Goal: Task Accomplishment & Management: Manage account settings

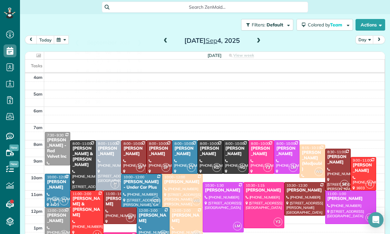
scroll to position [51, 0]
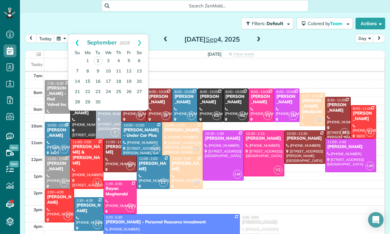
click at [76, 42] on link "Prev" at bounding box center [77, 42] width 18 height 16
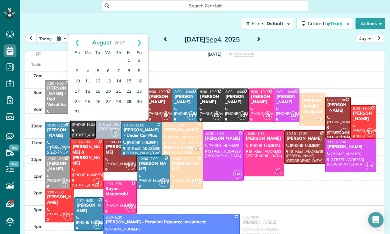
click at [127, 100] on link "29" at bounding box center [129, 102] width 10 height 10
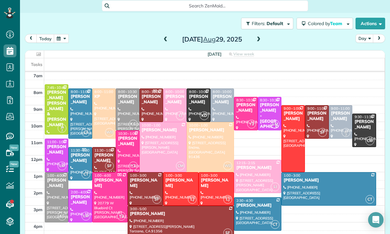
click at [80, 110] on div at bounding box center [80, 114] width 23 height 50
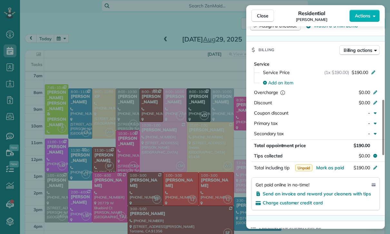
scroll to position [293, 0]
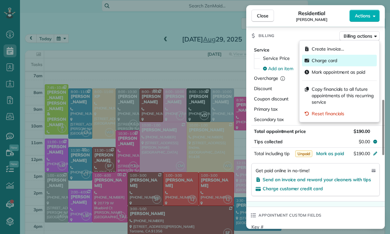
click at [334, 59] on span "Charge card" at bounding box center [323, 60] width 25 height 6
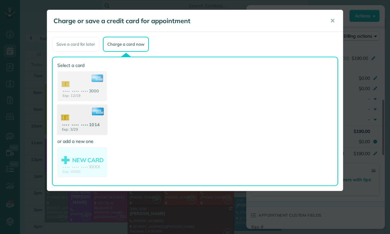
click at [80, 123] on use at bounding box center [82, 120] width 50 height 31
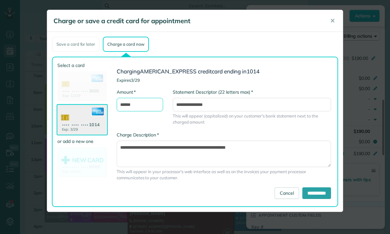
click at [142, 106] on input "******" at bounding box center [140, 105] width 46 height 14
type input "*"
type input "***"
click at [318, 195] on input "**********" at bounding box center [316, 193] width 29 height 12
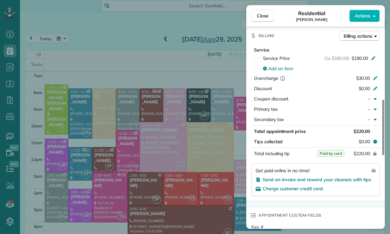
scroll to position [51, 0]
click at [137, 177] on div "Close Residential Michelle Steinbeck Actions Status Yet to Confirm Michelle Ste…" at bounding box center [195, 117] width 390 height 234
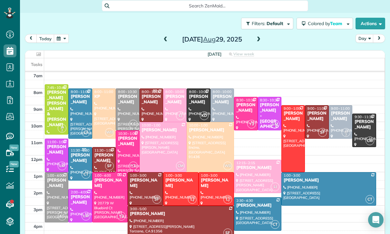
click at [65, 43] on button "button" at bounding box center [61, 38] width 15 height 9
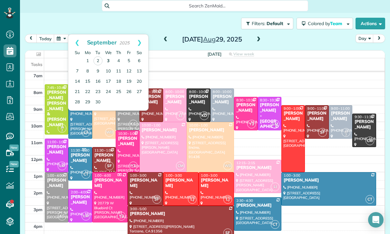
click at [108, 61] on link "3" at bounding box center [108, 61] width 10 height 10
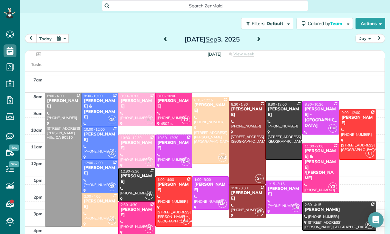
scroll to position [51, 0]
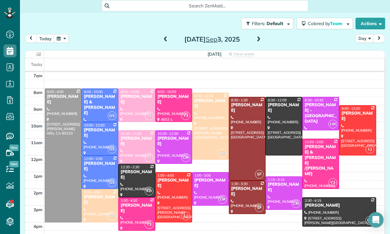
click at [60, 35] on button "button" at bounding box center [61, 38] width 15 height 9
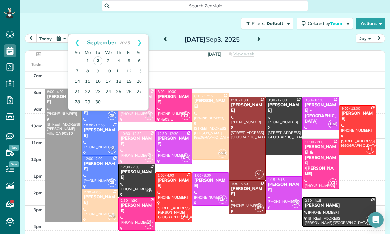
click at [97, 58] on link "2" at bounding box center [97, 60] width 9 height 9
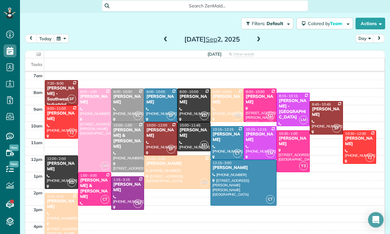
click at [239, 172] on div at bounding box center [244, 182] width 66 height 45
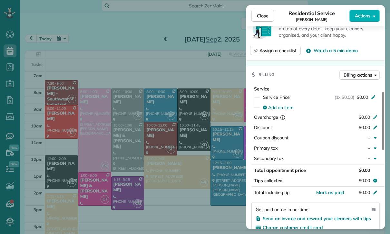
scroll to position [245, 0]
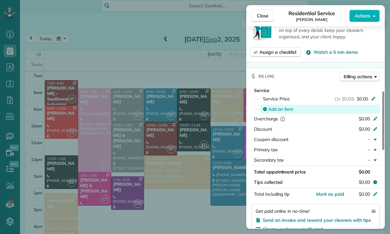
click at [279, 110] on span "Add an item" at bounding box center [280, 109] width 25 height 6
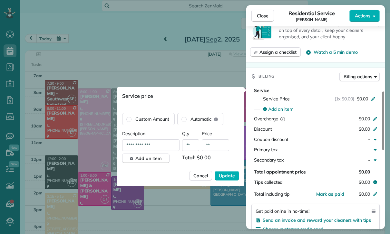
click at [219, 145] on input "**" at bounding box center [215, 145] width 27 height 12
type input "****"
click at [230, 180] on button "Update" at bounding box center [226, 176] width 24 height 10
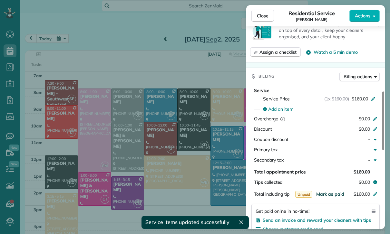
click at [327, 195] on span "Mark as paid" at bounding box center [330, 194] width 28 height 6
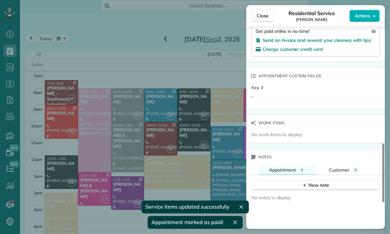
scroll to position [444, 0]
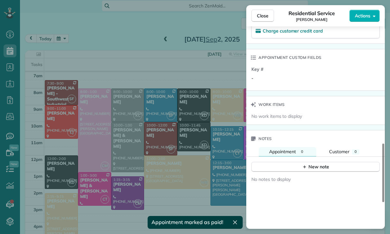
click at [305, 160] on div "New note" at bounding box center [315, 164] width 138 height 15
click at [297, 170] on button "New note" at bounding box center [315, 167] width 128 height 10
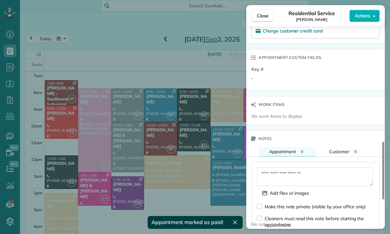
click at [297, 170] on textarea at bounding box center [315, 176] width 116 height 19
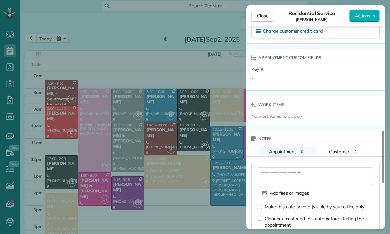
click at [290, 184] on textarea at bounding box center [315, 176] width 116 height 19
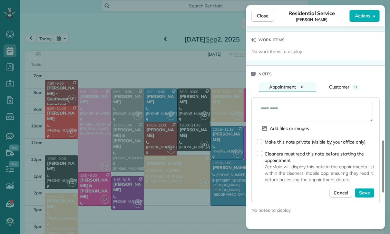
scroll to position [509, 0]
type textarea "*********"
click at [362, 191] on span "Save" at bounding box center [364, 192] width 11 height 6
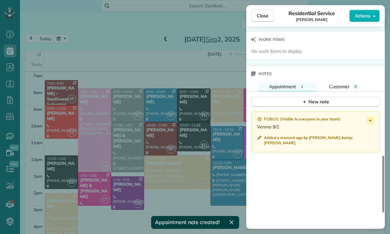
click at [201, 174] on div "Close Residential Service Eveleen Bhasin Actions Status Confirmed Eveleen Bhasi…" at bounding box center [195, 117] width 390 height 234
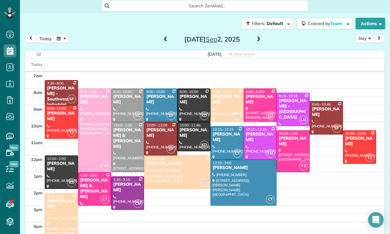
click at [60, 42] on button "button" at bounding box center [61, 38] width 15 height 9
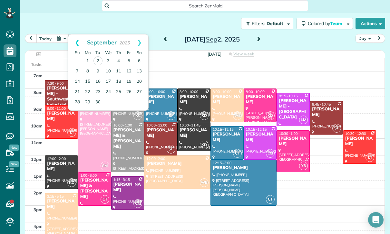
click at [75, 42] on link "Prev" at bounding box center [77, 42] width 18 height 16
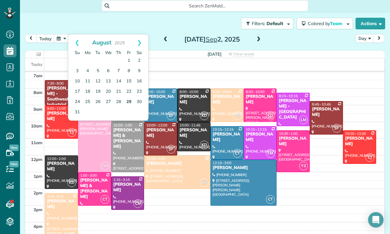
click at [127, 100] on link "29" at bounding box center [129, 102] width 10 height 10
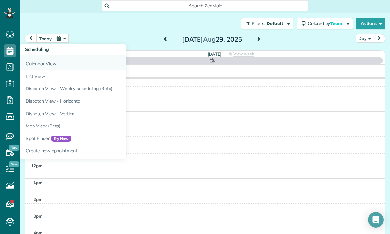
click at [36, 56] on link "Calendar View" at bounding box center [100, 62] width 161 height 15
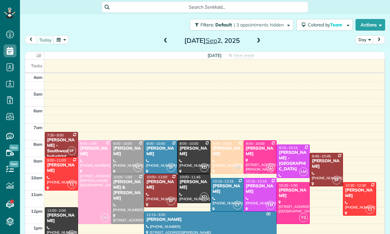
scroll to position [51, 0]
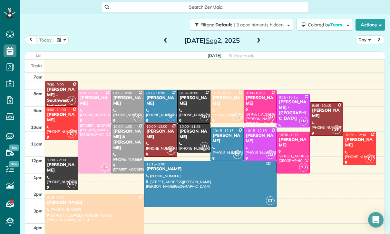
click at [54, 44] on button "button" at bounding box center [61, 39] width 15 height 9
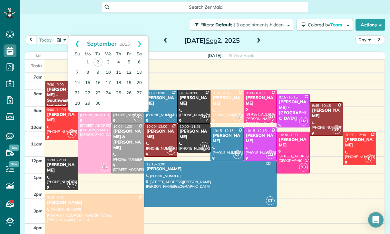
click at [69, 42] on link "Prev" at bounding box center [77, 44] width 18 height 16
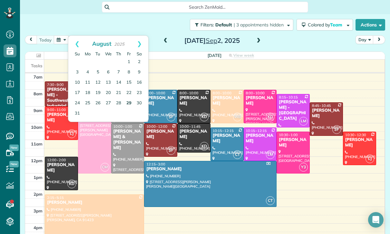
click at [129, 103] on link "29" at bounding box center [129, 103] width 10 height 10
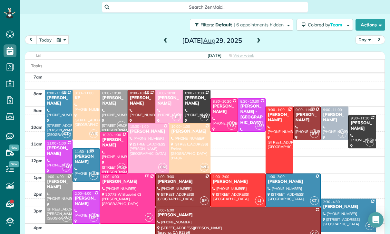
click at [175, 188] on div at bounding box center [183, 190] width 54 height 33
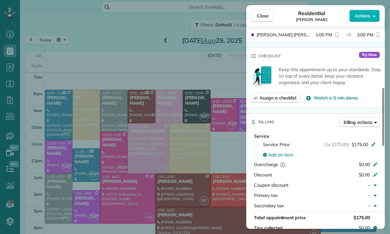
scroll to position [269, 0]
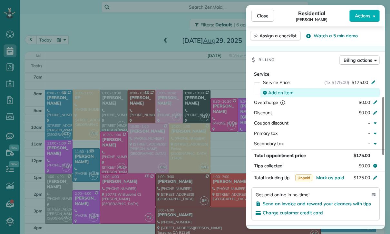
click at [278, 93] on span "Add an item" at bounding box center [280, 93] width 25 height 6
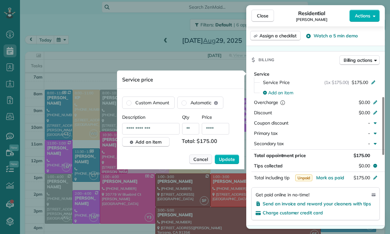
click at [198, 157] on span "Cancel" at bounding box center [200, 159] width 14 height 6
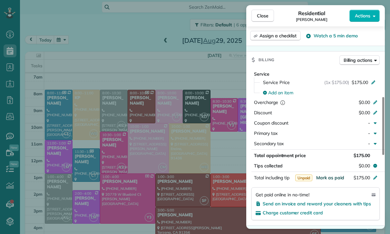
click at [329, 175] on span "Mark as paid" at bounding box center [330, 178] width 28 height 6
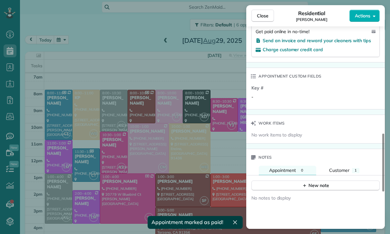
scroll to position [466, 0]
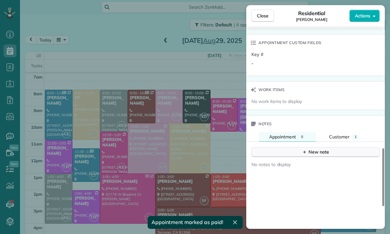
click at [312, 154] on div "New note" at bounding box center [315, 152] width 27 height 7
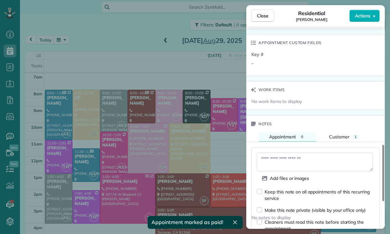
click at [276, 157] on textarea at bounding box center [315, 162] width 116 height 19
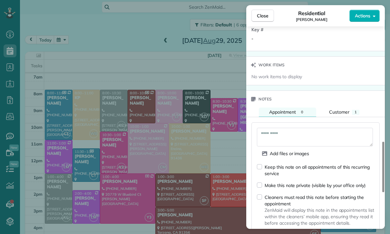
scroll to position [541, 0]
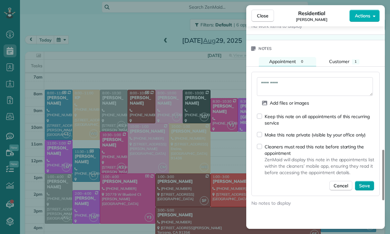
type textarea "*********"
click at [364, 184] on span "Save" at bounding box center [364, 186] width 11 height 6
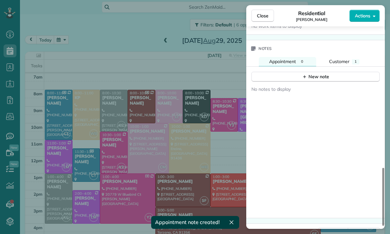
click at [156, 137] on div "Close Residential [PERSON_NAME] Actions Status Confirmed [PERSON_NAME] · Open p…" at bounding box center [195, 117] width 390 height 234
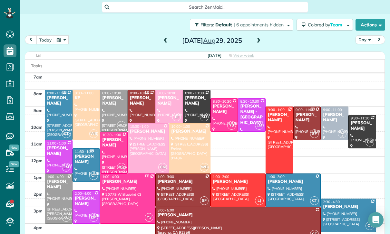
click at [63, 40] on button "button" at bounding box center [61, 39] width 15 height 9
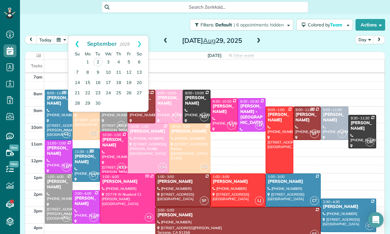
click at [77, 37] on link "Prev" at bounding box center [77, 44] width 18 height 16
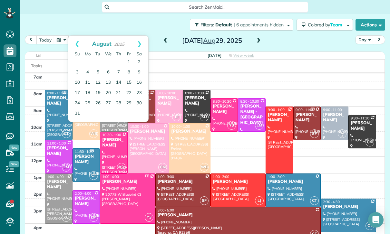
click at [120, 81] on link "14" at bounding box center [118, 83] width 10 height 10
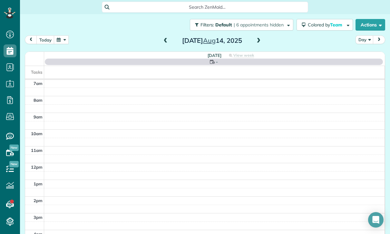
scroll to position [51, 0]
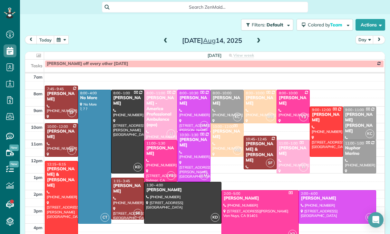
click at [63, 137] on div at bounding box center [61, 140] width 33 height 33
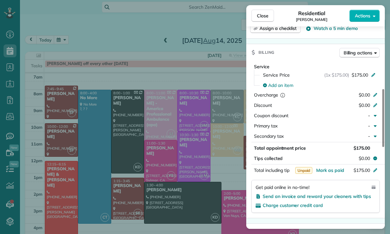
scroll to position [303, 0]
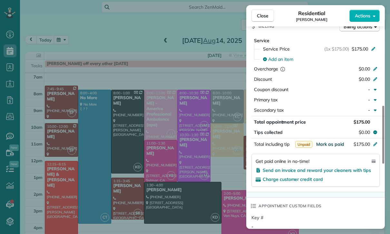
click at [331, 145] on span "Mark as paid" at bounding box center [330, 144] width 28 height 6
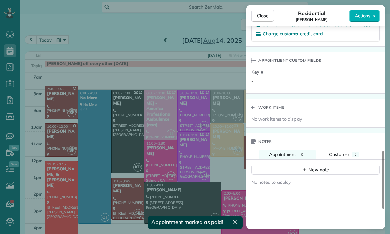
scroll to position [479, 0]
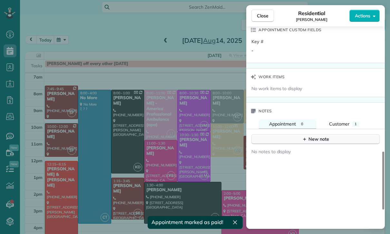
click at [317, 141] on div "New note" at bounding box center [315, 139] width 27 height 7
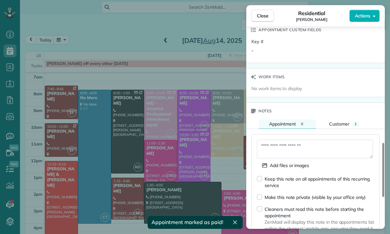
click at [277, 148] on textarea at bounding box center [315, 149] width 116 height 19
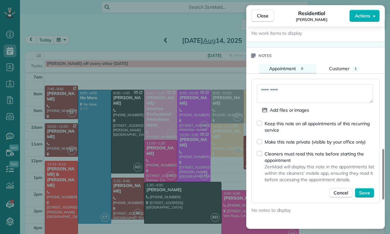
scroll to position [538, 0]
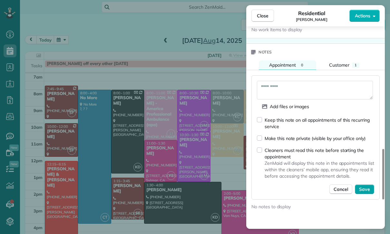
type textarea "*********"
click at [365, 188] on span "Save" at bounding box center [364, 189] width 11 height 6
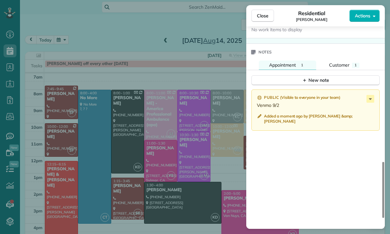
click at [114, 111] on div "Close Residential [PERSON_NAME] Actions Status Confirmed [PERSON_NAME] · Open p…" at bounding box center [195, 117] width 390 height 234
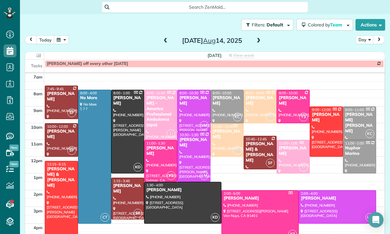
click at [62, 41] on button "button" at bounding box center [61, 39] width 15 height 9
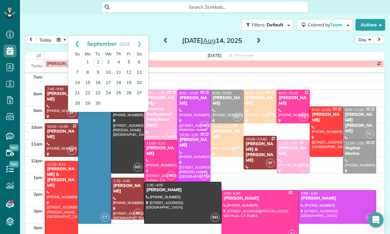
click at [72, 44] on link "Prev" at bounding box center [77, 44] width 18 height 16
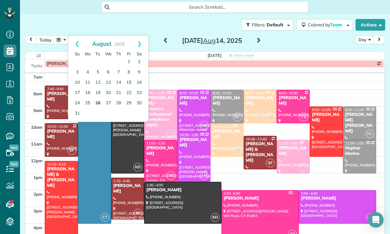
click at [96, 102] on link "26" at bounding box center [98, 103] width 10 height 10
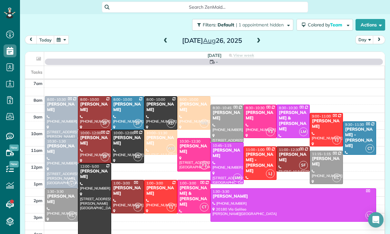
scroll to position [51, 0]
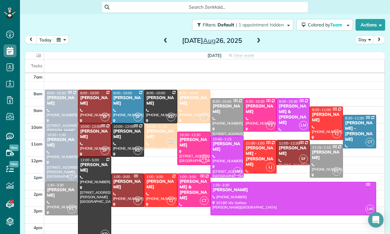
click at [123, 106] on div "[PERSON_NAME]" at bounding box center [127, 100] width 29 height 11
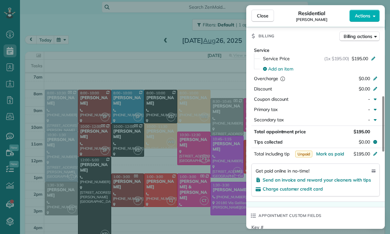
scroll to position [293, 0]
click at [330, 156] on span "Mark as paid" at bounding box center [330, 154] width 28 height 6
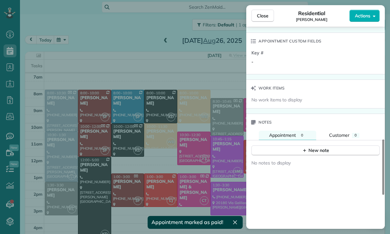
scroll to position [478, 0]
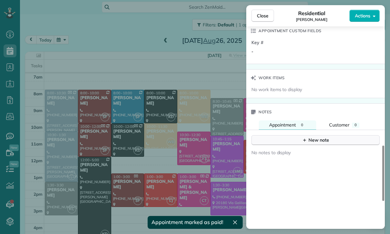
click at [308, 140] on div "New note" at bounding box center [315, 140] width 27 height 7
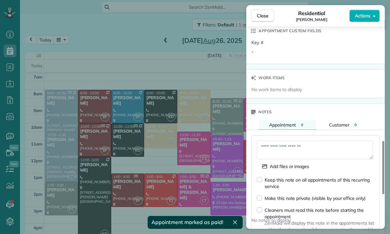
click at [288, 145] on textarea at bounding box center [315, 150] width 116 height 19
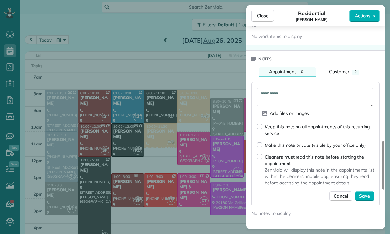
scroll to position [530, 0]
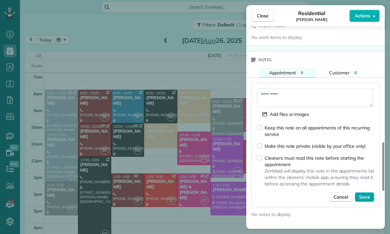
type textarea "*********"
click at [366, 194] on span "Save" at bounding box center [364, 197] width 11 height 6
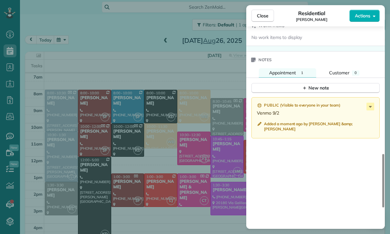
click at [167, 153] on div "Close Residential [PERSON_NAME] Actions Status Yet to Confirm [PERSON_NAME] · O…" at bounding box center [195, 117] width 390 height 234
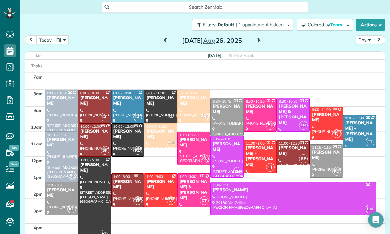
click at [61, 41] on button "button" at bounding box center [61, 39] width 15 height 9
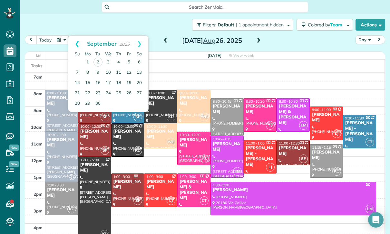
click at [75, 44] on link "Prev" at bounding box center [77, 44] width 18 height 16
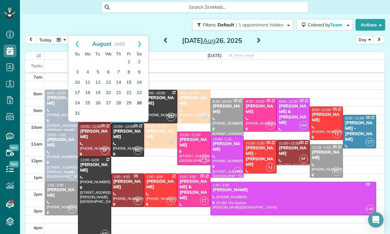
click at [138, 102] on link "30" at bounding box center [139, 103] width 10 height 10
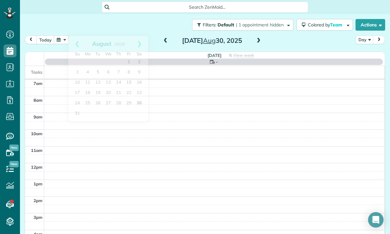
scroll to position [51, 0]
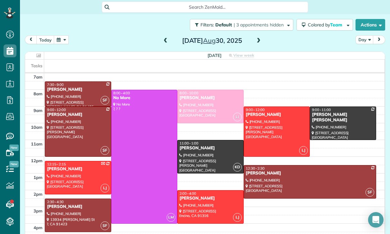
click at [74, 210] on div at bounding box center [78, 215] width 66 height 33
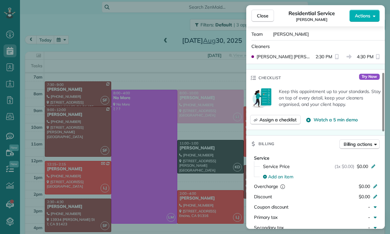
scroll to position [246, 0]
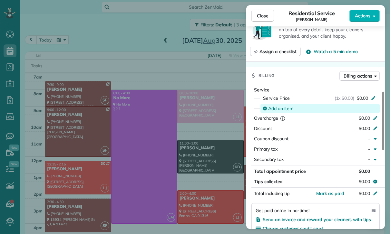
click at [286, 109] on span "Add an item" at bounding box center [280, 108] width 25 height 6
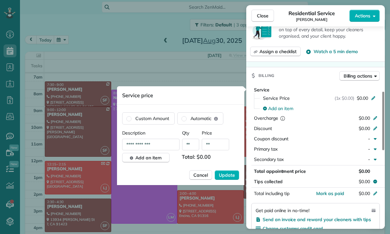
click at [218, 146] on input "**" at bounding box center [215, 145] width 27 height 12
type input "****"
click at [225, 180] on button "Update" at bounding box center [226, 175] width 24 height 10
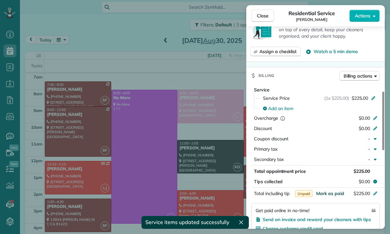
click at [332, 193] on span "Mark as paid" at bounding box center [330, 194] width 28 height 6
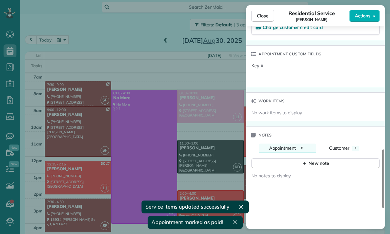
scroll to position [471, 0]
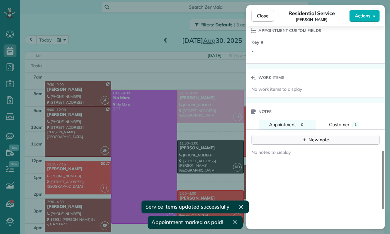
click at [319, 142] on div "New note" at bounding box center [315, 140] width 27 height 7
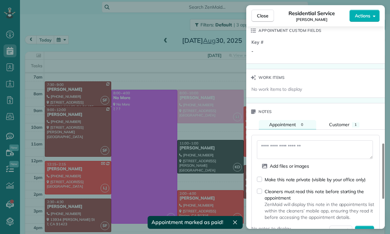
click at [280, 148] on textarea at bounding box center [315, 149] width 116 height 19
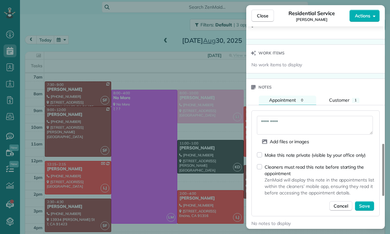
scroll to position [500, 0]
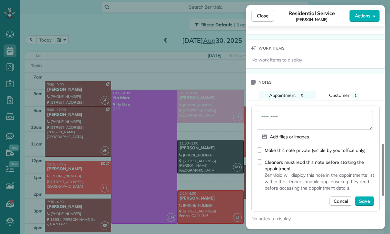
type textarea "*********"
click at [365, 194] on div "Make this note private (visible by your office only) Cleaners must read this no…" at bounding box center [315, 176] width 117 height 59
click at [372, 201] on button "Save" at bounding box center [363, 201] width 19 height 10
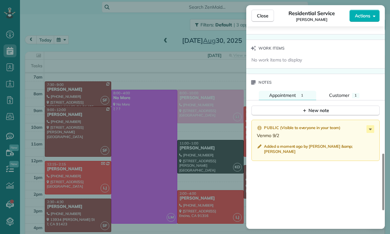
click at [156, 144] on div "Close Residential Service [PERSON_NAME] Actions Status Confirmed [PERSON_NAME] …" at bounding box center [195, 117] width 390 height 234
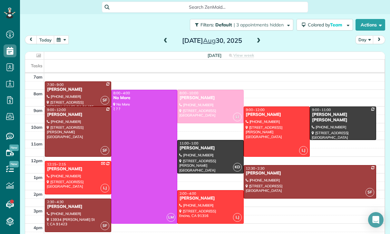
click at [63, 41] on button "button" at bounding box center [61, 39] width 15 height 9
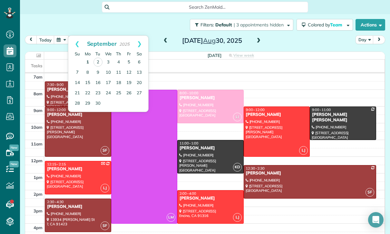
click at [88, 61] on link "1" at bounding box center [87, 62] width 10 height 10
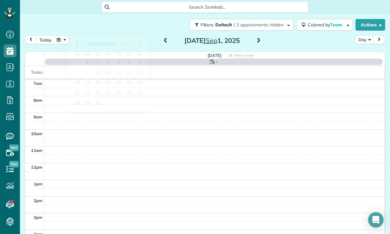
scroll to position [51, 0]
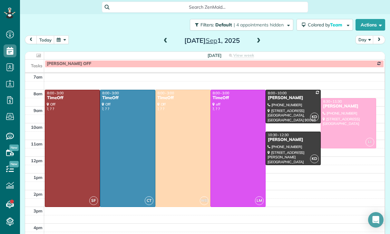
click at [264, 38] on div "[DATE] Day [DATE]" at bounding box center [205, 41] width 360 height 12
click at [260, 38] on span at bounding box center [258, 41] width 7 height 6
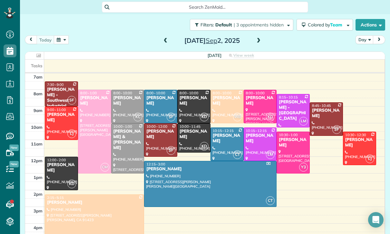
click at [184, 132] on div "[PERSON_NAME]" at bounding box center [193, 134] width 29 height 11
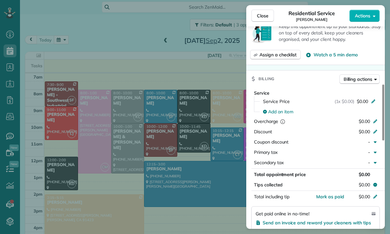
scroll to position [288, 0]
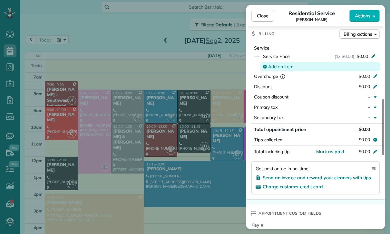
click at [279, 66] on span "Add an item" at bounding box center [280, 66] width 25 height 6
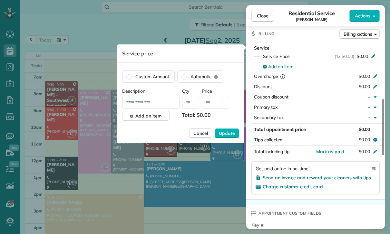
click at [214, 104] on input "**" at bounding box center [215, 103] width 27 height 12
type input "****"
click at [229, 135] on span "Update" at bounding box center [227, 133] width 16 height 6
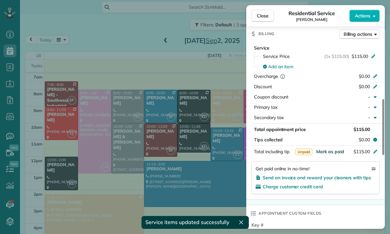
click at [328, 152] on span "Mark as paid" at bounding box center [330, 152] width 28 height 6
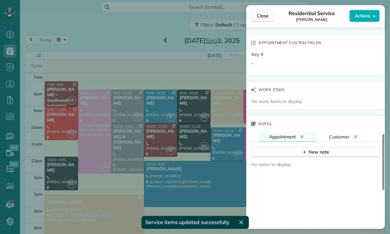
scroll to position [490, 0]
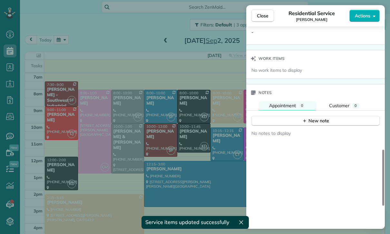
click at [321, 129] on div "No notes to display" at bounding box center [315, 194] width 138 height 136
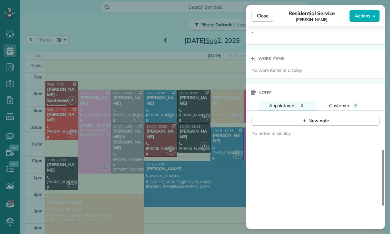
click at [321, 129] on div "No notes to display" at bounding box center [315, 194] width 138 height 136
click at [306, 122] on icon "button" at bounding box center [304, 120] width 5 height 5
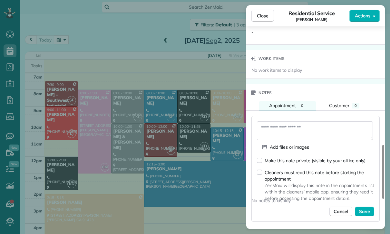
click at [293, 123] on textarea at bounding box center [315, 130] width 116 height 19
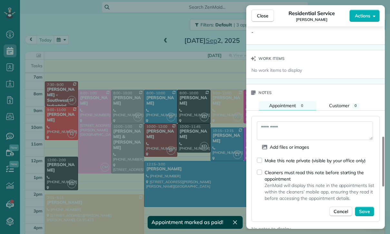
type textarea "*********"
click at [370, 202] on div "Make this note private (visible by your office only) Cleaners must read this no…" at bounding box center [315, 186] width 117 height 59
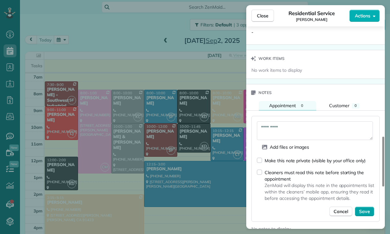
click at [367, 208] on span "Save" at bounding box center [364, 211] width 11 height 6
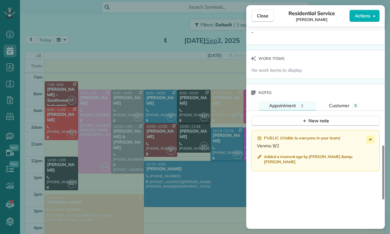
click at [193, 173] on div "Close Residential Service [PERSON_NAME] Actions Status Confirmed [PERSON_NAME] …" at bounding box center [195, 117] width 390 height 234
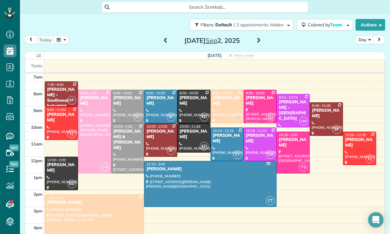
click at [258, 100] on div "[PERSON_NAME]" at bounding box center [259, 100] width 29 height 11
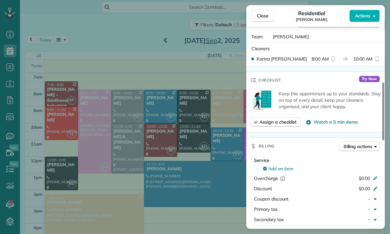
scroll to position [271, 0]
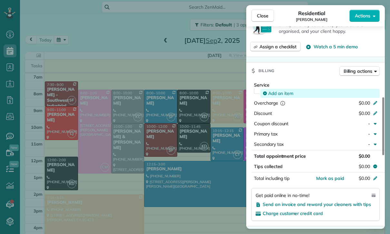
click at [280, 91] on span "Add an item" at bounding box center [280, 93] width 25 height 6
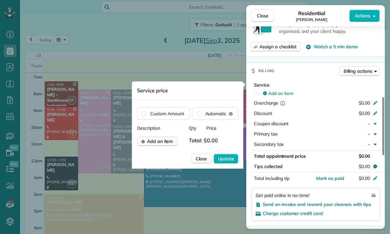
click at [166, 139] on span "Add an item" at bounding box center [160, 141] width 26 height 6
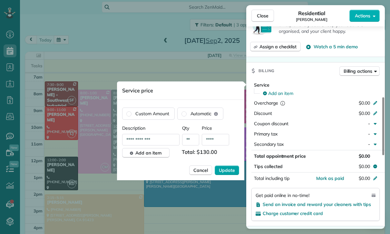
type input "****"
click at [231, 175] on button "Update" at bounding box center [226, 170] width 24 height 10
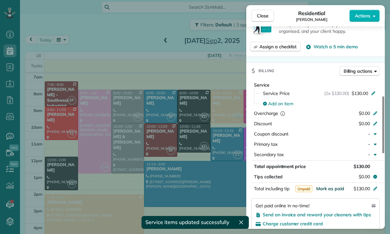
click at [326, 188] on span "Mark as paid" at bounding box center [330, 189] width 28 height 6
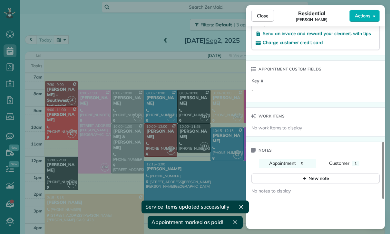
scroll to position [482, 0]
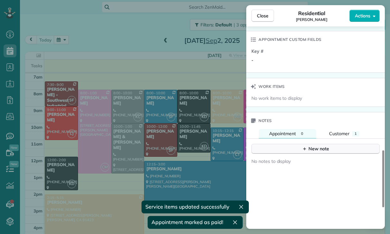
click at [316, 149] on div "New note" at bounding box center [315, 149] width 27 height 7
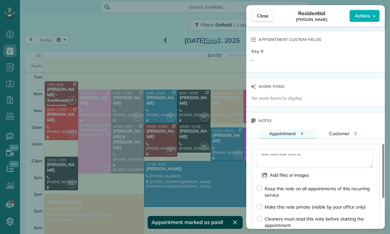
click at [278, 154] on textarea at bounding box center [315, 158] width 116 height 19
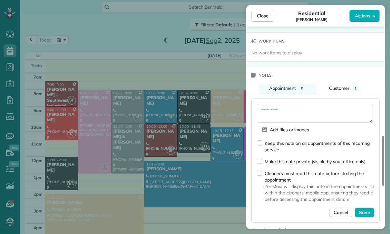
scroll to position [538, 0]
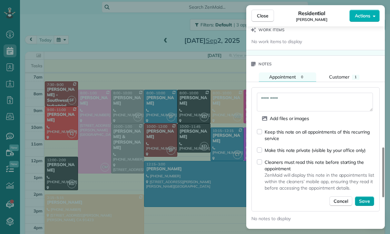
type textarea "*********"
click at [368, 199] on span "Save" at bounding box center [364, 201] width 11 height 6
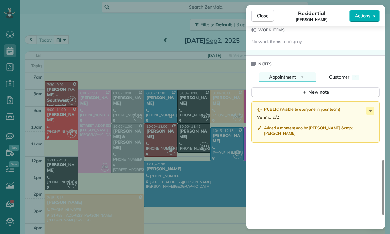
click at [174, 151] on div "Close Residential [PERSON_NAME] Actions Status Confirmed [PERSON_NAME] · Open p…" at bounding box center [195, 117] width 390 height 234
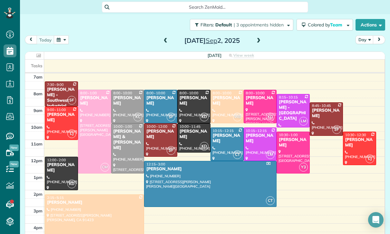
click at [124, 105] on div at bounding box center [127, 106] width 33 height 33
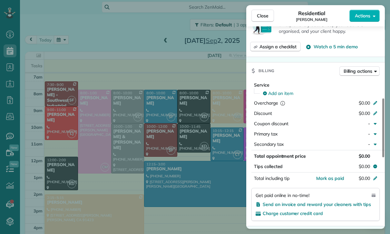
scroll to position [271, 0]
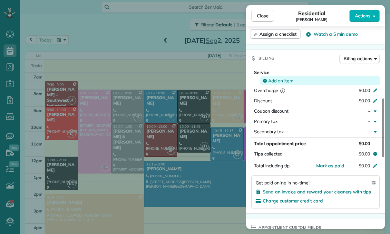
click at [278, 79] on span "Add an item" at bounding box center [280, 81] width 25 height 6
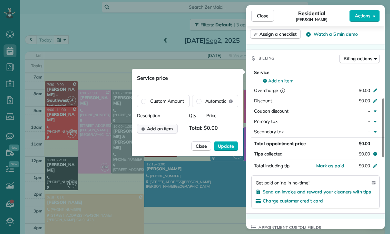
click at [159, 124] on button "Add an item" at bounding box center [157, 129] width 41 height 10
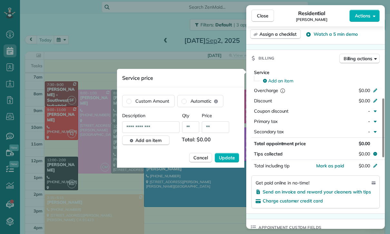
click at [217, 124] on input "**" at bounding box center [215, 127] width 27 height 12
type input "****"
click at [224, 160] on span "Update" at bounding box center [227, 158] width 16 height 6
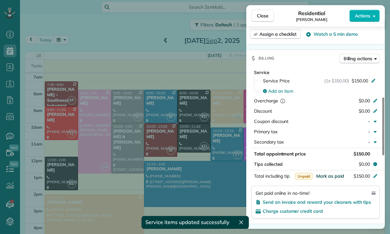
click at [329, 178] on span "Mark as paid" at bounding box center [330, 176] width 28 height 6
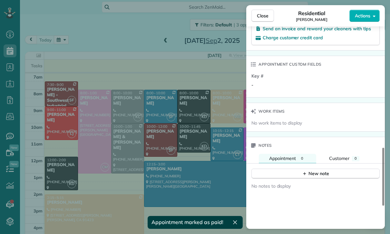
scroll to position [468, 0]
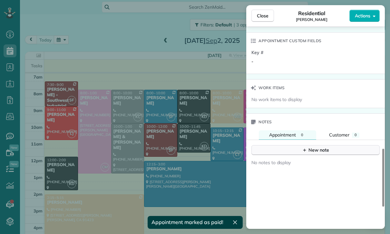
click at [316, 153] on div "New note" at bounding box center [315, 150] width 27 height 7
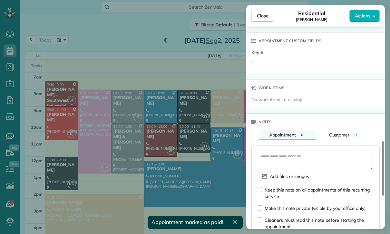
click at [296, 155] on textarea at bounding box center [315, 160] width 116 height 19
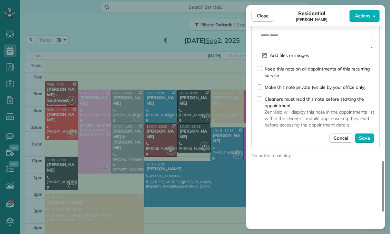
scroll to position [603, 0]
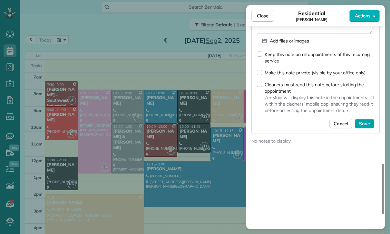
type textarea "*********"
click at [364, 121] on span "Save" at bounding box center [364, 123] width 11 height 6
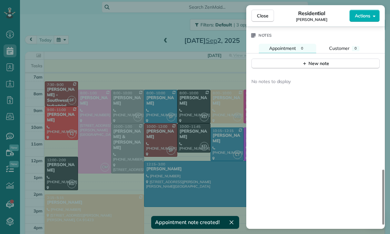
scroll to position [550, 0]
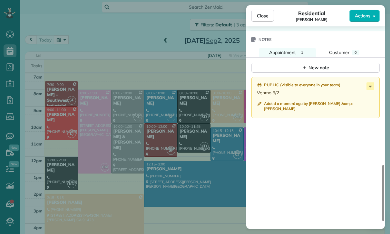
click at [100, 91] on div "Close Residential [PERSON_NAME] Actions Status Confirmed [PERSON_NAME] · Open p…" at bounding box center [195, 117] width 390 height 234
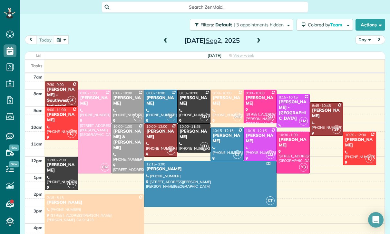
click at [65, 39] on button "button" at bounding box center [61, 39] width 15 height 9
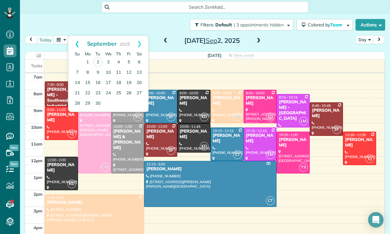
click at [72, 44] on link "Prev" at bounding box center [77, 44] width 18 height 16
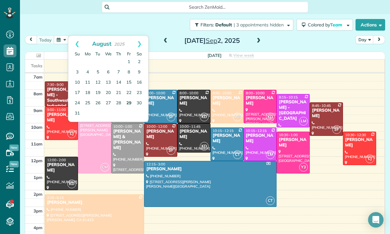
click at [127, 101] on link "29" at bounding box center [129, 103] width 10 height 10
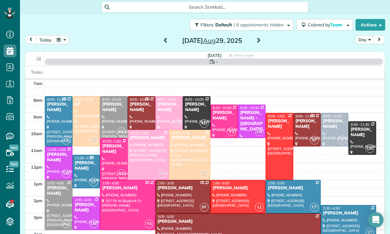
scroll to position [51, 0]
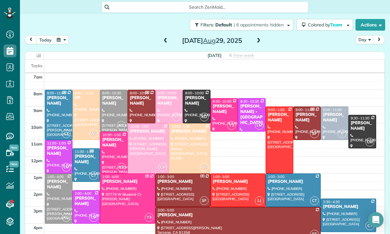
click at [86, 208] on div at bounding box center [86, 207] width 27 height 33
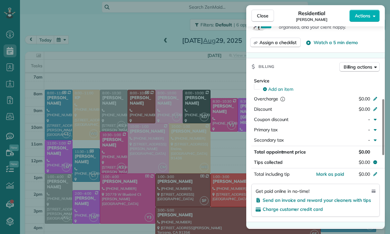
scroll to position [287, 0]
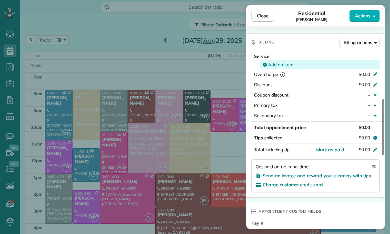
click at [282, 63] on span "Add an item" at bounding box center [280, 64] width 25 height 6
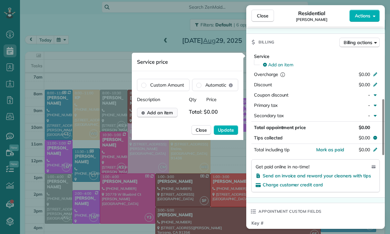
click at [161, 115] on span "Add an item" at bounding box center [160, 112] width 26 height 6
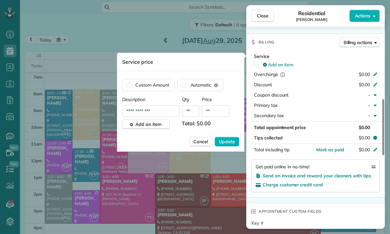
click at [221, 112] on input "**" at bounding box center [215, 111] width 27 height 12
type input "****"
click at [230, 144] on span "Update" at bounding box center [227, 141] width 16 height 6
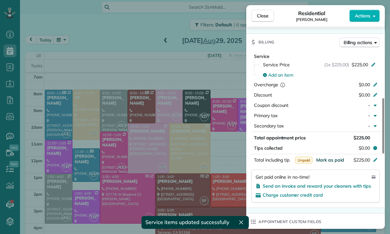
click at [328, 160] on span "Mark as paid" at bounding box center [330, 160] width 28 height 6
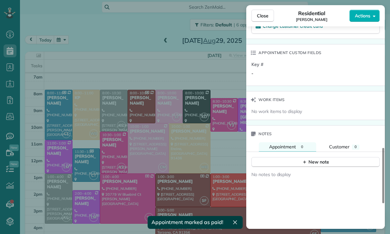
scroll to position [493, 0]
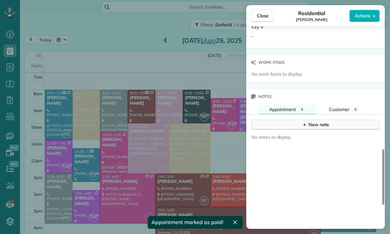
click at [312, 128] on button "New note" at bounding box center [315, 125] width 128 height 10
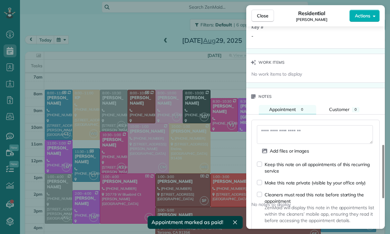
click at [283, 133] on textarea at bounding box center [315, 134] width 116 height 19
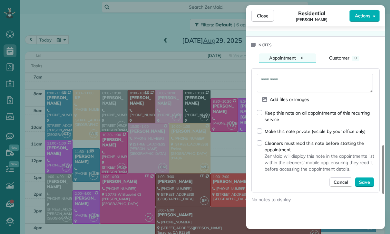
scroll to position [543, 0]
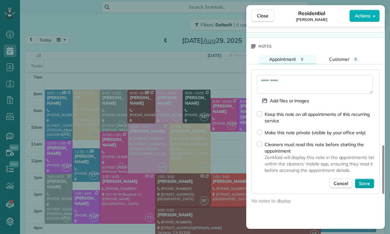
type textarea "*********"
click at [367, 183] on span "Save" at bounding box center [364, 183] width 11 height 6
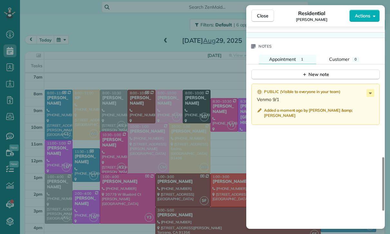
click at [130, 124] on div "Close Residential [PERSON_NAME] Actions Status Yet to Confirm [PERSON_NAME] · O…" at bounding box center [195, 117] width 390 height 234
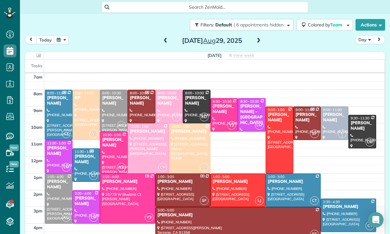
click at [63, 39] on button "button" at bounding box center [61, 39] width 15 height 9
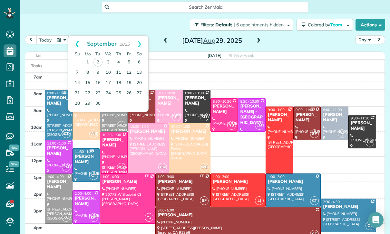
click at [78, 43] on link "Prev" at bounding box center [77, 44] width 18 height 16
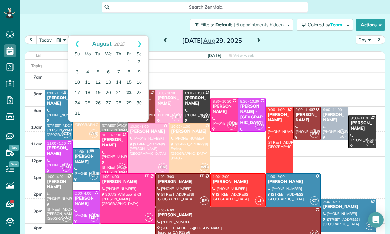
click at [128, 91] on link "22" at bounding box center [129, 93] width 10 height 10
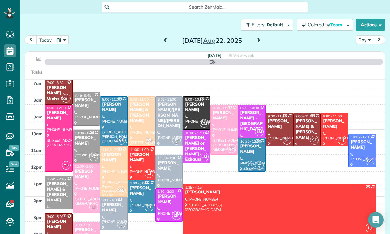
scroll to position [51, 0]
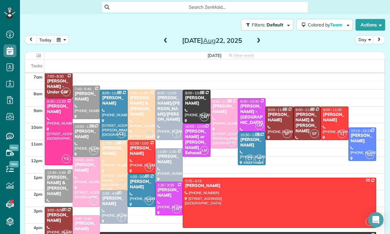
click at [142, 117] on div at bounding box center [141, 115] width 27 height 50
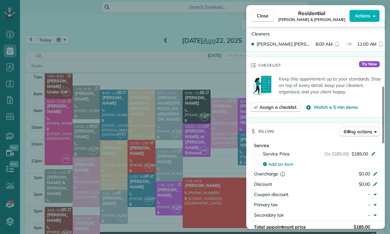
scroll to position [232, 0]
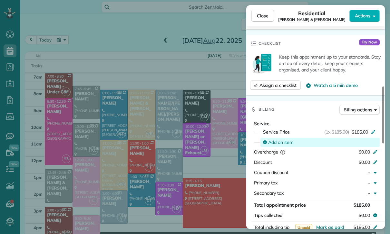
click at [275, 138] on div "Add an item" at bounding box center [319, 142] width 119 height 9
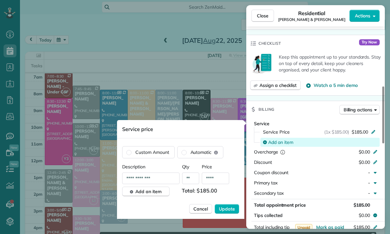
click at [275, 138] on div "Add an item" at bounding box center [319, 142] width 119 height 9
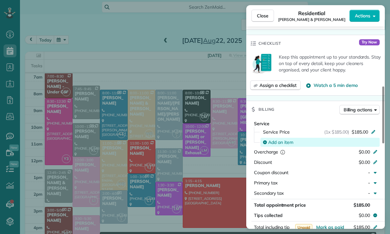
click at [284, 138] on div "Add an item" at bounding box center [319, 142] width 119 height 9
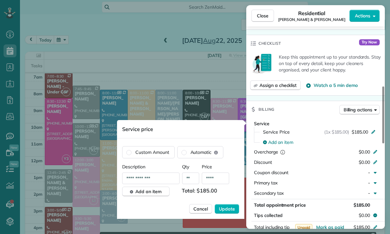
click at [219, 173] on input "****" at bounding box center [215, 179] width 27 height 12
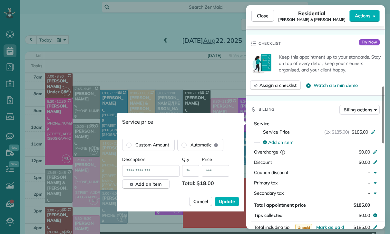
type input "**"
type input "****"
click at [227, 201] on span "Update" at bounding box center [227, 201] width 16 height 6
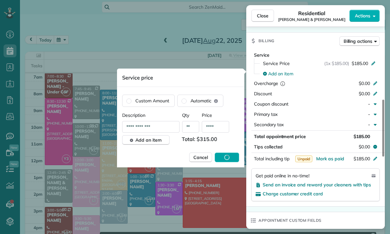
scroll to position [317, 0]
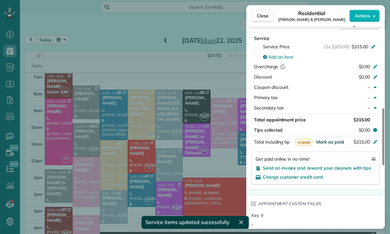
click at [330, 142] on span "Mark as paid" at bounding box center [330, 142] width 28 height 6
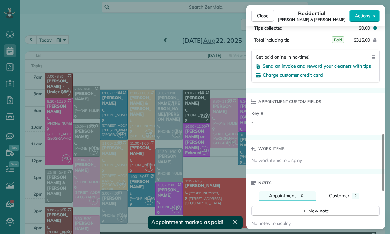
scroll to position [443, 0]
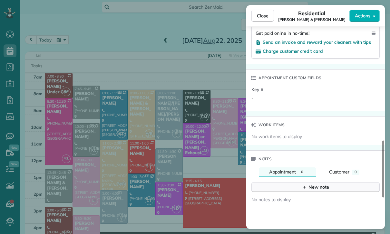
click at [311, 189] on div "New note" at bounding box center [315, 187] width 27 height 7
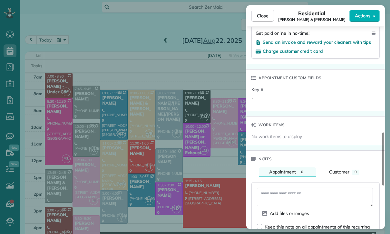
click at [291, 196] on textarea at bounding box center [315, 197] width 116 height 19
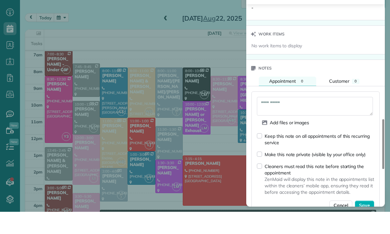
scroll to position [512, 0]
type textarea "**********"
click at [368, 223] on button "Save" at bounding box center [363, 228] width 19 height 10
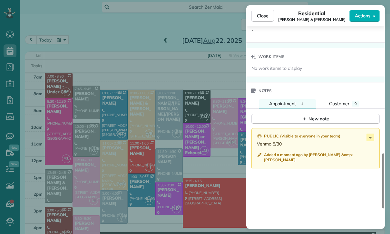
click at [162, 165] on div "Close Residential [PERSON_NAME] & [PERSON_NAME] Actions Status Confirmed [PERSO…" at bounding box center [195, 117] width 390 height 234
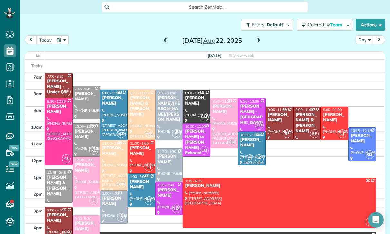
click at [57, 35] on button "button" at bounding box center [61, 39] width 15 height 9
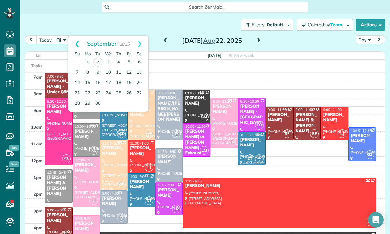
click at [76, 36] on link "Prev" at bounding box center [77, 44] width 18 height 16
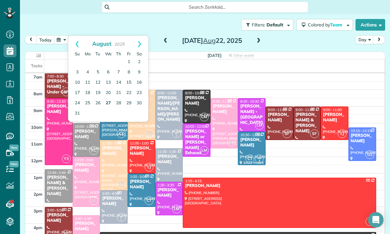
click at [109, 98] on link "27" at bounding box center [108, 103] width 10 height 10
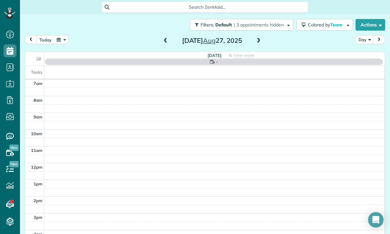
scroll to position [51, 0]
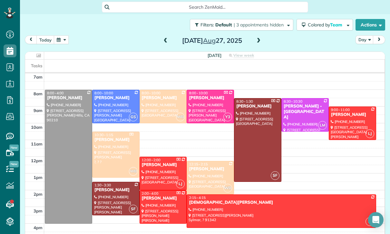
click at [164, 38] on span at bounding box center [165, 41] width 7 height 6
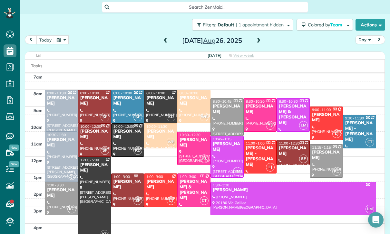
click at [64, 35] on button "button" at bounding box center [61, 39] width 15 height 9
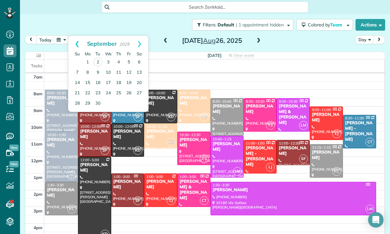
click at [75, 36] on link "Prev" at bounding box center [77, 44] width 18 height 16
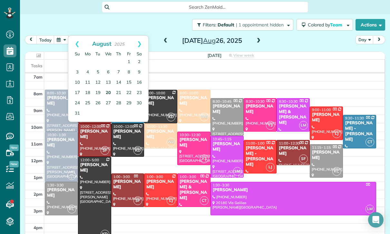
click at [106, 88] on link "20" at bounding box center [108, 93] width 10 height 10
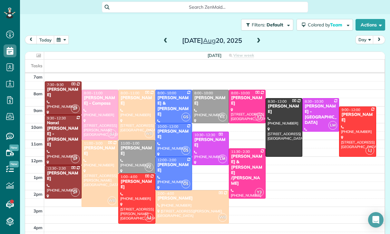
click at [62, 35] on button "button" at bounding box center [61, 39] width 15 height 9
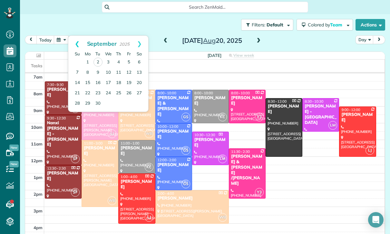
click at [72, 36] on link "Prev" at bounding box center [77, 44] width 18 height 16
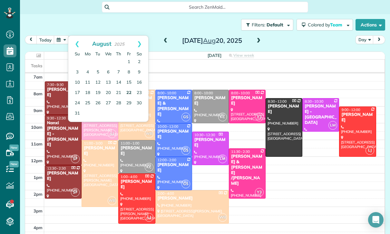
click at [129, 88] on link "22" at bounding box center [129, 93] width 10 height 10
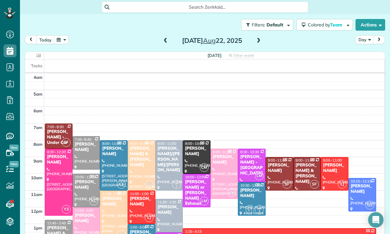
scroll to position [0, 0]
click at [132, 146] on div "[PERSON_NAME] & [PERSON_NAME]" at bounding box center [141, 157] width 24 height 22
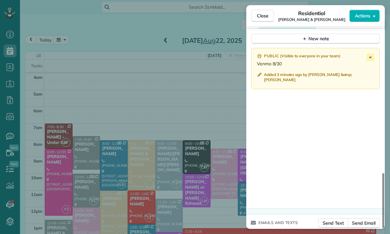
click at [172, 148] on div "Close Residential [PERSON_NAME] & [PERSON_NAME] Actions Status Confirmed [PERSO…" at bounding box center [195, 117] width 390 height 234
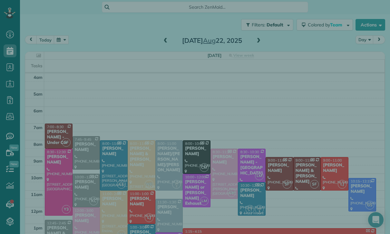
scroll to position [591, 0]
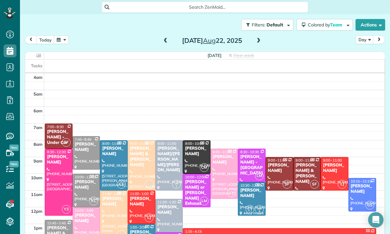
click at [58, 35] on button "button" at bounding box center [61, 39] width 15 height 9
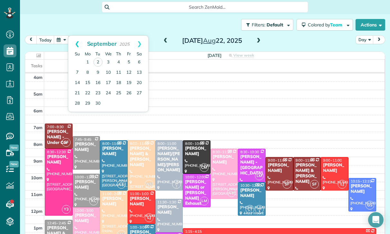
click at [80, 36] on link "Prev" at bounding box center [77, 44] width 18 height 16
click at [134, 98] on link "30" at bounding box center [139, 103] width 10 height 10
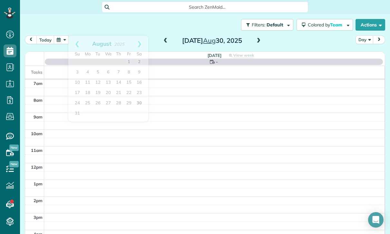
scroll to position [51, 0]
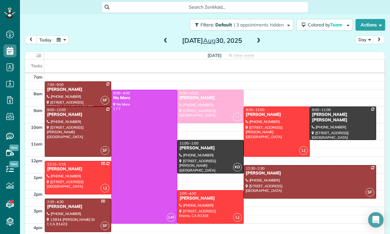
click at [200, 140] on div at bounding box center [210, 156] width 66 height 33
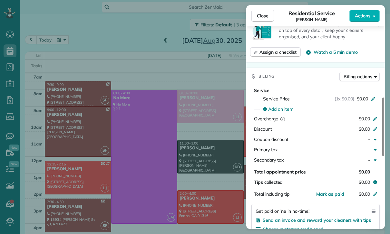
scroll to position [273, 0]
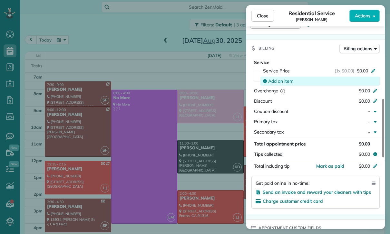
click at [291, 84] on div "Add an item" at bounding box center [319, 81] width 119 height 9
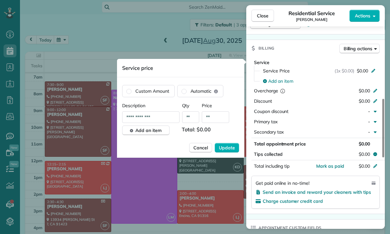
click at [217, 114] on input "**" at bounding box center [215, 117] width 27 height 12
type input "****"
click at [227, 151] on span "Update" at bounding box center [227, 148] width 16 height 6
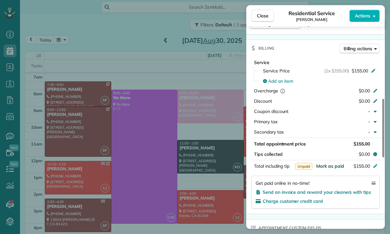
click at [326, 167] on span "Mark as paid" at bounding box center [330, 166] width 28 height 6
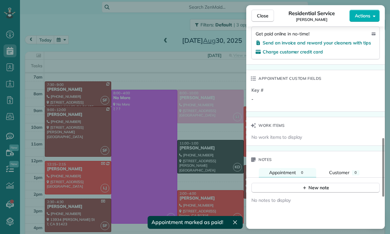
scroll to position [423, 0]
click at [312, 185] on div "New note" at bounding box center [315, 187] width 27 height 7
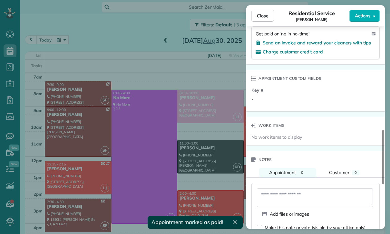
click at [286, 195] on textarea at bounding box center [315, 197] width 116 height 19
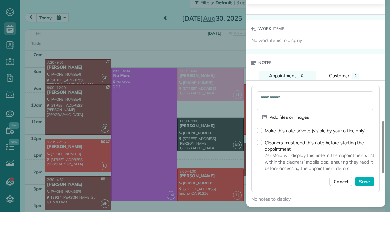
scroll to position [496, 0]
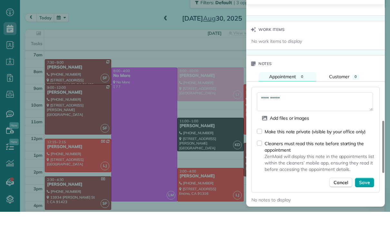
type textarea "**********"
click at [370, 200] on button "Save" at bounding box center [363, 205] width 19 height 10
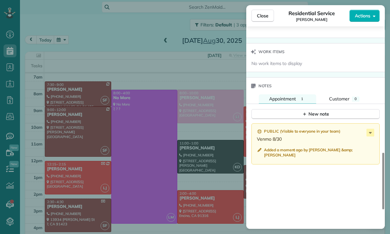
click at [84, 151] on div "Close Residential Service [PERSON_NAME] Actions Status Confirmed [PERSON_NAME] …" at bounding box center [195, 117] width 390 height 234
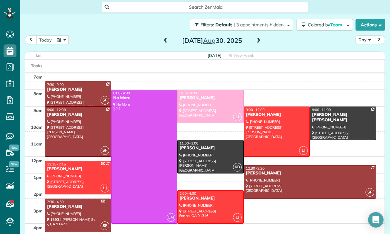
click at [284, 171] on div "[PERSON_NAME]" at bounding box center [309, 173] width 128 height 5
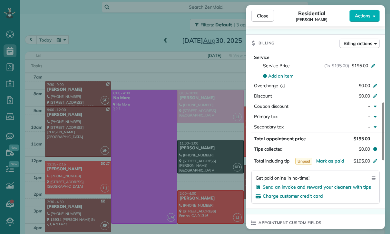
scroll to position [290, 0]
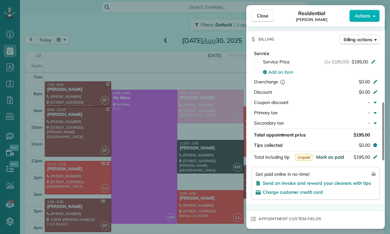
click at [330, 159] on span "Mark as paid" at bounding box center [330, 157] width 28 height 6
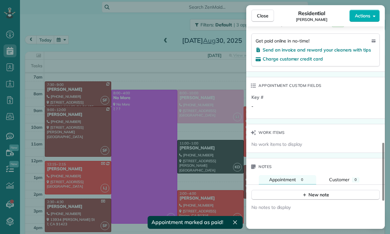
scroll to position [454, 0]
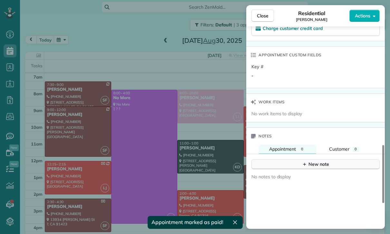
click at [315, 166] on div "New note" at bounding box center [315, 164] width 27 height 7
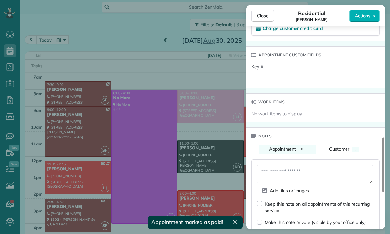
click at [283, 170] on textarea at bounding box center [315, 174] width 116 height 19
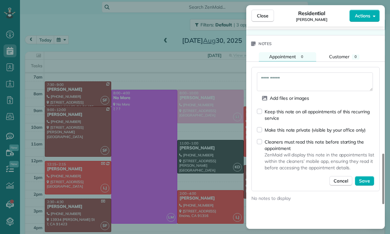
scroll to position [558, 0]
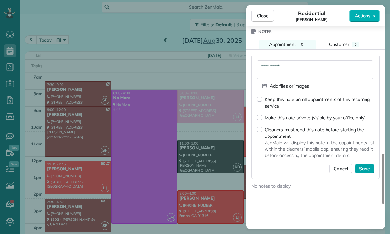
type textarea "**********"
click at [365, 170] on span "Save" at bounding box center [364, 168] width 11 height 6
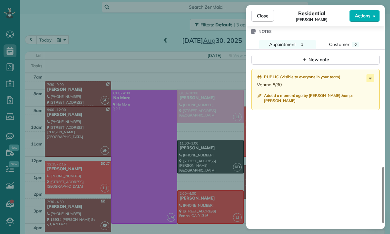
click at [165, 183] on div "Close Residential [PERSON_NAME] Actions Status Confirmed [PERSON_NAME] · Open p…" at bounding box center [195, 117] width 390 height 234
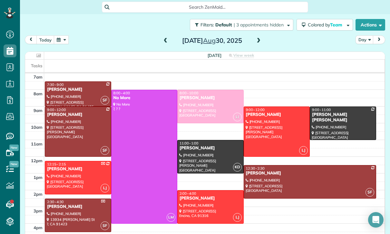
click at [262, 107] on div at bounding box center [277, 132] width 66 height 50
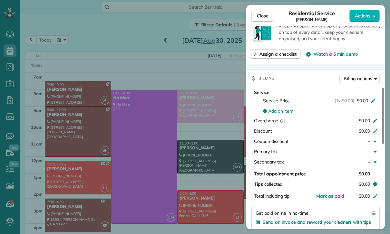
scroll to position [243, 0]
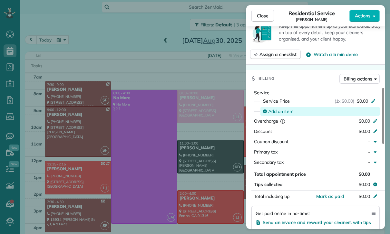
click at [278, 110] on span "Add an item" at bounding box center [280, 111] width 25 height 6
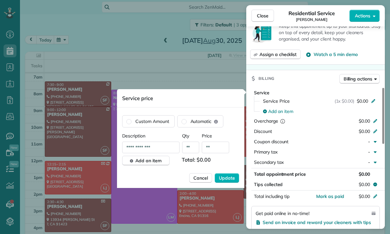
click at [224, 151] on input "**" at bounding box center [215, 148] width 27 height 12
type input "****"
click at [225, 180] on span "Update" at bounding box center [227, 178] width 16 height 6
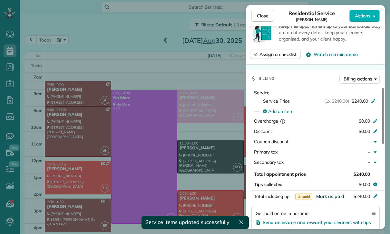
click at [330, 197] on span "Mark as paid" at bounding box center [330, 196] width 28 height 6
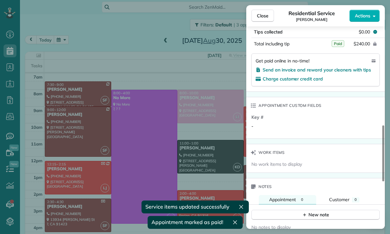
scroll to position [435, 0]
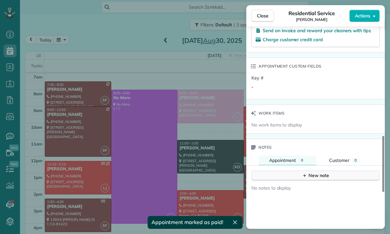
click at [318, 174] on div "New note" at bounding box center [315, 175] width 27 height 7
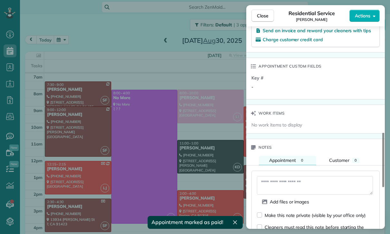
click at [293, 182] on textarea at bounding box center [315, 185] width 116 height 19
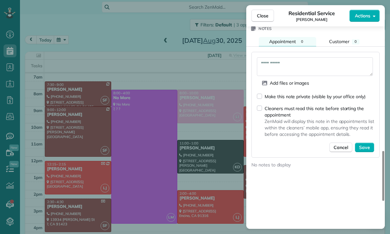
scroll to position [565, 0]
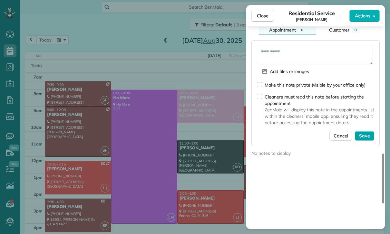
type textarea "**********"
click at [368, 134] on span "Save" at bounding box center [364, 136] width 11 height 6
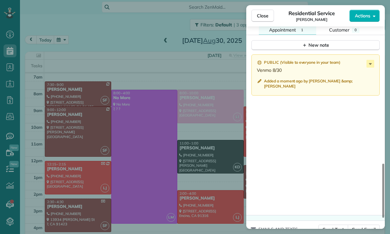
click at [183, 170] on div "Close Residential Service [PERSON_NAME] Actions Status Confirmed [PERSON_NAME] …" at bounding box center [195, 117] width 390 height 234
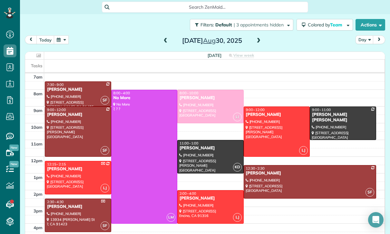
click at [329, 107] on div at bounding box center [343, 123] width 66 height 33
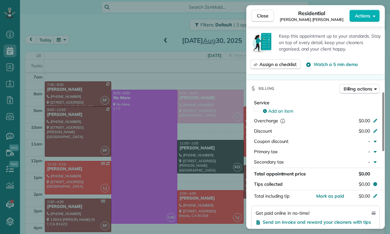
scroll to position [247, 0]
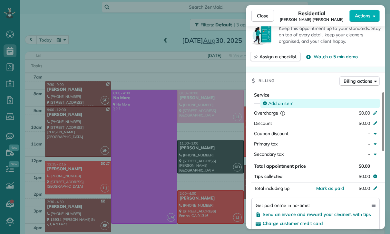
click at [285, 104] on span "Add an item" at bounding box center [280, 103] width 25 height 6
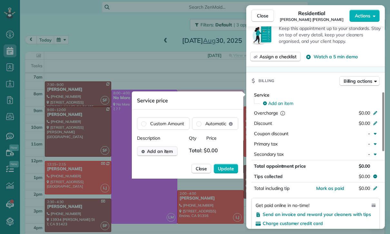
click at [165, 150] on span "Add an item" at bounding box center [160, 151] width 26 height 6
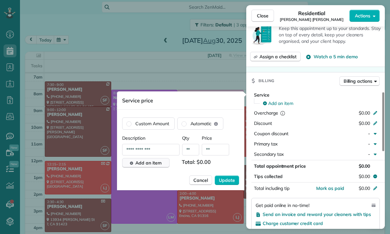
click at [220, 153] on input "**" at bounding box center [215, 150] width 27 height 12
type input "****"
click at [226, 181] on span "Update" at bounding box center [227, 180] width 16 height 6
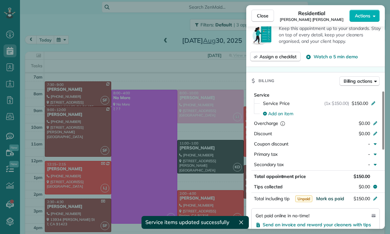
click at [327, 199] on span "Mark as paid" at bounding box center [330, 199] width 28 height 6
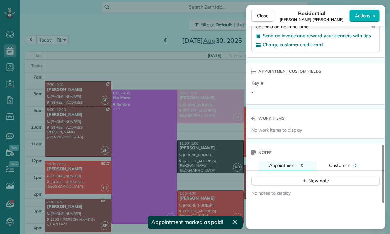
scroll to position [451, 0]
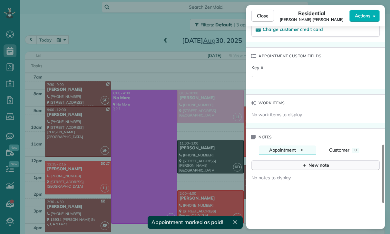
click at [319, 163] on div "New note" at bounding box center [315, 165] width 27 height 7
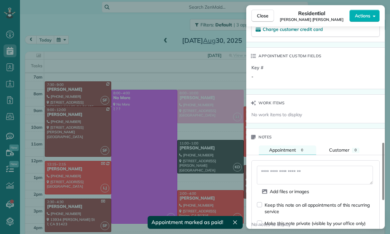
click at [291, 171] on textarea at bounding box center [315, 175] width 116 height 19
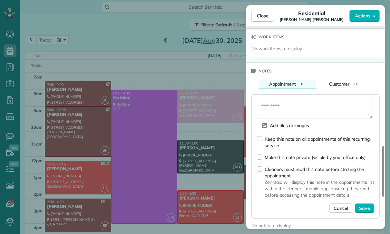
scroll to position [525, 0]
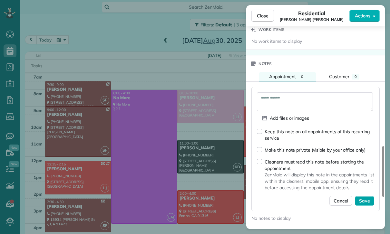
type textarea "**********"
click at [367, 203] on span "Save" at bounding box center [364, 201] width 11 height 6
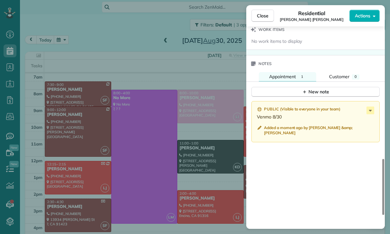
click at [78, 116] on div "Close Residential [PERSON_NAME] [PERSON_NAME] Actions Status Confirmed [PERSON_…" at bounding box center [195, 117] width 390 height 234
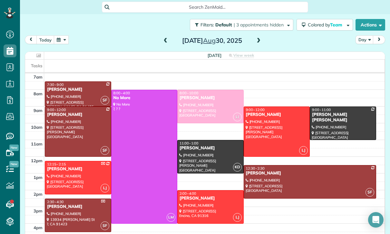
click at [63, 35] on button "button" at bounding box center [61, 39] width 15 height 9
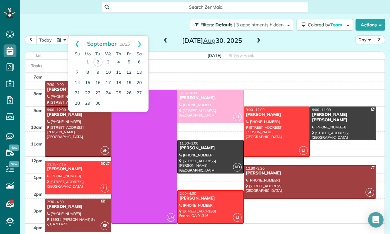
click at [76, 36] on link "Prev" at bounding box center [77, 44] width 18 height 16
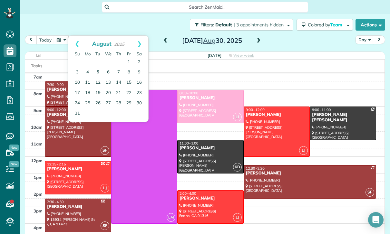
click at [97, 67] on link "5" at bounding box center [98, 72] width 10 height 10
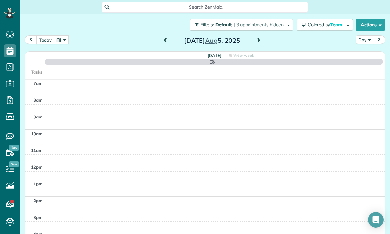
scroll to position [51, 0]
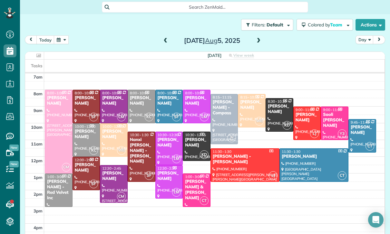
click at [107, 171] on div "[PERSON_NAME]" at bounding box center [114, 176] width 24 height 11
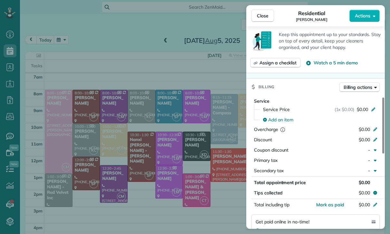
scroll to position [286, 0]
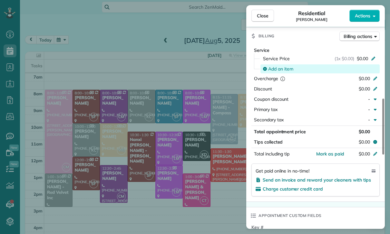
click at [282, 69] on span "Add an item" at bounding box center [280, 69] width 25 height 6
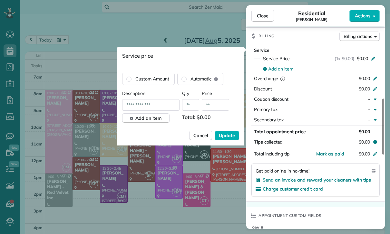
click at [219, 106] on input "**" at bounding box center [215, 105] width 27 height 12
type input "****"
click at [222, 133] on span "Update" at bounding box center [227, 135] width 16 height 6
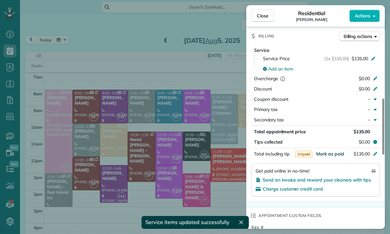
click at [331, 151] on span "Mark as paid" at bounding box center [330, 154] width 28 height 6
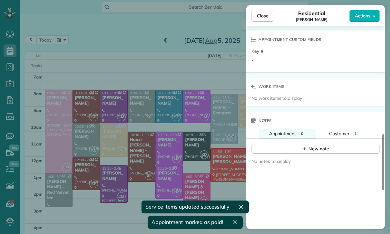
scroll to position [499, 0]
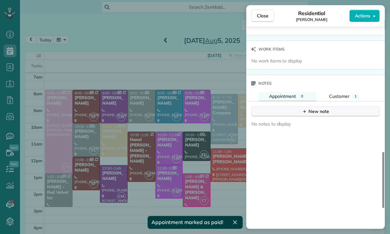
click at [315, 111] on div "New note" at bounding box center [315, 111] width 27 height 7
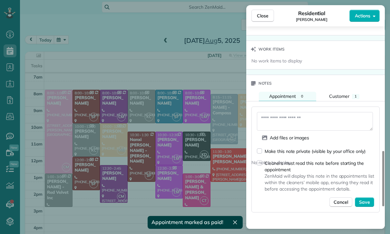
click at [285, 118] on textarea at bounding box center [315, 121] width 116 height 19
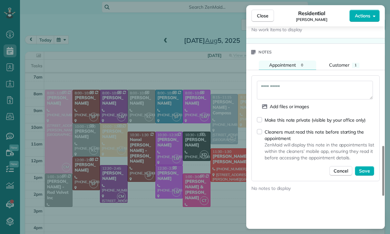
scroll to position [531, 0]
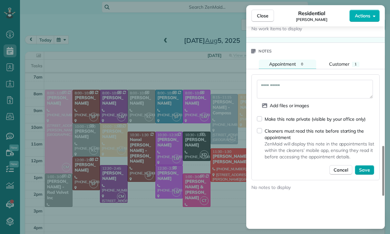
type textarea "**********"
click at [368, 172] on span "Save" at bounding box center [364, 170] width 11 height 6
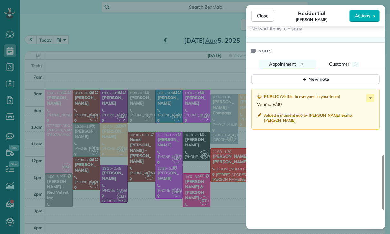
click at [142, 138] on div "Close Residential [PERSON_NAME] Actions Status Confirmed [PERSON_NAME] · Open p…" at bounding box center [195, 117] width 390 height 234
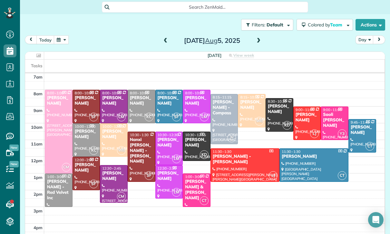
click at [67, 35] on button "button" at bounding box center [61, 39] width 15 height 9
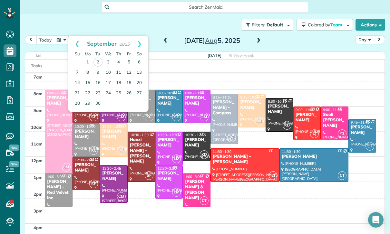
click at [261, 38] on span at bounding box center [258, 41] width 7 height 6
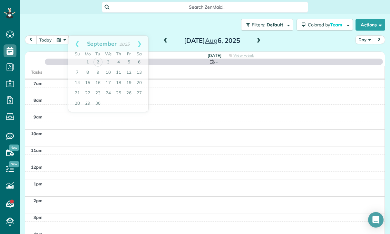
scroll to position [51, 0]
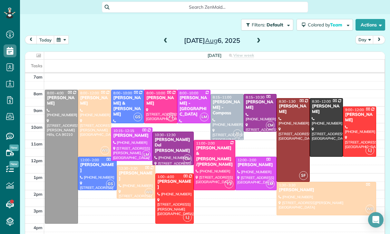
click at [251, 37] on h2 "[DATE]" at bounding box center [212, 40] width 80 height 7
click at [261, 38] on span at bounding box center [258, 41] width 7 height 6
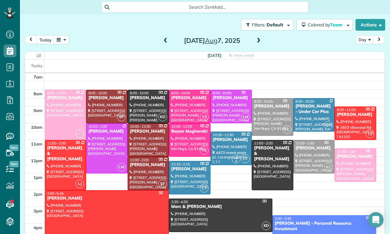
click at [63, 35] on button "button" at bounding box center [61, 39] width 15 height 9
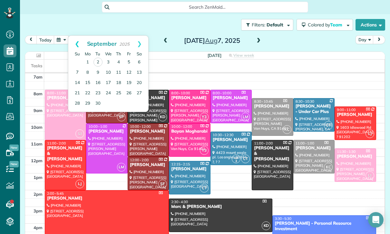
click at [75, 36] on link "Prev" at bounding box center [77, 44] width 18 height 16
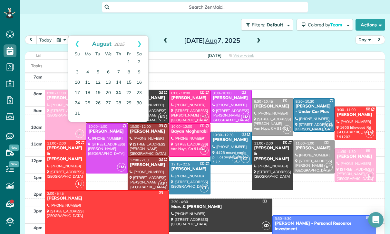
click at [115, 88] on link "21" at bounding box center [118, 93] width 10 height 10
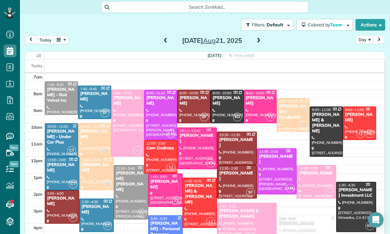
click at [261, 36] on span at bounding box center [258, 41] width 7 height 10
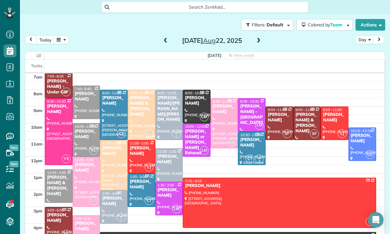
click at [162, 38] on span at bounding box center [165, 41] width 7 height 6
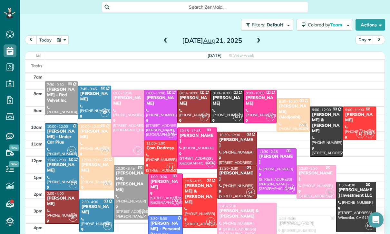
click at [162, 38] on span at bounding box center [165, 41] width 7 height 6
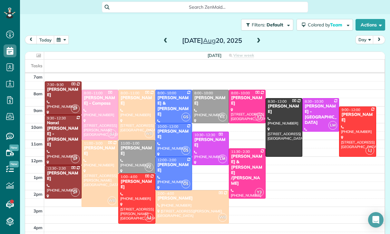
click at [128, 140] on div at bounding box center [136, 156] width 36 height 33
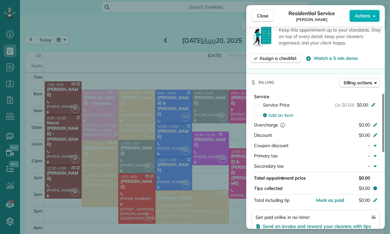
scroll to position [267, 0]
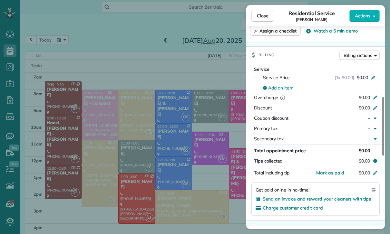
click at [82, 23] on div "Close Residential Service Ifrana [PERSON_NAME] Actions Status Confirmed [PERSON…" at bounding box center [195, 117] width 390 height 234
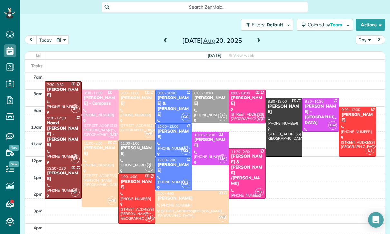
click at [60, 35] on button "button" at bounding box center [61, 39] width 15 height 9
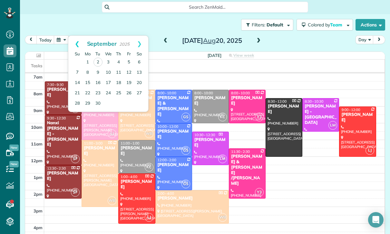
click at [75, 36] on link "Prev" at bounding box center [77, 44] width 18 height 16
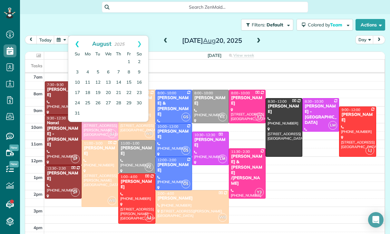
click at [71, 36] on link "Prev" at bounding box center [77, 44] width 18 height 16
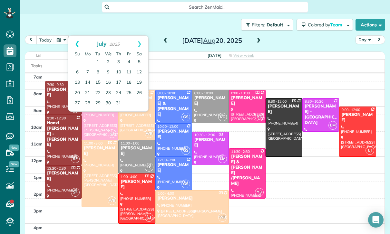
click at [74, 36] on link "Prev" at bounding box center [77, 44] width 18 height 16
click at [71, 36] on link "Prev" at bounding box center [77, 44] width 18 height 16
click at [118, 78] on link "15" at bounding box center [118, 83] width 10 height 10
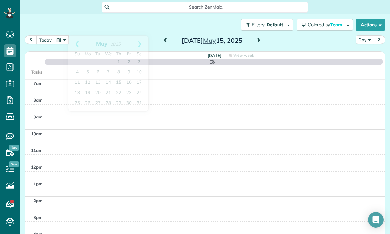
scroll to position [51, 0]
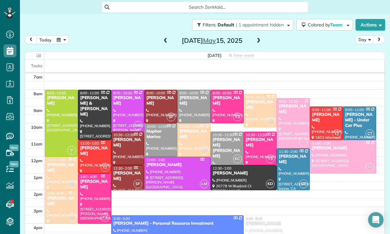
click at [189, 90] on div at bounding box center [193, 106] width 33 height 33
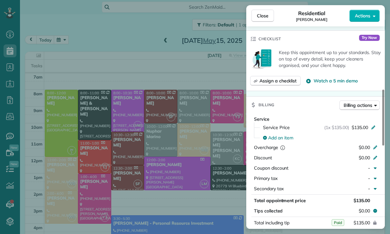
scroll to position [253, 0]
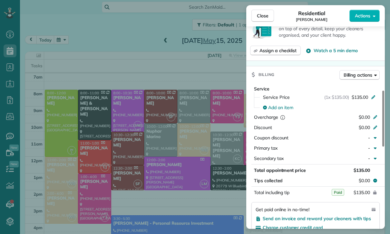
click at [220, 178] on div "Close Residential Ifrana [PERSON_NAME] Actions Status Confirmed [PERSON_NAME] ·…" at bounding box center [195, 117] width 390 height 234
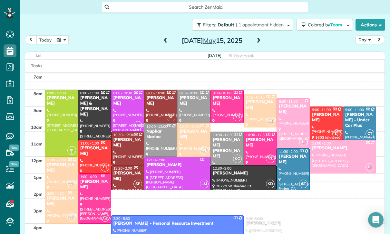
click at [57, 35] on button "button" at bounding box center [61, 39] width 15 height 9
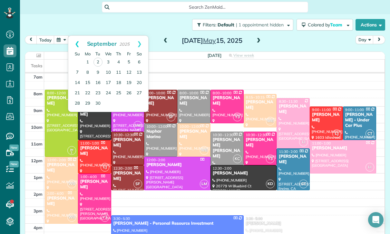
click at [76, 36] on link "Prev" at bounding box center [77, 44] width 18 height 16
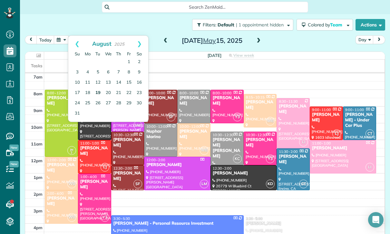
click at [97, 88] on link "19" at bounding box center [98, 93] width 10 height 10
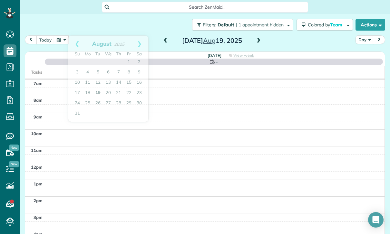
scroll to position [51, 0]
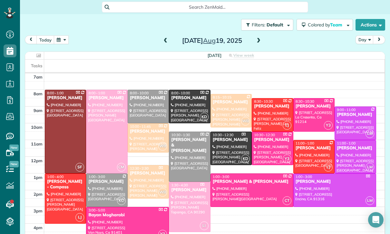
click at [255, 38] on span at bounding box center [258, 41] width 7 height 6
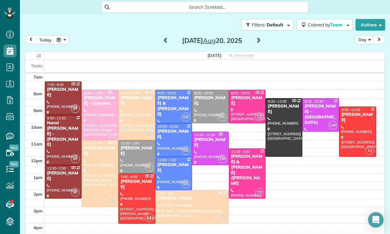
click at [135, 140] on div at bounding box center [136, 156] width 36 height 33
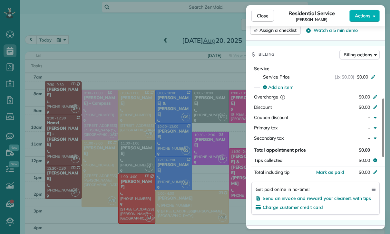
scroll to position [272, 0]
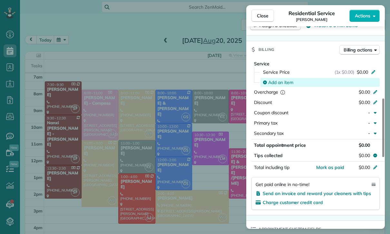
click at [278, 81] on span "Add an item" at bounding box center [280, 82] width 25 height 6
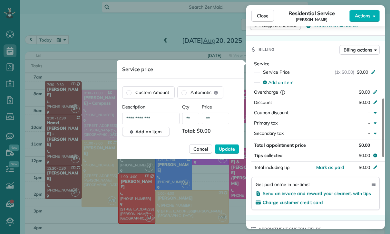
click at [219, 120] on input "**" at bounding box center [215, 119] width 27 height 12
type input "****"
click at [223, 148] on span "Update" at bounding box center [227, 149] width 16 height 6
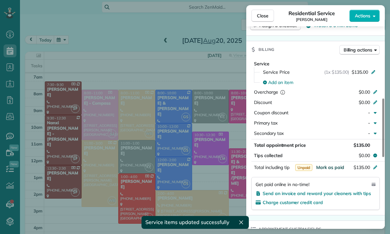
click at [327, 169] on span "Mark as paid" at bounding box center [330, 168] width 28 height 6
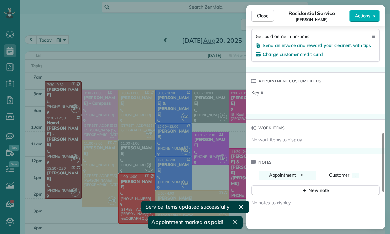
scroll to position [455, 0]
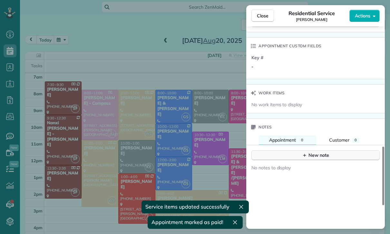
click at [319, 154] on div "New note" at bounding box center [315, 155] width 27 height 7
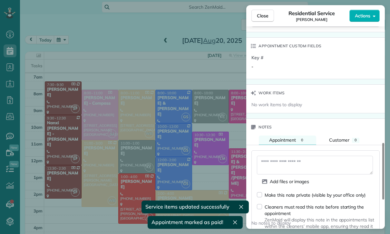
click at [283, 161] on textarea at bounding box center [315, 165] width 116 height 19
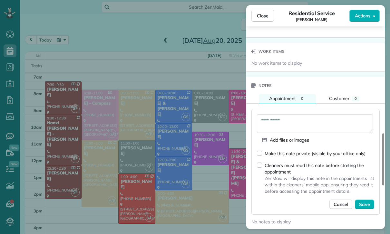
scroll to position [514, 0]
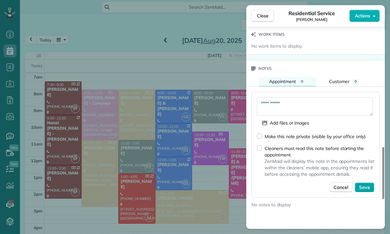
type textarea "**********"
click at [362, 187] on span "Save" at bounding box center [364, 187] width 11 height 6
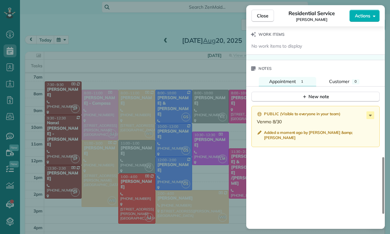
click at [176, 182] on div "Close Residential Service Ifrana [PERSON_NAME] Actions Status Confirmed [PERSON…" at bounding box center [195, 117] width 390 height 234
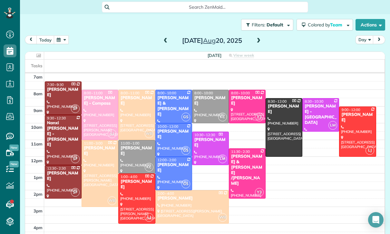
click at [59, 35] on button "button" at bounding box center [61, 39] width 15 height 9
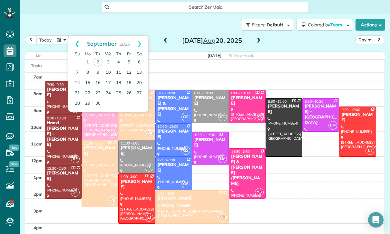
click at [73, 36] on link "Prev" at bounding box center [77, 44] width 18 height 16
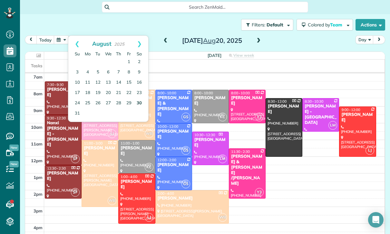
click at [141, 98] on link "30" at bounding box center [139, 103] width 10 height 10
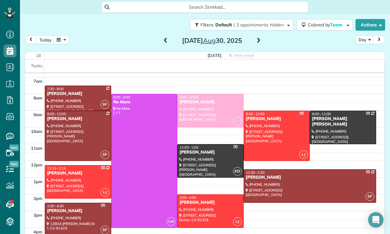
scroll to position [51, 0]
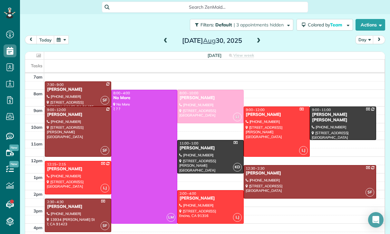
click at [60, 35] on button "button" at bounding box center [61, 39] width 15 height 9
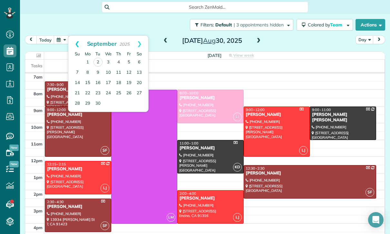
click at [73, 36] on link "Prev" at bounding box center [77, 44] width 18 height 16
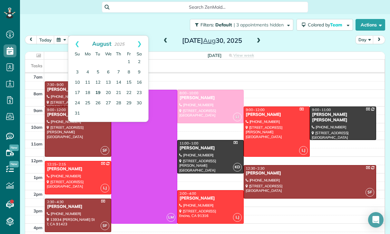
click at [96, 88] on link "19" at bounding box center [98, 93] width 10 height 10
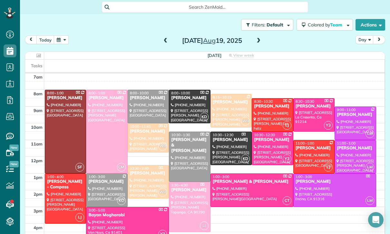
click at [355, 140] on div at bounding box center [355, 156] width 41 height 33
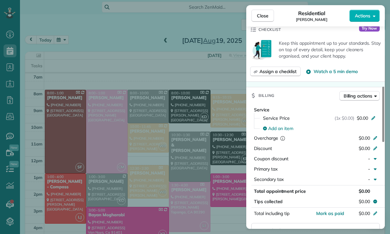
scroll to position [242, 0]
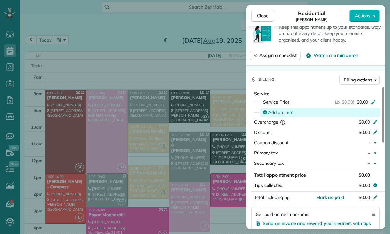
click at [278, 116] on span "Add an item" at bounding box center [280, 112] width 25 height 6
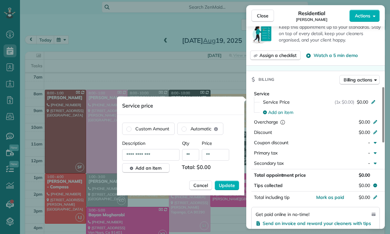
click at [222, 153] on input "**" at bounding box center [215, 155] width 27 height 12
type input "****"
click at [224, 185] on span "Update" at bounding box center [227, 185] width 16 height 6
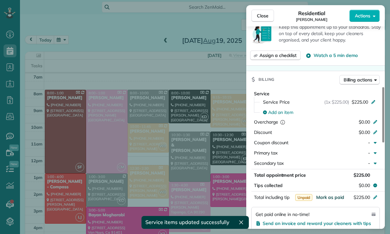
click at [328, 200] on span "Mark as paid" at bounding box center [330, 197] width 28 height 6
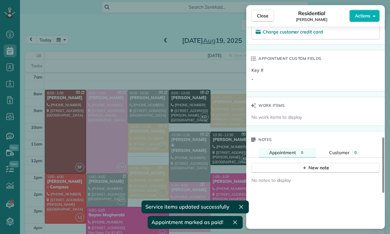
scroll to position [445, 0]
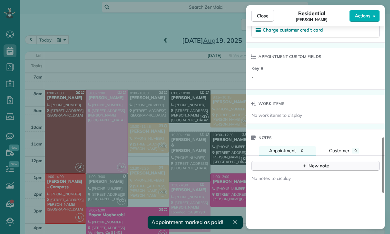
click at [312, 169] on div "New note" at bounding box center [315, 166] width 27 height 7
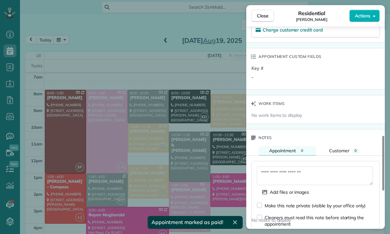
click at [281, 183] on textarea at bounding box center [315, 175] width 116 height 19
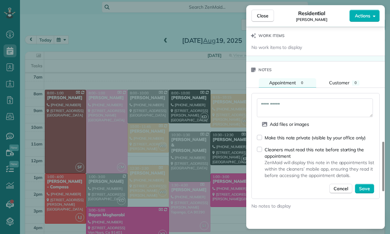
scroll to position [517, 0]
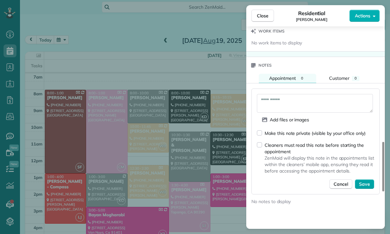
type textarea "**********"
click at [366, 187] on span "Save" at bounding box center [364, 184] width 11 height 6
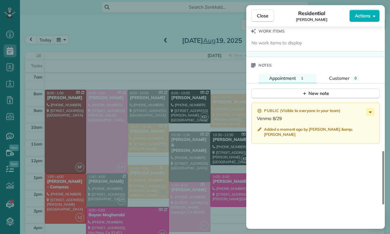
click at [152, 141] on div "Close Residential [PERSON_NAME] Actions Status Confirmed [PERSON_NAME] · Open p…" at bounding box center [195, 117] width 390 height 234
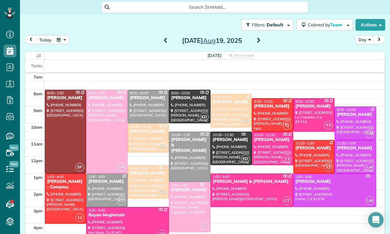
click at [62, 35] on button "button" at bounding box center [61, 39] width 15 height 9
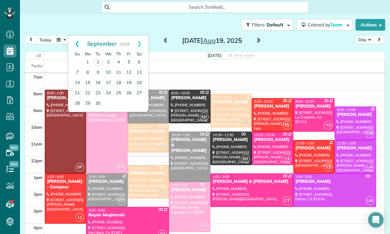
click at [72, 36] on link "Prev" at bounding box center [77, 44] width 18 height 16
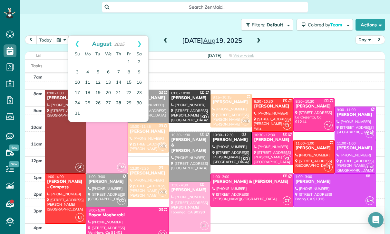
click at [119, 98] on link "28" at bounding box center [118, 103] width 10 height 10
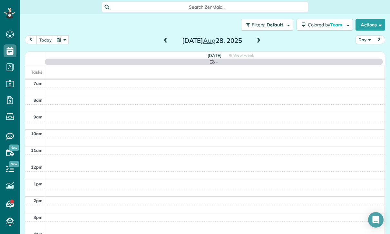
scroll to position [51, 0]
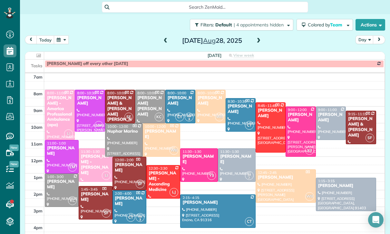
click at [176, 95] on div "[PERSON_NAME]" at bounding box center [180, 100] width 26 height 11
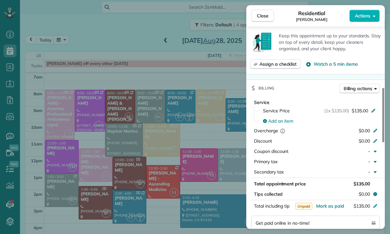
scroll to position [285, 0]
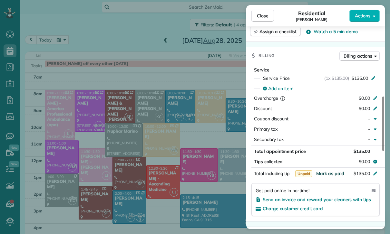
click at [326, 171] on span "Mark as paid" at bounding box center [330, 174] width 28 height 6
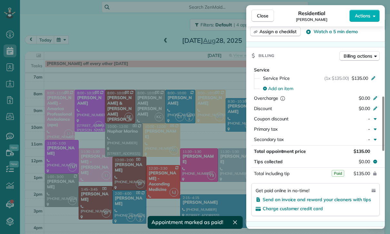
click at [330, 174] on button "$135.00" at bounding box center [344, 173] width 61 height 9
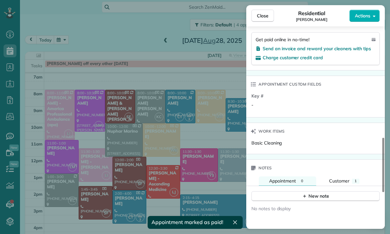
scroll to position [467, 0]
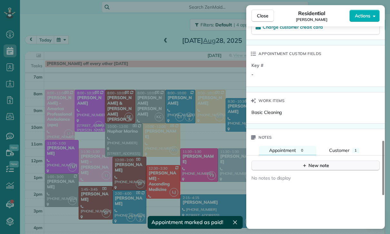
click at [316, 166] on div "New note" at bounding box center [315, 165] width 27 height 7
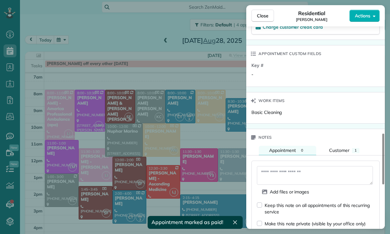
click at [280, 174] on textarea at bounding box center [315, 175] width 116 height 19
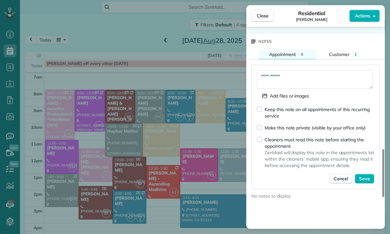
scroll to position [602, 0]
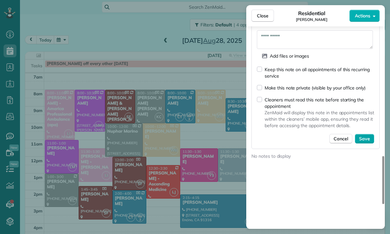
type textarea "**********"
click at [367, 138] on span "Save" at bounding box center [364, 139] width 11 height 6
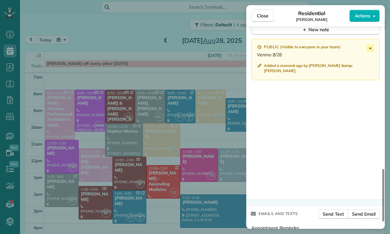
click at [183, 183] on div "Close Residential [PERSON_NAME] Actions Status Yet to Confirm [PERSON_NAME] · O…" at bounding box center [195, 117] width 390 height 234
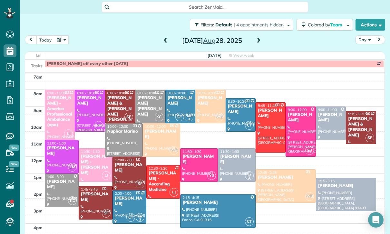
click at [256, 38] on span at bounding box center [258, 41] width 7 height 6
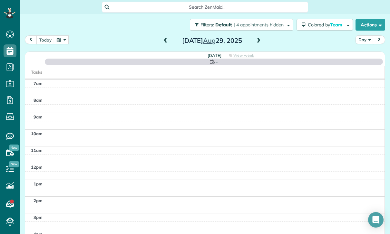
scroll to position [51, 0]
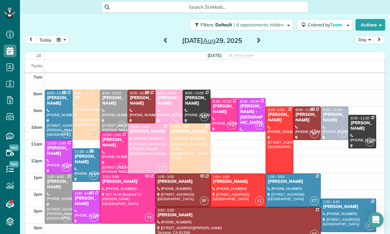
click at [108, 132] on div at bounding box center [113, 152] width 27 height 41
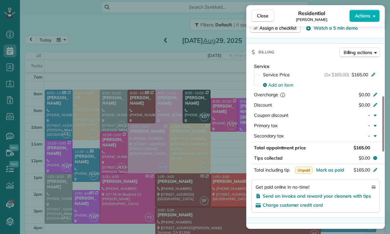
scroll to position [279, 0]
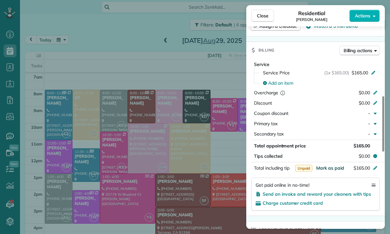
click at [328, 168] on span "Mark as paid" at bounding box center [330, 168] width 28 height 6
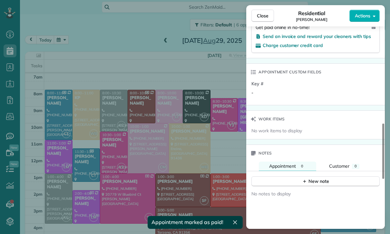
scroll to position [452, 0]
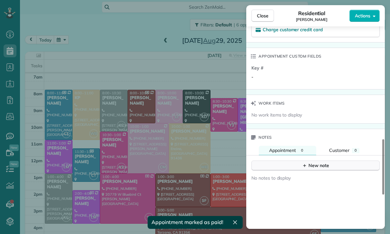
click at [316, 165] on div "New note" at bounding box center [315, 165] width 27 height 7
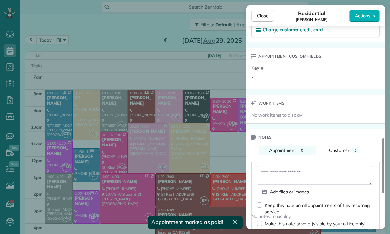
click at [288, 174] on textarea at bounding box center [315, 175] width 116 height 19
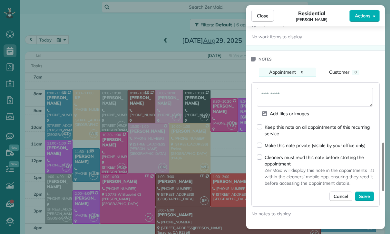
scroll to position [531, 0]
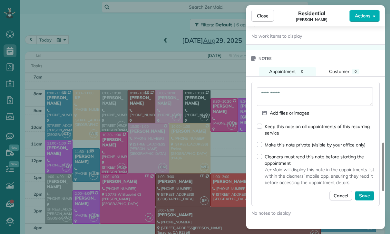
type textarea "**********"
click at [364, 194] on span "Save" at bounding box center [364, 196] width 11 height 6
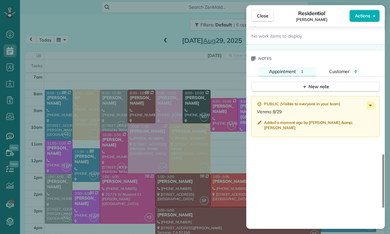
click at [82, 93] on div "Close Residential [PERSON_NAME] Actions Status Yet to Confirm [PERSON_NAME] · O…" at bounding box center [195, 117] width 390 height 234
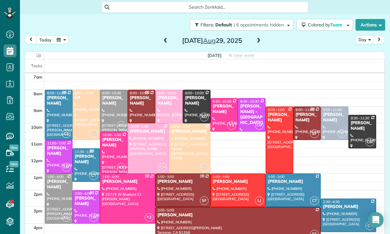
click at [84, 90] on div at bounding box center [86, 115] width 27 height 50
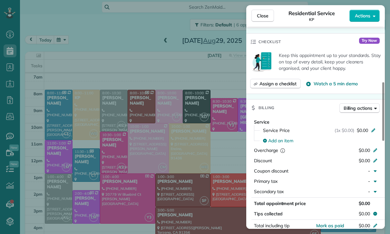
scroll to position [222, 0]
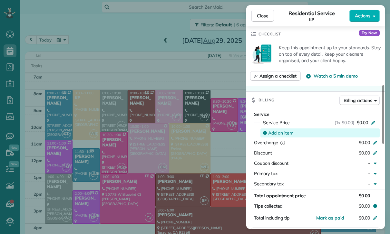
click at [281, 133] on span "Add an item" at bounding box center [280, 133] width 25 height 6
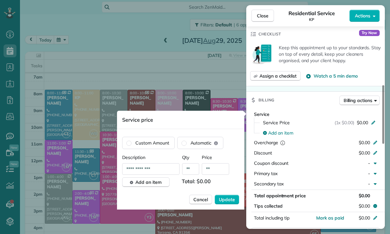
click at [216, 173] on input "**" at bounding box center [215, 169] width 27 height 12
type input "****"
click at [231, 192] on div "**********" at bounding box center [180, 181] width 117 height 55
click at [226, 199] on span "Update" at bounding box center [227, 199] width 16 height 6
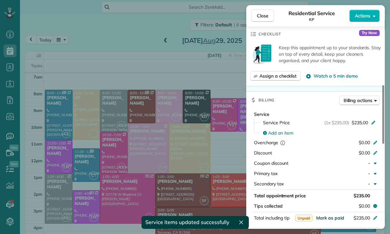
click at [332, 217] on span "Mark as paid" at bounding box center [330, 218] width 28 height 6
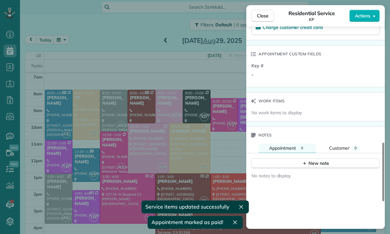
scroll to position [491, 0]
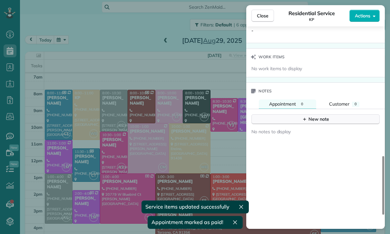
click at [311, 123] on button "New note" at bounding box center [315, 119] width 128 height 10
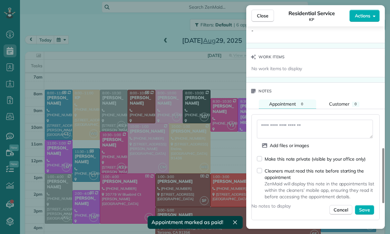
click at [288, 123] on textarea at bounding box center [315, 129] width 116 height 19
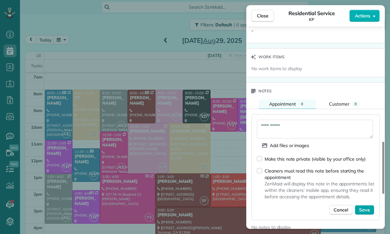
type textarea "**********"
click at [359, 208] on button "Save" at bounding box center [363, 210] width 19 height 10
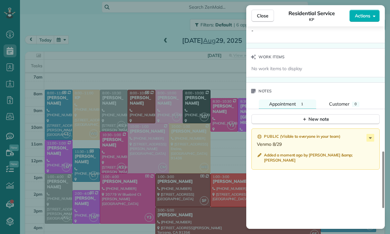
click at [159, 131] on div "Close Residential Service KP Actions Status Confirmed KP · Open profile MOBILE …" at bounding box center [195, 117] width 390 height 234
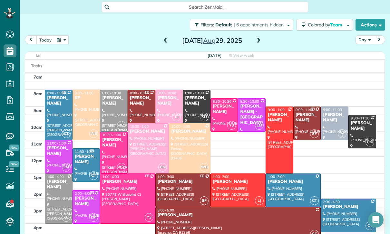
click at [66, 35] on button "button" at bounding box center [61, 39] width 15 height 9
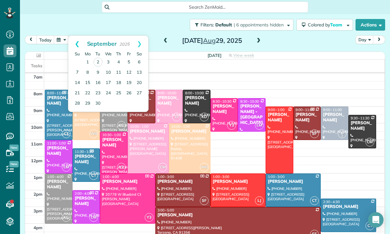
click at [71, 36] on link "Prev" at bounding box center [77, 44] width 18 height 16
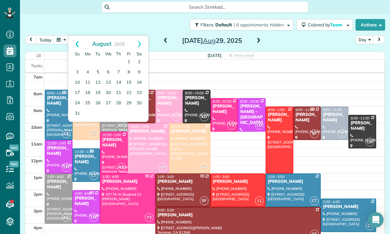
click at [76, 36] on link "Prev" at bounding box center [77, 44] width 18 height 16
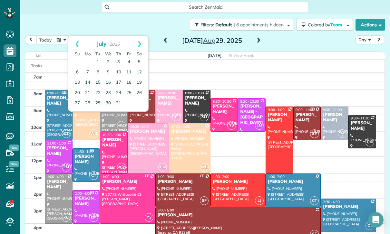
click at [98, 98] on link "29" at bounding box center [98, 103] width 10 height 10
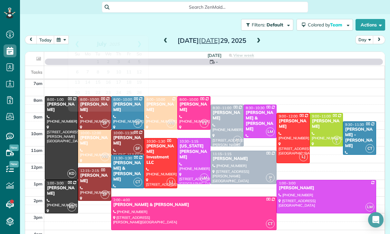
scroll to position [51, 0]
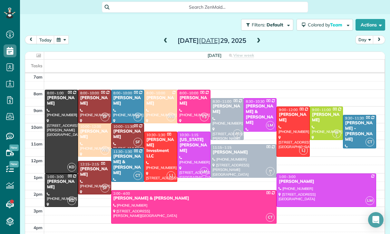
click at [189, 132] on div at bounding box center [193, 154] width 33 height 45
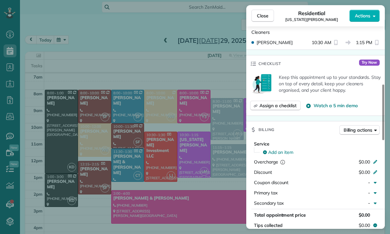
scroll to position [254, 0]
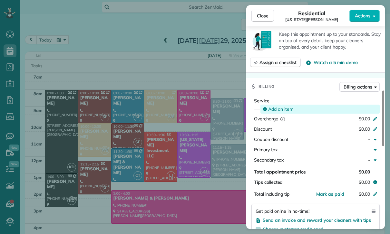
click at [282, 106] on span "Add an item" at bounding box center [280, 109] width 25 height 6
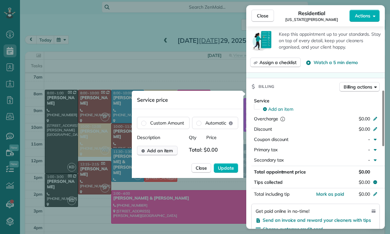
click at [165, 149] on span "Add an item" at bounding box center [160, 150] width 26 height 6
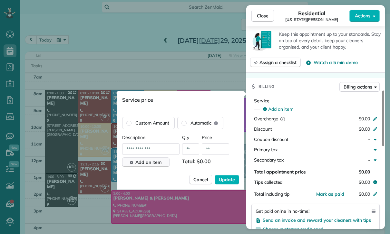
click at [218, 148] on input "**" at bounding box center [215, 149] width 27 height 12
type input "****"
click at [231, 179] on span "Update" at bounding box center [227, 179] width 16 height 6
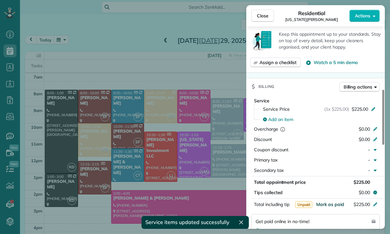
click at [326, 202] on span "Mark as paid" at bounding box center [330, 205] width 28 height 6
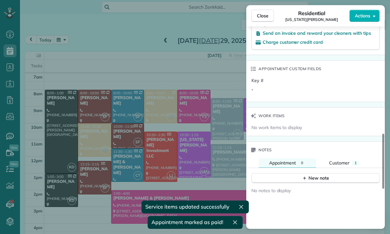
scroll to position [466, 0]
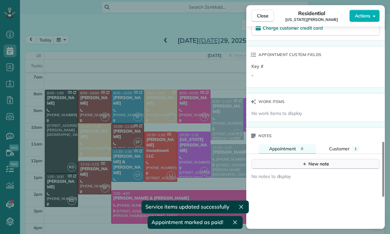
click at [314, 161] on div "New note" at bounding box center [315, 164] width 27 height 7
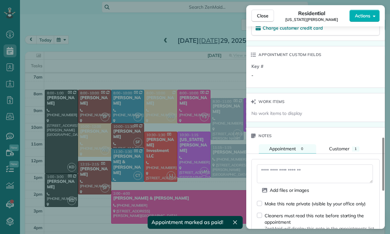
click at [277, 166] on textarea at bounding box center [315, 174] width 116 height 19
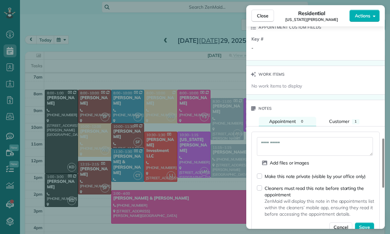
scroll to position [520, 0]
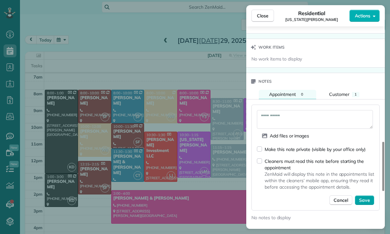
type textarea "**********"
click at [369, 197] on span "Save" at bounding box center [364, 200] width 11 height 6
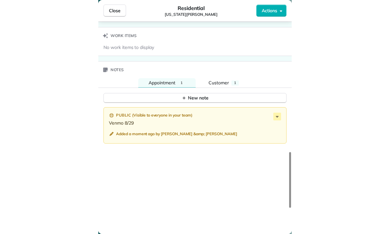
scroll to position [51, 0]
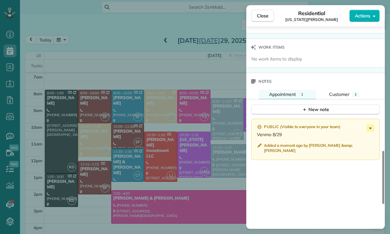
click at [153, 116] on div "Close Residential [US_STATE][PERSON_NAME] Actions Status Confirmed [US_STATE][P…" at bounding box center [195, 117] width 390 height 234
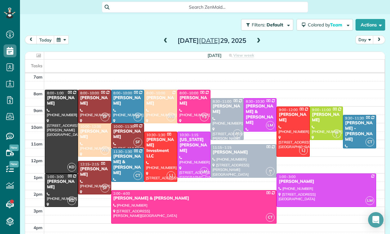
click at [58, 35] on button "button" at bounding box center [61, 39] width 15 height 9
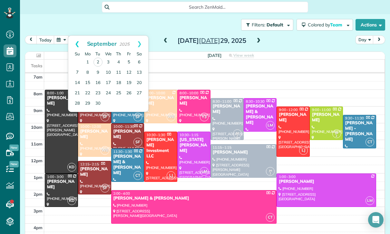
click at [77, 36] on link "Prev" at bounding box center [77, 44] width 18 height 16
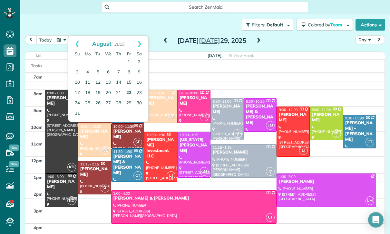
click at [128, 88] on link "22" at bounding box center [129, 93] width 10 height 10
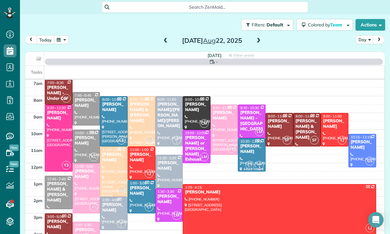
scroll to position [51, 0]
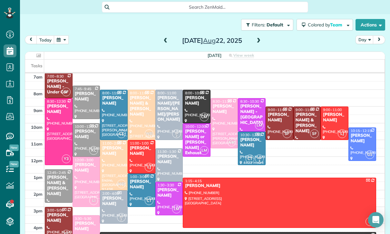
click at [169, 187] on div "[PERSON_NAME]" at bounding box center [169, 192] width 24 height 11
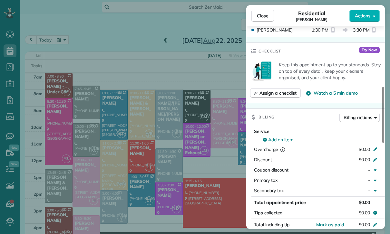
scroll to position [246, 0]
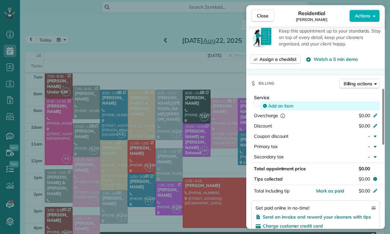
click at [284, 107] on span "Add an item" at bounding box center [280, 106] width 25 height 6
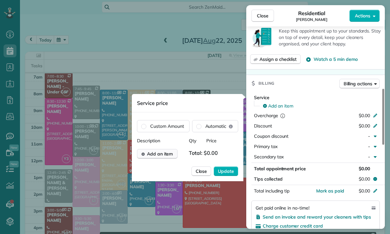
click at [160, 159] on button "Add an item" at bounding box center [157, 154] width 41 height 10
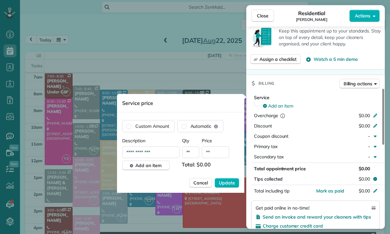
click at [216, 155] on input "**" at bounding box center [215, 152] width 27 height 12
type input "****"
click at [229, 185] on span "Update" at bounding box center [227, 183] width 16 height 6
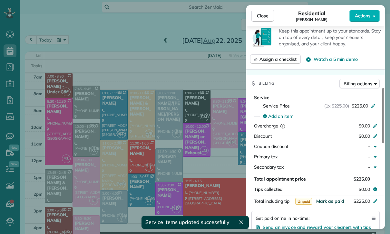
click at [330, 202] on span "Mark as paid" at bounding box center [330, 201] width 28 height 6
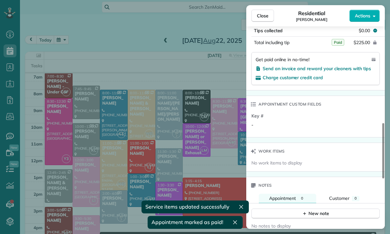
scroll to position [432, 0]
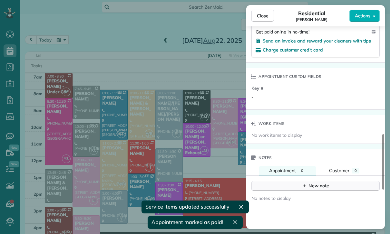
click at [316, 186] on div "New note" at bounding box center [315, 186] width 27 height 7
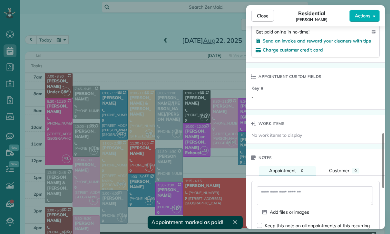
click at [277, 193] on textarea at bounding box center [315, 195] width 116 height 19
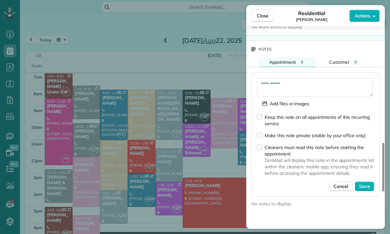
scroll to position [541, 0]
type textarea "**********"
click at [366, 187] on span "Save" at bounding box center [364, 186] width 11 height 6
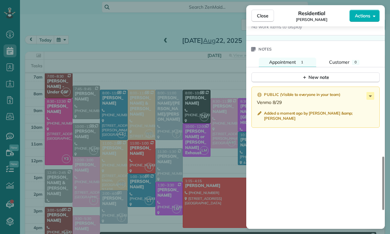
click at [67, 22] on div "Close Residential [PERSON_NAME] Actions Status Yet to Confirm [PERSON_NAME] · O…" at bounding box center [195, 117] width 390 height 234
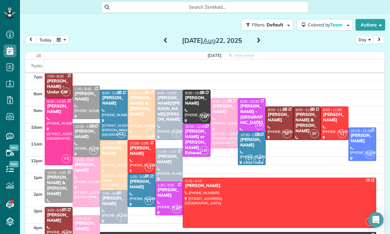
click at [60, 35] on button "button" at bounding box center [61, 39] width 15 height 9
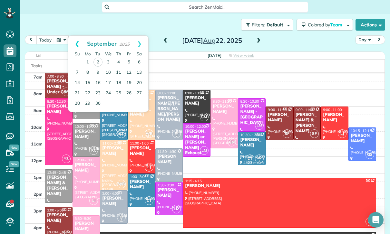
click at [69, 36] on link "Prev" at bounding box center [77, 44] width 18 height 16
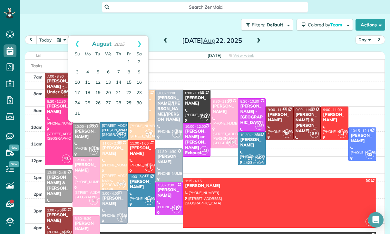
click at [128, 98] on link "29" at bounding box center [129, 103] width 10 height 10
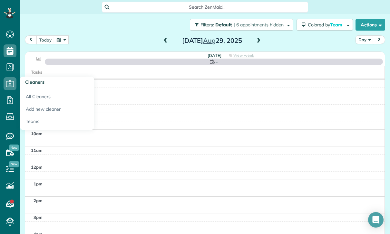
scroll to position [51, 0]
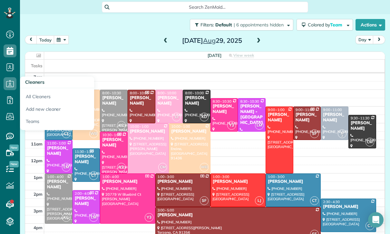
click at [186, 182] on div at bounding box center [183, 190] width 54 height 33
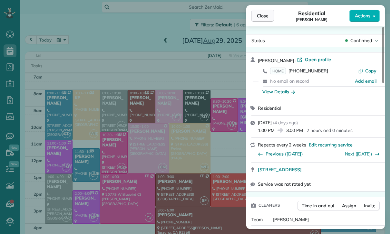
click at [260, 15] on span "Close" at bounding box center [263, 16] width 12 height 6
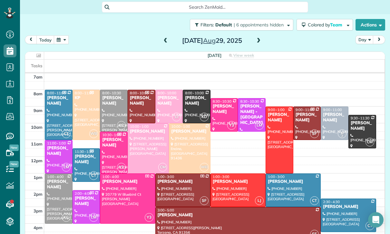
click at [52, 140] on div at bounding box center [58, 156] width 27 height 33
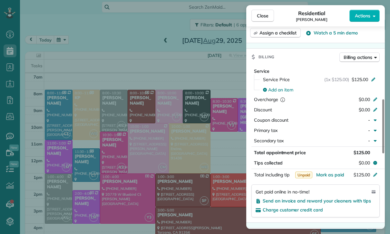
scroll to position [298, 0]
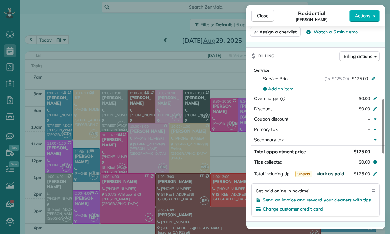
click at [332, 171] on span "Mark as paid" at bounding box center [330, 174] width 28 height 6
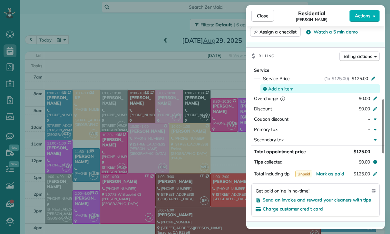
click at [282, 84] on div "Add an item" at bounding box center [319, 88] width 119 height 9
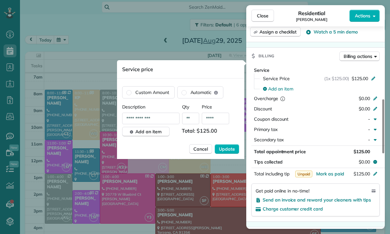
click at [220, 120] on input "****" at bounding box center [215, 119] width 27 height 12
type input "****"
click at [229, 148] on span "Update" at bounding box center [227, 149] width 16 height 6
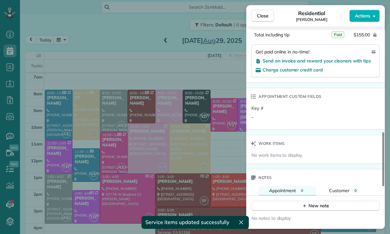
scroll to position [479, 0]
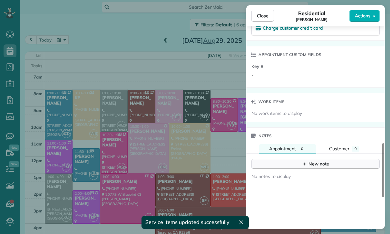
click at [311, 161] on div "New note" at bounding box center [315, 164] width 27 height 7
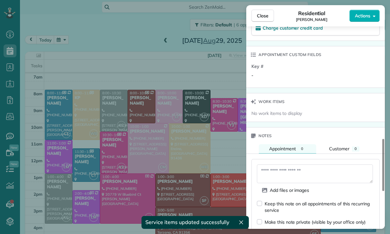
click at [275, 165] on textarea at bounding box center [315, 174] width 116 height 19
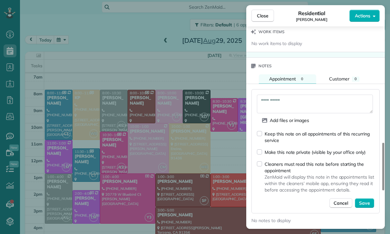
scroll to position [588, 0]
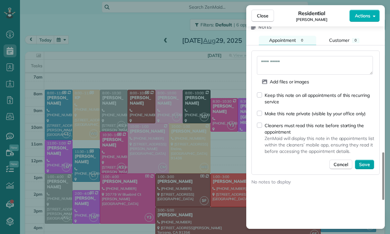
type textarea "**********"
click at [364, 161] on span "Save" at bounding box center [364, 164] width 11 height 6
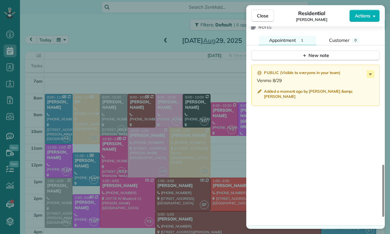
scroll to position [51, 0]
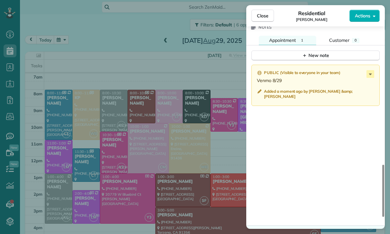
click at [136, 85] on div "Close Residential [PERSON_NAME] Actions Status Yet to Confirm [PERSON_NAME] · O…" at bounding box center [195, 117] width 390 height 234
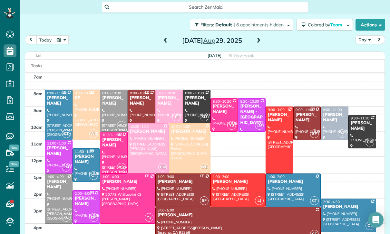
click at [61, 35] on button "button" at bounding box center [61, 39] width 15 height 9
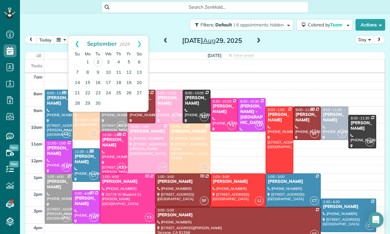
click at [71, 36] on link "Prev" at bounding box center [77, 44] width 18 height 16
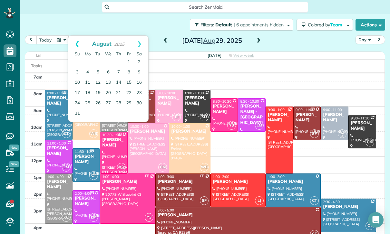
click at [73, 36] on link "Prev" at bounding box center [77, 44] width 18 height 16
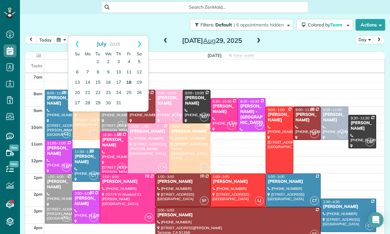
click at [129, 78] on link "18" at bounding box center [129, 83] width 10 height 10
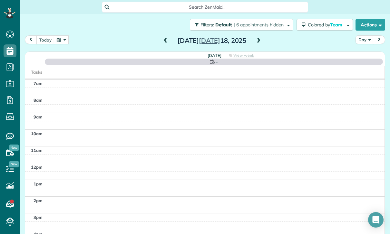
scroll to position [51, 0]
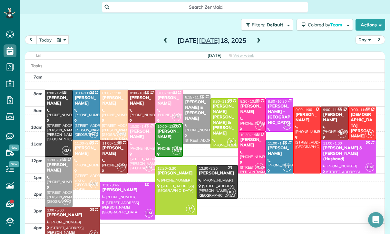
click at [111, 90] on div at bounding box center [113, 115] width 27 height 50
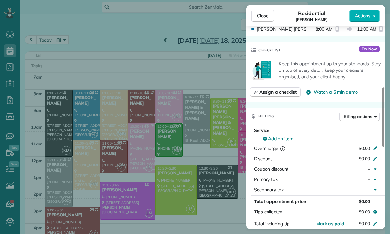
scroll to position [243, 0]
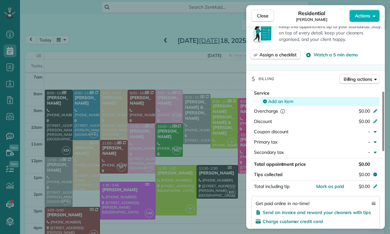
click at [280, 102] on span "Add an item" at bounding box center [280, 101] width 25 height 6
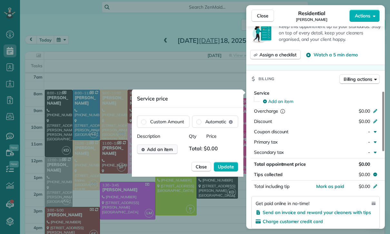
click at [160, 149] on span "Add an item" at bounding box center [160, 149] width 26 height 6
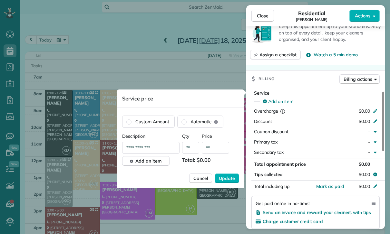
click at [220, 149] on input "**" at bounding box center [215, 148] width 27 height 12
type input "****"
click at [229, 180] on span "Update" at bounding box center [227, 178] width 16 height 6
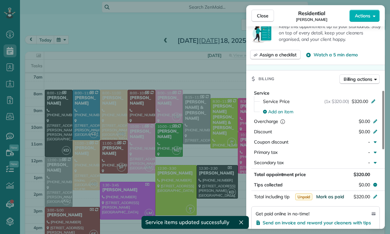
click at [330, 199] on span "Mark as paid" at bounding box center [330, 197] width 28 height 6
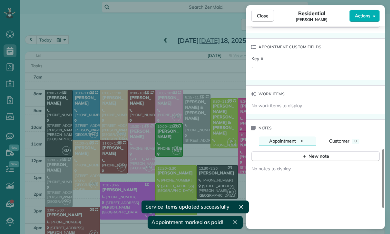
scroll to position [465, 0]
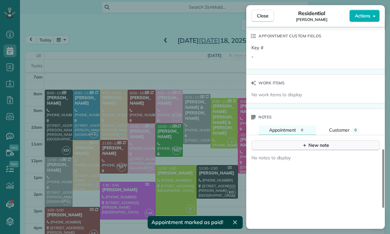
click at [312, 146] on div "New note" at bounding box center [315, 145] width 27 height 7
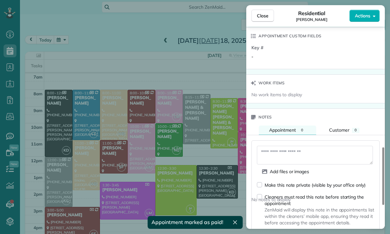
click at [276, 154] on textarea at bounding box center [315, 155] width 116 height 19
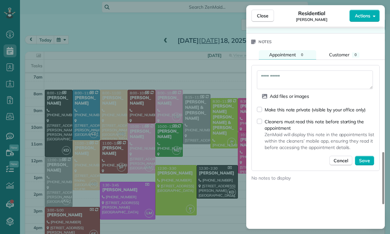
scroll to position [557, 0]
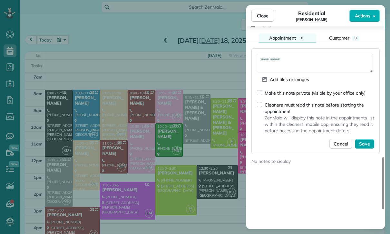
type textarea "**********"
click at [365, 143] on span "Save" at bounding box center [364, 144] width 11 height 6
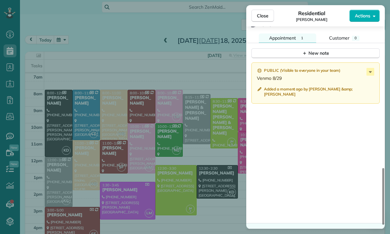
click at [167, 132] on div "Close Residential [PERSON_NAME] Actions Status Confirmed [PERSON_NAME] · Open p…" at bounding box center [195, 117] width 390 height 234
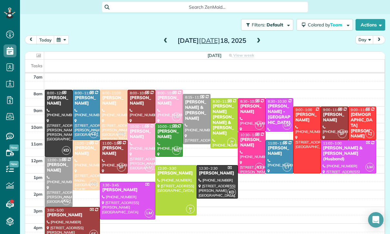
click at [58, 35] on button "button" at bounding box center [61, 39] width 15 height 9
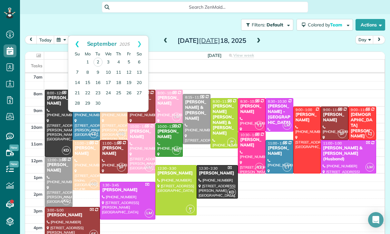
click at [77, 36] on link "Prev" at bounding box center [77, 44] width 18 height 16
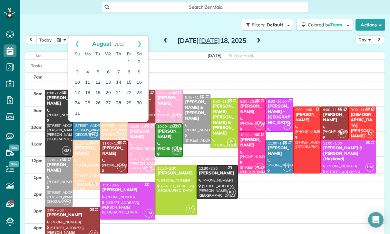
click at [116, 98] on link "28" at bounding box center [118, 103] width 10 height 10
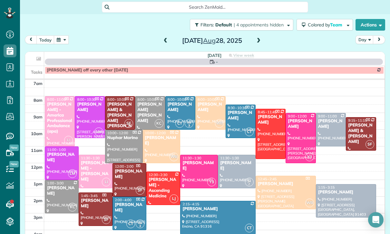
scroll to position [51, 0]
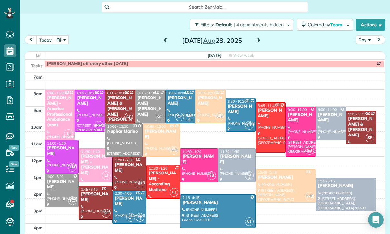
click at [64, 35] on button "button" at bounding box center [61, 39] width 15 height 9
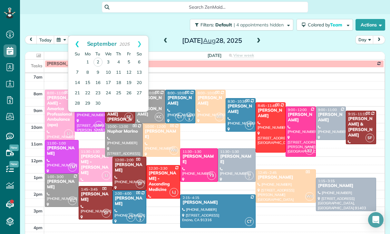
click at [74, 36] on link "Prev" at bounding box center [77, 44] width 18 height 16
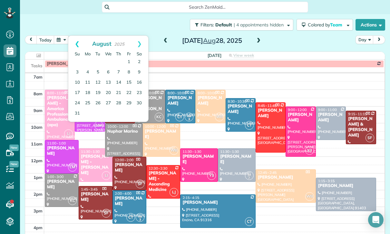
click at [74, 36] on link "Prev" at bounding box center [77, 44] width 18 height 16
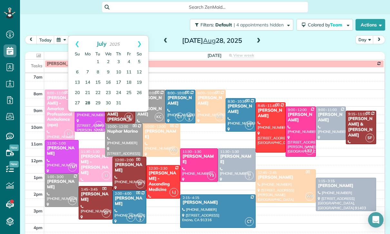
click at [86, 98] on link "28" at bounding box center [87, 103] width 10 height 10
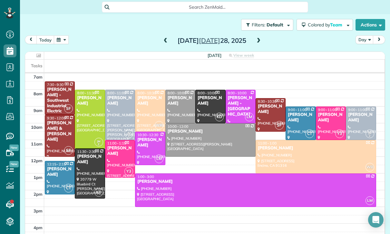
click at [148, 137] on div "[PERSON_NAME]" at bounding box center [150, 142] width 26 height 11
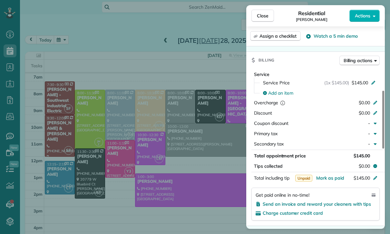
scroll to position [281, 0]
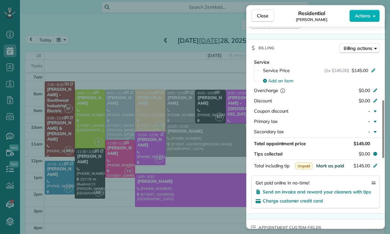
click at [326, 167] on span "Mark as paid" at bounding box center [330, 166] width 28 height 6
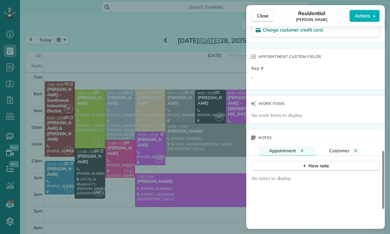
scroll to position [508, 0]
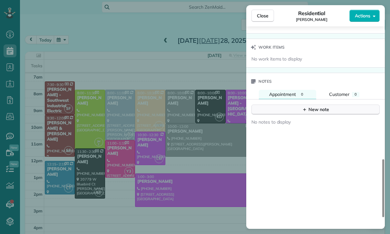
click at [322, 112] on div "New note" at bounding box center [315, 109] width 27 height 7
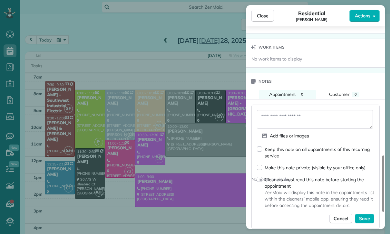
click at [282, 119] on textarea at bounding box center [315, 119] width 116 height 19
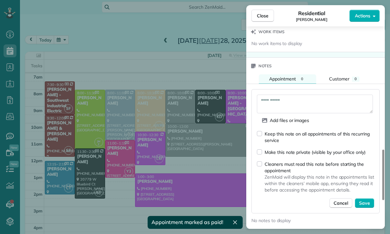
scroll to position [545, 0]
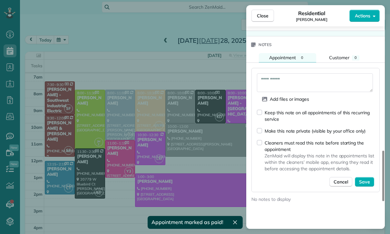
type textarea "**********"
click at [366, 175] on div "Keep this note on all appointments of this recurring service Make this note pri…" at bounding box center [315, 148] width 117 height 78
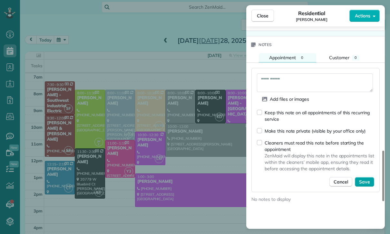
click at [364, 180] on span "Save" at bounding box center [364, 182] width 11 height 6
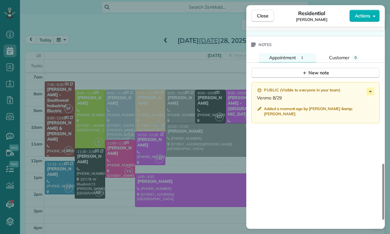
click at [133, 108] on div "Close Residential [PERSON_NAME] Actions Status Confirmed [PERSON_NAME] · Open p…" at bounding box center [195, 117] width 390 height 234
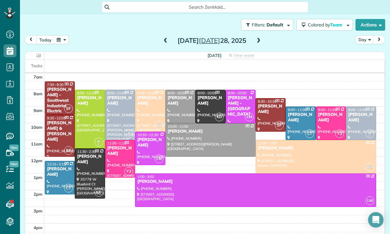
click at [62, 35] on button "button" at bounding box center [61, 39] width 15 height 9
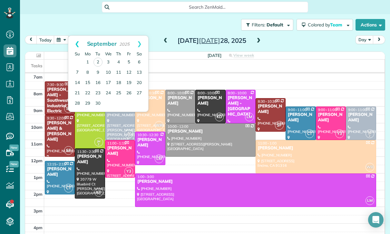
click at [79, 36] on link "Prev" at bounding box center [77, 44] width 18 height 16
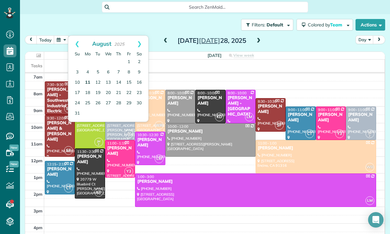
click at [87, 78] on link "11" at bounding box center [87, 83] width 10 height 10
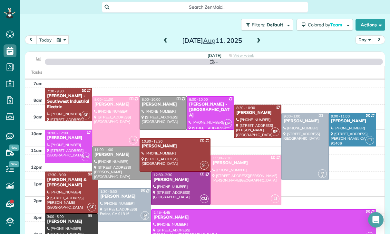
scroll to position [51, 0]
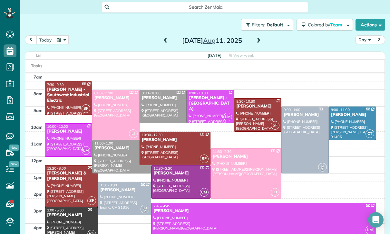
click at [60, 124] on div at bounding box center [68, 140] width 47 height 33
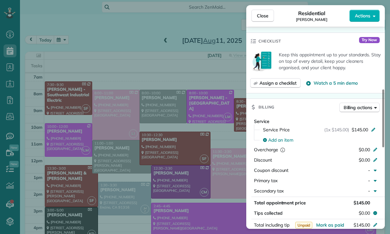
scroll to position [249, 0]
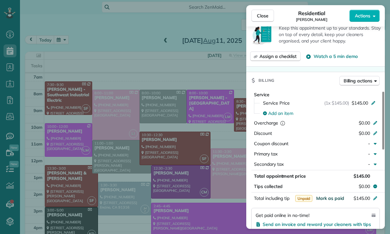
click at [327, 197] on span "Mark as paid" at bounding box center [330, 198] width 28 height 6
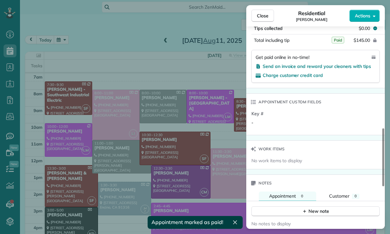
scroll to position [428, 0]
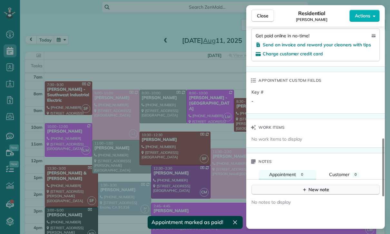
click at [310, 189] on div "New note" at bounding box center [315, 189] width 27 height 7
click at [288, 199] on textarea at bounding box center [315, 199] width 116 height 19
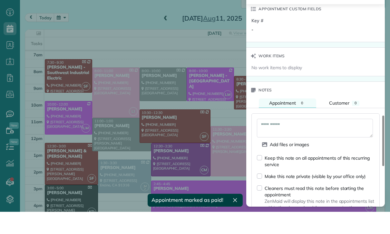
scroll to position [542, 0]
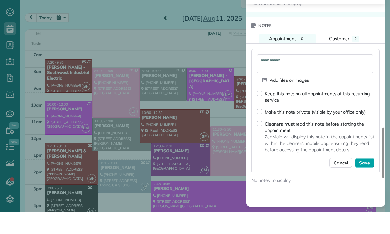
type textarea "**********"
click at [363, 182] on span "Save" at bounding box center [364, 185] width 11 height 6
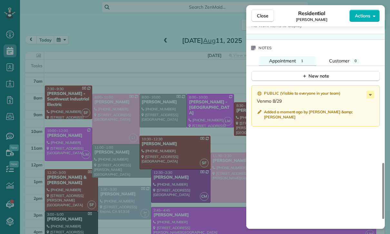
scroll to position [51, 0]
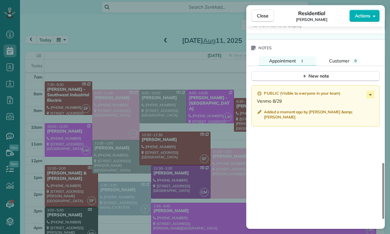
click at [83, 48] on div "Close Residential [PERSON_NAME] Actions Status Confirmed [PERSON_NAME] · Open p…" at bounding box center [195, 117] width 390 height 234
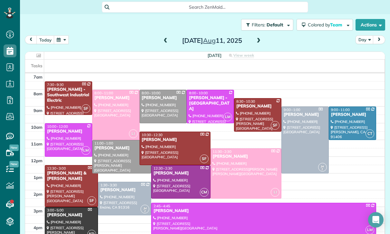
click at [60, 35] on button "button" at bounding box center [61, 39] width 15 height 9
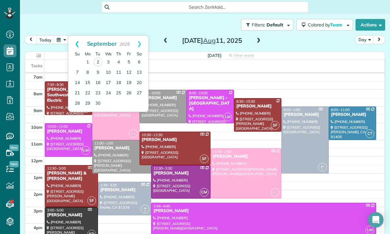
click at [74, 36] on link "Prev" at bounding box center [77, 44] width 18 height 16
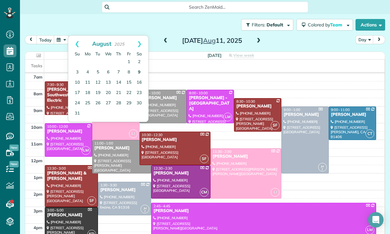
click at [137, 67] on link "9" at bounding box center [139, 72] width 10 height 10
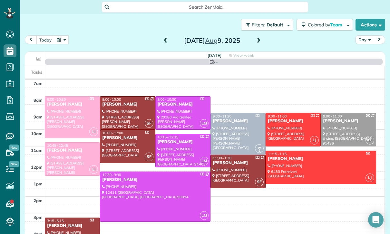
scroll to position [51, 0]
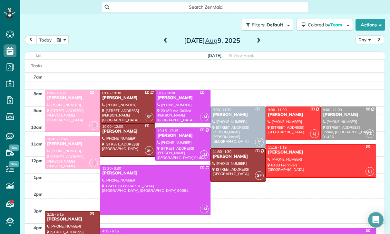
click at [62, 136] on div at bounding box center [72, 152] width 54 height 33
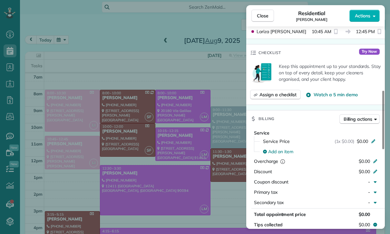
scroll to position [281, 0]
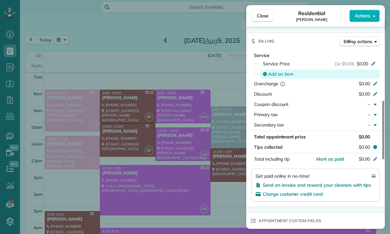
click at [281, 72] on span "Add an item" at bounding box center [280, 74] width 25 height 6
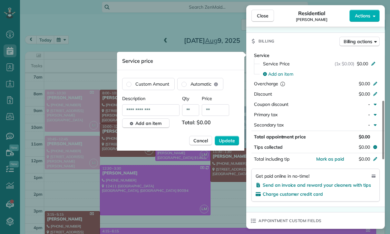
click at [217, 114] on input "**" at bounding box center [215, 110] width 27 height 12
type input "****"
click at [222, 145] on button "Update" at bounding box center [226, 141] width 24 height 10
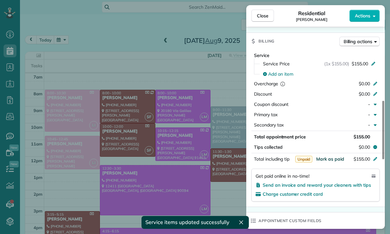
click at [325, 162] on button "Mark as paid" at bounding box center [330, 159] width 28 height 6
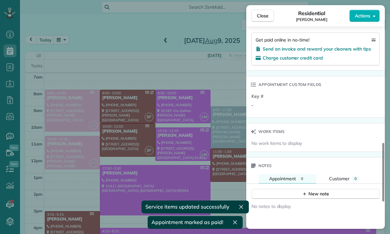
scroll to position [471, 0]
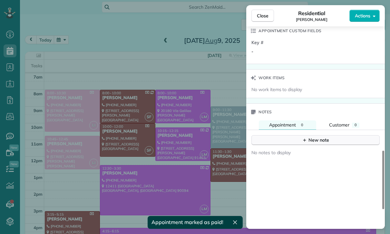
click at [314, 141] on div "New note" at bounding box center [315, 140] width 27 height 7
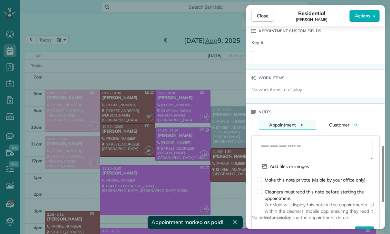
click at [283, 146] on textarea at bounding box center [315, 150] width 116 height 19
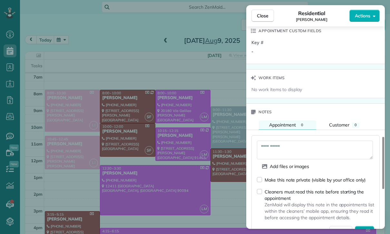
type textarea "**********"
click at [363, 226] on button "Save" at bounding box center [363, 231] width 19 height 10
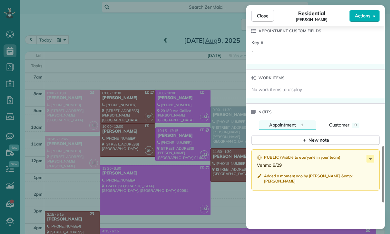
click at [144, 110] on div "Close Residential [PERSON_NAME] Actions Status Confirmed [PERSON_NAME] · Open p…" at bounding box center [195, 117] width 390 height 234
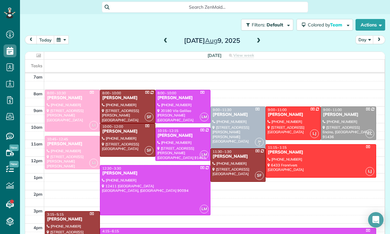
click at [56, 35] on button "button" at bounding box center [61, 39] width 15 height 9
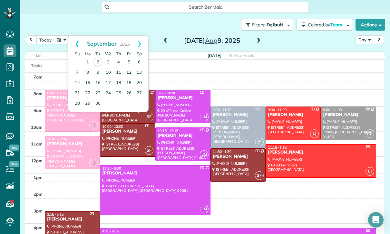
click at [83, 36] on link "Prev" at bounding box center [77, 44] width 18 height 16
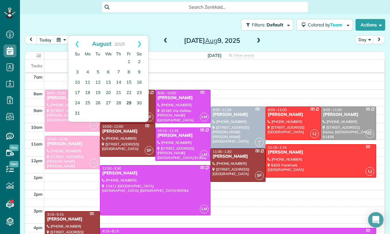
click at [129, 98] on link "29" at bounding box center [129, 103] width 10 height 10
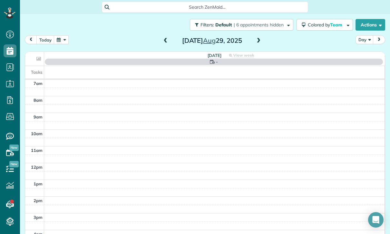
scroll to position [51, 0]
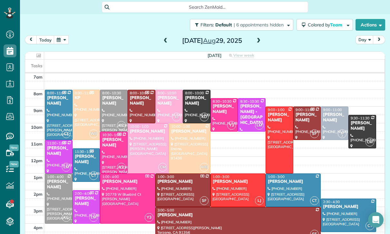
click at [66, 179] on div "[PERSON_NAME]" at bounding box center [59, 184] width 24 height 11
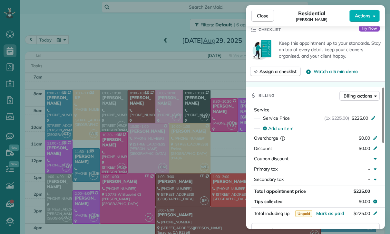
scroll to position [248, 0]
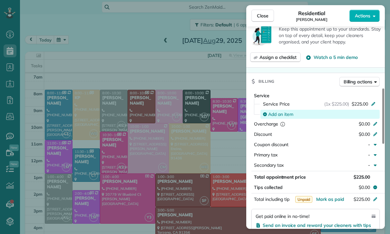
click at [284, 115] on span "Add an item" at bounding box center [280, 114] width 25 height 6
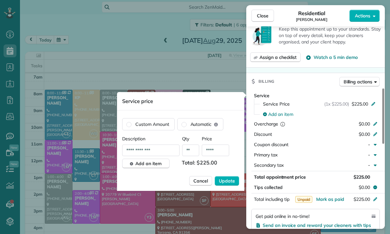
click at [223, 154] on input "****" at bounding box center [215, 151] width 27 height 12
type input "**"
type input "****"
click at [231, 185] on button "Update" at bounding box center [226, 181] width 24 height 10
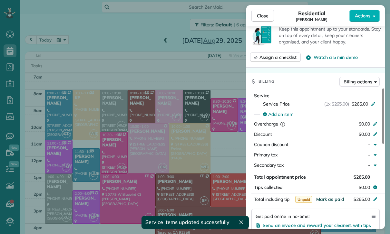
click at [330, 199] on span "Mark as paid" at bounding box center [330, 199] width 28 height 6
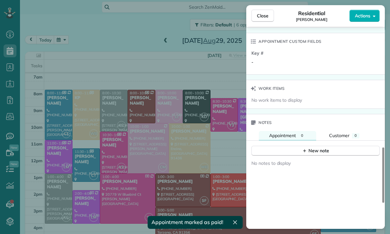
scroll to position [488, 0]
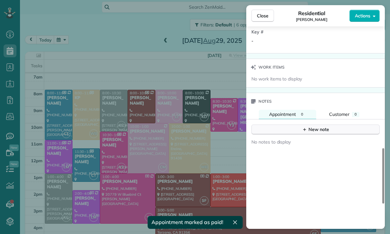
click at [316, 132] on div "New note" at bounding box center [315, 129] width 27 height 7
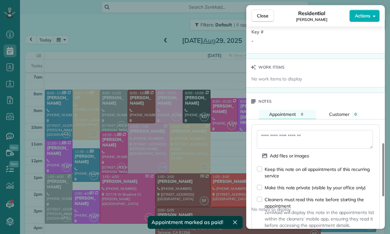
click at [292, 140] on textarea at bounding box center [315, 139] width 116 height 19
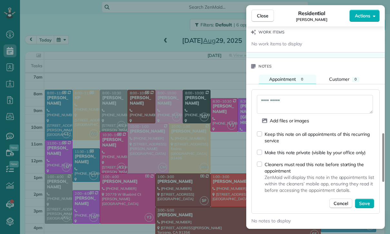
scroll to position [528, 0]
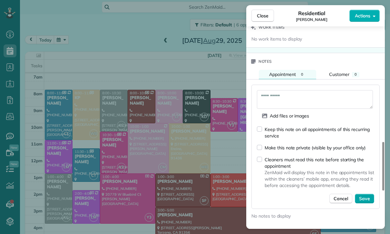
type textarea "**********"
click at [366, 201] on span "Save" at bounding box center [364, 198] width 11 height 6
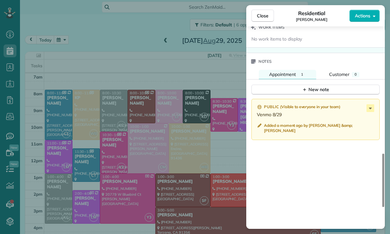
click at [76, 30] on div "Close Residential [PERSON_NAME] Actions Status Yet to Confirm [PERSON_NAME] · O…" at bounding box center [195, 117] width 390 height 234
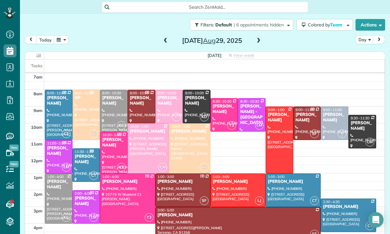
click at [60, 35] on button "button" at bounding box center [61, 39] width 15 height 9
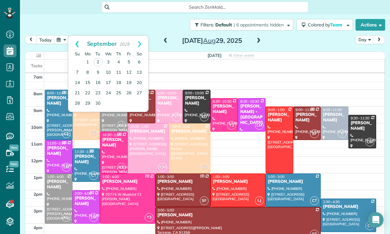
click at [69, 36] on link "Prev" at bounding box center [77, 44] width 18 height 16
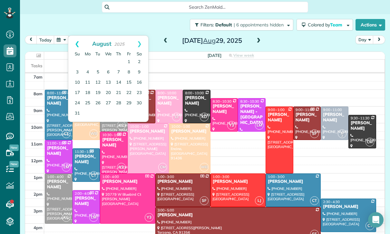
click at [72, 36] on link "Prev" at bounding box center [77, 44] width 18 height 16
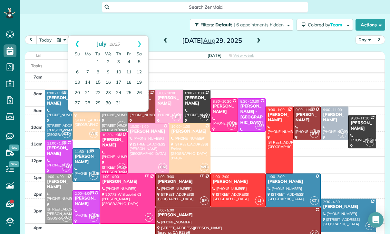
click at [74, 36] on link "Prev" at bounding box center [77, 44] width 18 height 16
click at [75, 36] on link "Prev" at bounding box center [77, 44] width 18 height 16
click at [76, 36] on link "Prev" at bounding box center [77, 44] width 18 height 16
click at [75, 36] on link "Prev" at bounding box center [77, 44] width 18 height 16
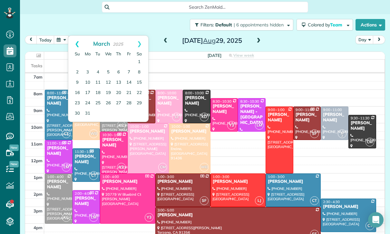
click at [76, 36] on link "Prev" at bounding box center [77, 44] width 18 height 16
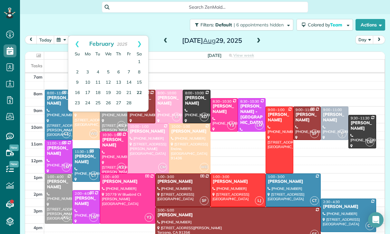
click at [141, 88] on link "22" at bounding box center [139, 93] width 10 height 10
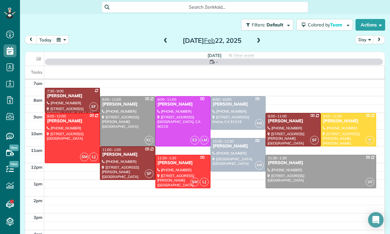
scroll to position [51, 0]
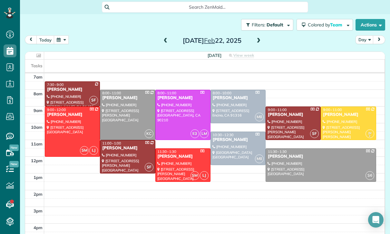
click at [61, 82] on div at bounding box center [72, 94] width 54 height 24
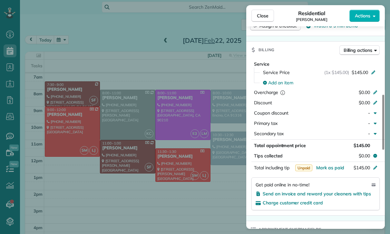
scroll to position [288, 0]
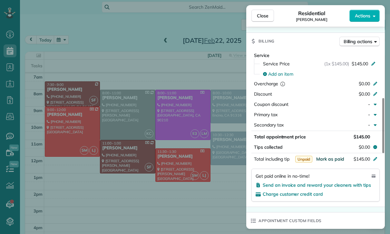
click at [331, 162] on span "Mark as paid" at bounding box center [330, 159] width 28 height 6
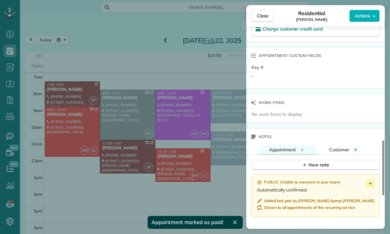
scroll to position [459, 0]
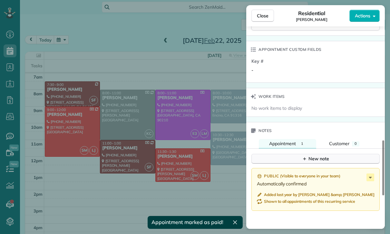
click at [319, 162] on div "New note" at bounding box center [315, 159] width 27 height 7
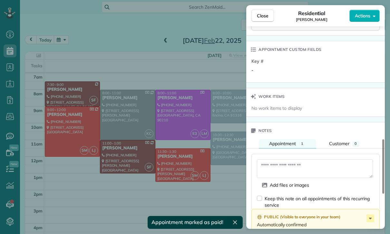
click at [286, 170] on textarea at bounding box center [315, 168] width 116 height 19
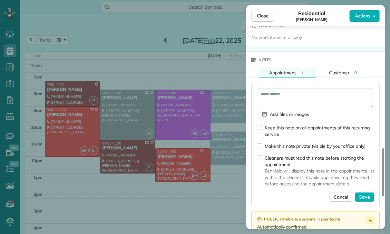
scroll to position [560, 0]
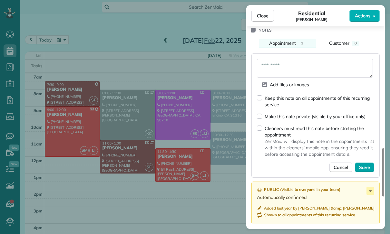
type textarea "**********"
click at [365, 170] on span "Save" at bounding box center [364, 167] width 11 height 6
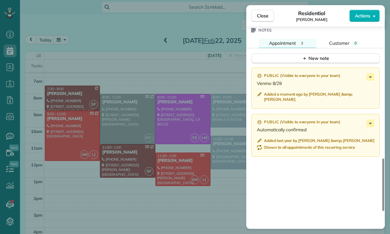
scroll to position [51, 0]
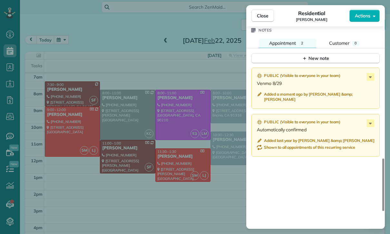
click at [135, 77] on div "Close Residential [PERSON_NAME] Actions Status Confirmed [PERSON_NAME] · Open p…" at bounding box center [195, 117] width 390 height 234
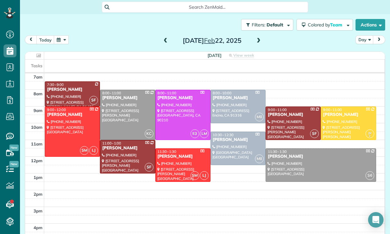
click at [61, 35] on button "button" at bounding box center [61, 39] width 15 height 9
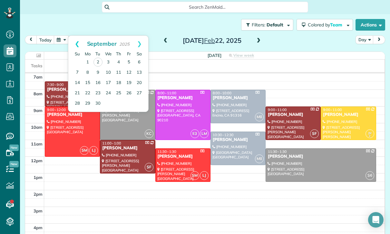
click at [74, 36] on link "Prev" at bounding box center [77, 44] width 18 height 16
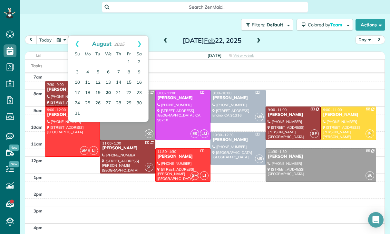
click at [109, 88] on link "20" at bounding box center [108, 93] width 10 height 10
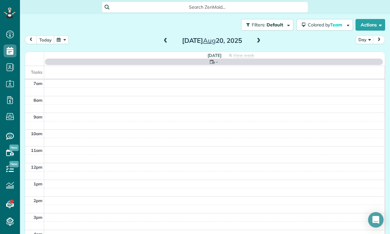
scroll to position [51, 0]
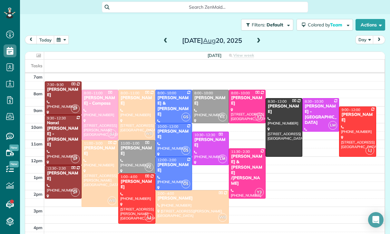
click at [206, 95] on div "[PERSON_NAME]" at bounding box center [210, 100] width 33 height 11
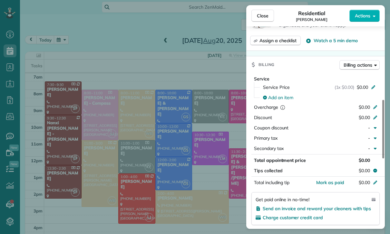
scroll to position [279, 0]
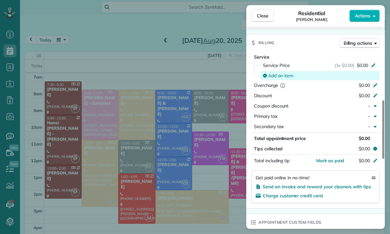
click at [282, 75] on span "Add an item" at bounding box center [280, 75] width 25 height 6
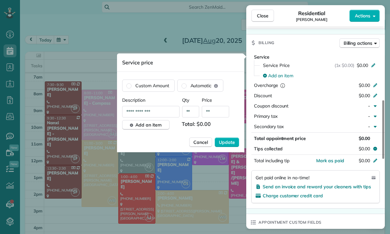
click at [218, 111] on input "**" at bounding box center [215, 112] width 27 height 12
type input "****"
click at [232, 138] on button "Update" at bounding box center [226, 142] width 24 height 10
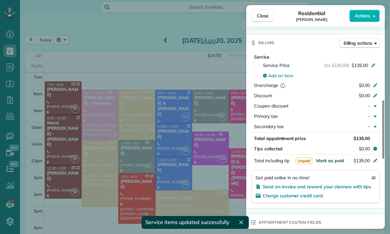
click at [329, 160] on span "Mark as paid" at bounding box center [330, 161] width 28 height 6
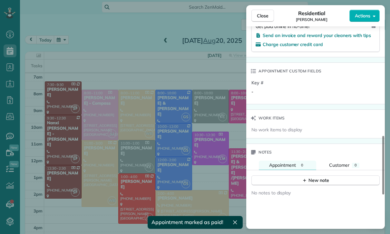
scroll to position [469, 0]
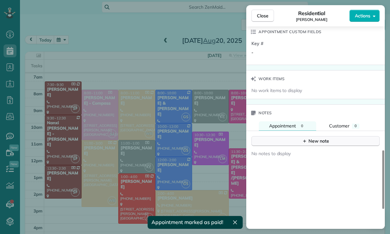
click at [317, 139] on div "New note" at bounding box center [315, 141] width 27 height 7
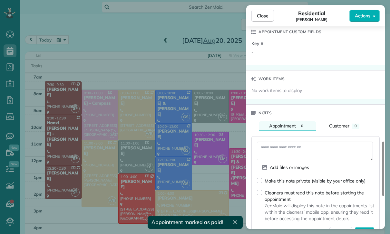
click at [288, 146] on textarea at bounding box center [315, 151] width 116 height 19
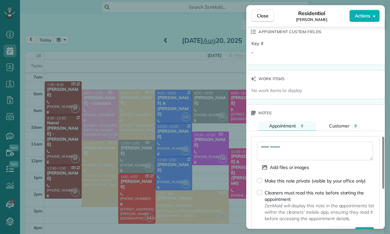
type textarea "**********"
click at [367, 232] on span "Save" at bounding box center [364, 232] width 11 height 6
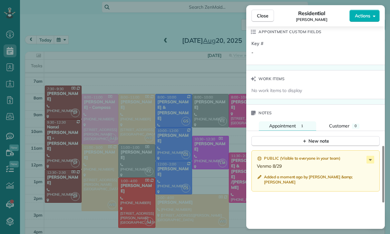
scroll to position [51, 0]
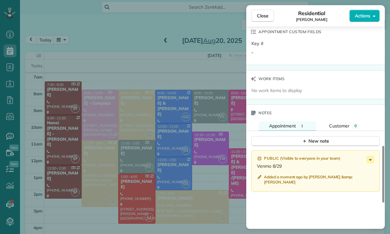
click at [156, 99] on div "Close Residential [PERSON_NAME] Actions Status Confirmed [PERSON_NAME] · Open p…" at bounding box center [195, 117] width 390 height 234
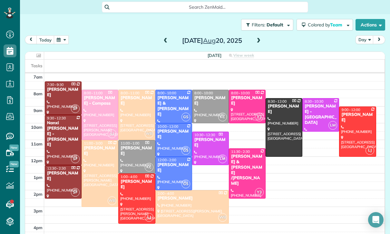
click at [259, 38] on span at bounding box center [258, 41] width 7 height 6
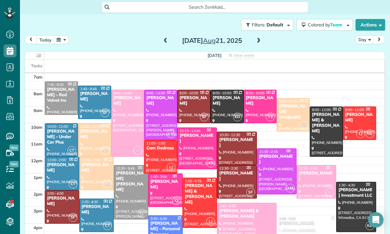
click at [259, 38] on span at bounding box center [258, 41] width 7 height 6
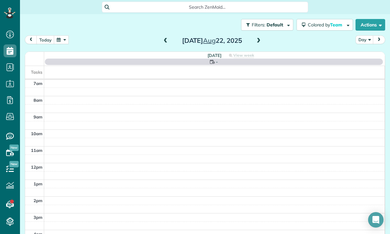
scroll to position [51, 0]
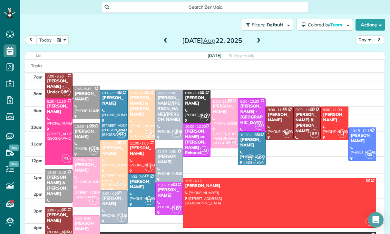
click at [163, 154] on div "[PERSON_NAME]" at bounding box center [169, 159] width 24 height 11
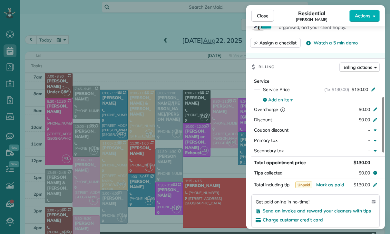
scroll to position [295, 0]
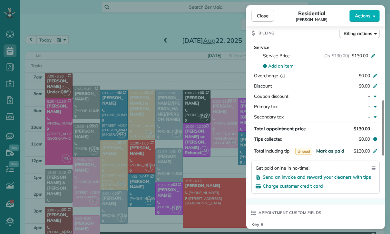
click at [326, 151] on span "Mark as paid" at bounding box center [330, 151] width 28 height 6
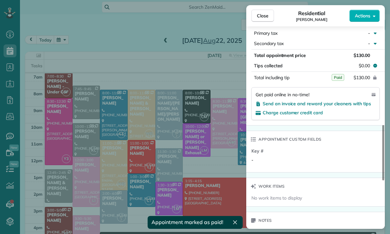
scroll to position [476, 0]
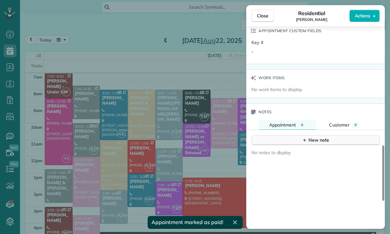
click at [319, 141] on div "New note" at bounding box center [315, 140] width 27 height 7
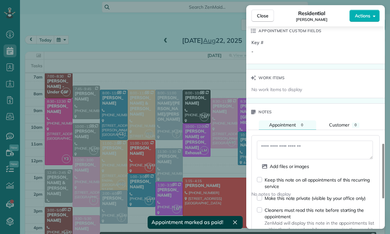
click at [288, 146] on textarea at bounding box center [315, 150] width 116 height 19
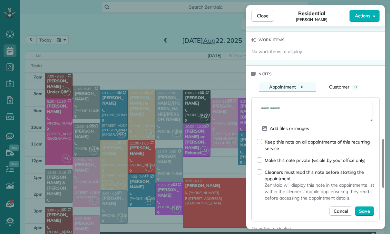
scroll to position [515, 0]
type textarea "**********"
click at [366, 213] on span "Save" at bounding box center [364, 211] width 11 height 6
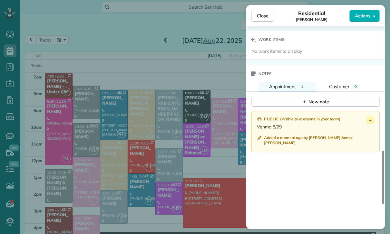
click at [168, 98] on div "Close Residential [PERSON_NAME] Actions Status Yet to Confirm [PERSON_NAME] · O…" at bounding box center [195, 117] width 390 height 234
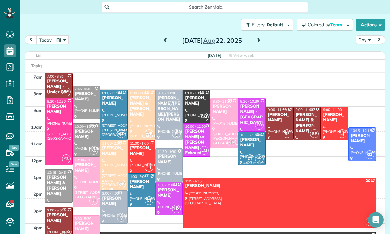
click at [168, 95] on div "[PERSON_NAME]/[PERSON_NAME]/[PERSON_NAME]" at bounding box center [169, 108] width 24 height 27
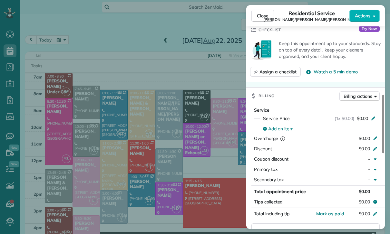
scroll to position [265, 0]
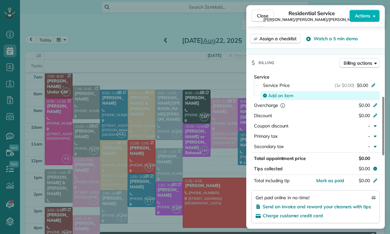
click at [277, 92] on span "Add an item" at bounding box center [280, 95] width 25 height 6
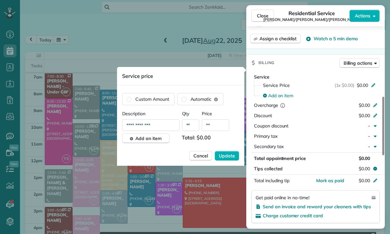
click at [216, 129] on input "**" at bounding box center [215, 125] width 27 height 12
type input "****"
click at [223, 154] on span "Update" at bounding box center [227, 156] width 16 height 6
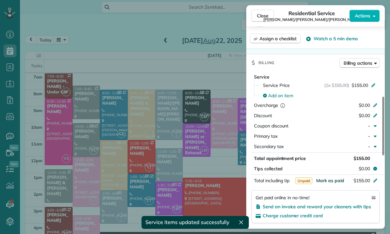
click at [331, 178] on span "Mark as paid" at bounding box center [330, 181] width 28 height 6
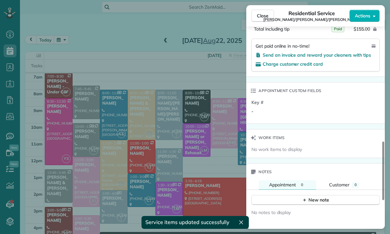
scroll to position [441, 0]
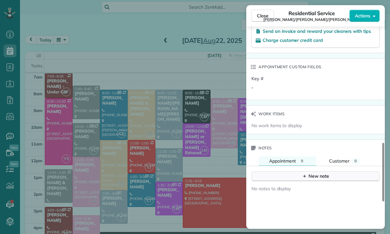
click at [312, 173] on div "New note" at bounding box center [315, 176] width 27 height 7
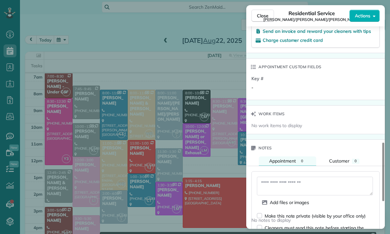
click at [283, 179] on textarea at bounding box center [315, 186] width 116 height 19
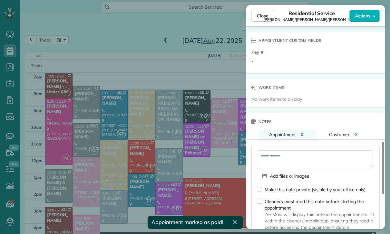
scroll to position [495, 0]
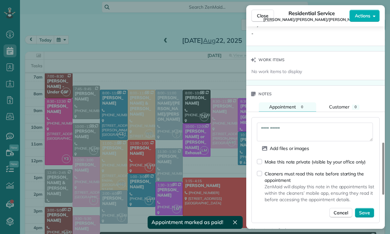
type textarea "**********"
click at [362, 210] on span "Save" at bounding box center [364, 213] width 11 height 6
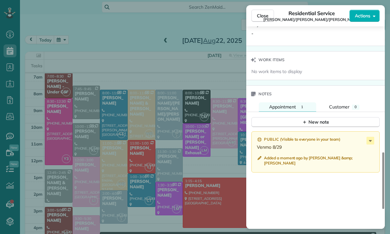
click at [89, 82] on div "Close Residential Service [PERSON_NAME]/[PERSON_NAME]/[PERSON_NAME] Actions Sta…" at bounding box center [195, 117] width 390 height 234
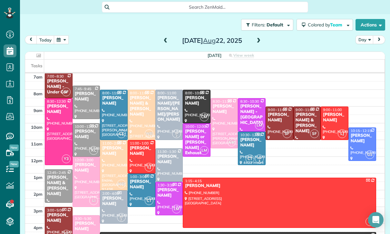
click at [83, 91] on div "[PERSON_NAME]" at bounding box center [86, 96] width 24 height 11
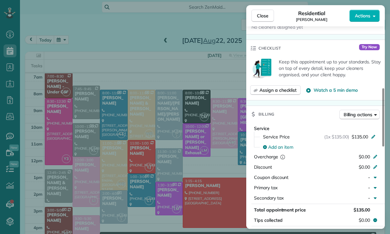
scroll to position [261, 0]
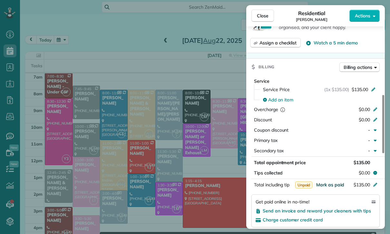
click at [327, 184] on span "Mark as paid" at bounding box center [330, 185] width 28 height 6
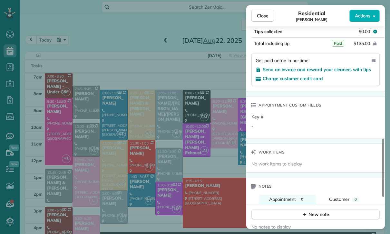
scroll to position [428, 0]
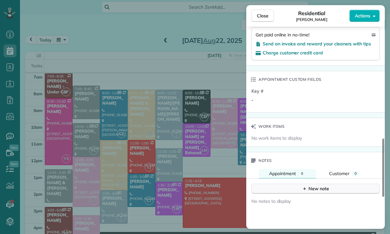
click at [317, 190] on div "New note" at bounding box center [315, 188] width 27 height 7
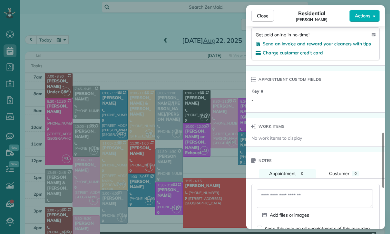
click at [285, 197] on textarea at bounding box center [315, 198] width 116 height 19
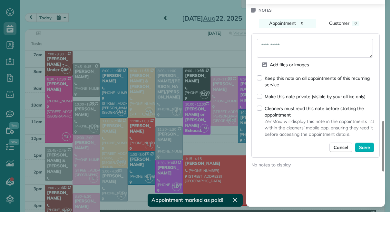
scroll to position [563, 0]
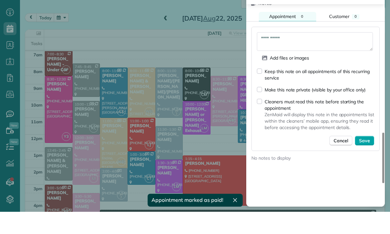
type textarea "**********"
click at [364, 160] on span "Save" at bounding box center [364, 163] width 11 height 6
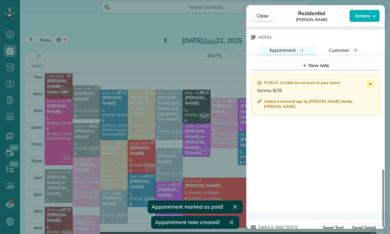
scroll to position [550, 0]
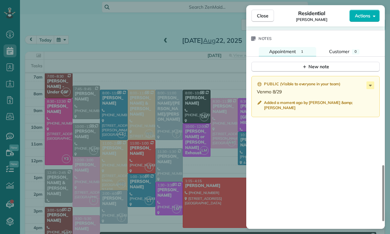
click at [202, 176] on div "Close Residential [PERSON_NAME] Actions Status Confirmed [PERSON_NAME] · Open p…" at bounding box center [195, 117] width 390 height 234
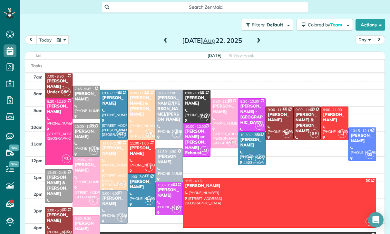
click at [165, 36] on span at bounding box center [165, 41] width 7 height 10
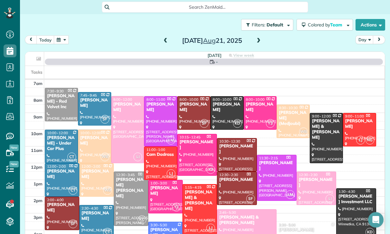
scroll to position [51, 0]
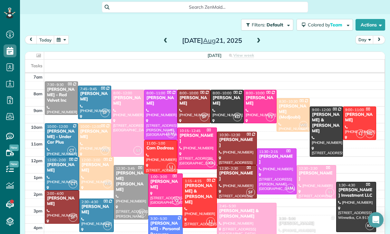
click at [249, 203] on div at bounding box center [246, 225] width 59 height 45
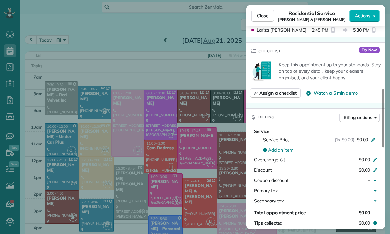
scroll to position [270, 0]
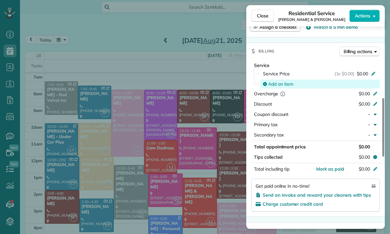
click at [279, 82] on span "Add an item" at bounding box center [280, 84] width 25 height 6
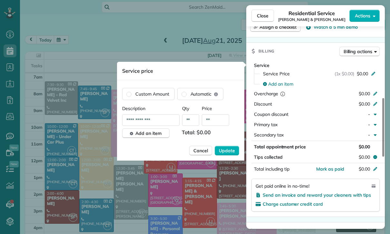
click at [217, 122] on input "**" at bounding box center [215, 120] width 27 height 12
type input "****"
click at [226, 152] on span "Update" at bounding box center [227, 150] width 16 height 6
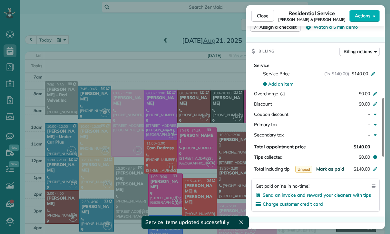
click at [331, 169] on span "Mark as paid" at bounding box center [330, 169] width 28 height 6
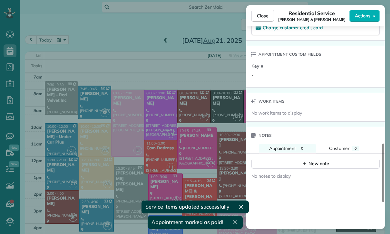
scroll to position [453, 0]
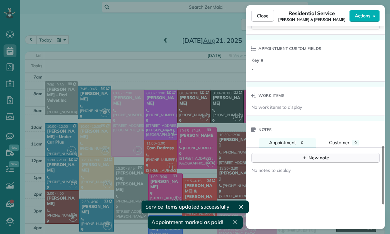
click at [314, 160] on div "New note" at bounding box center [315, 158] width 27 height 7
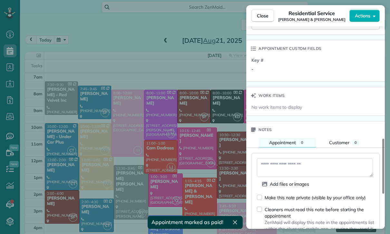
click at [282, 165] on textarea at bounding box center [315, 167] width 116 height 19
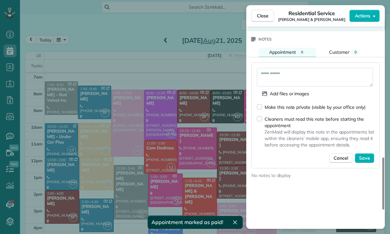
scroll to position [559, 0]
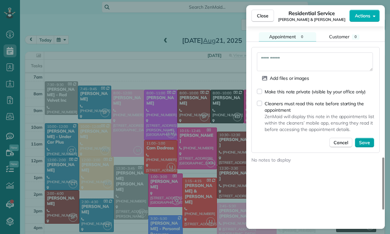
type textarea "**********"
click at [363, 141] on span "Save" at bounding box center [364, 142] width 11 height 6
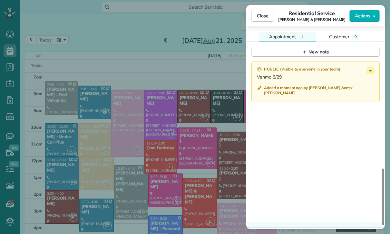
click at [176, 137] on div "Close Residential Service [PERSON_NAME] & [PERSON_NAME] Actions Status Confirme…" at bounding box center [195, 117] width 390 height 234
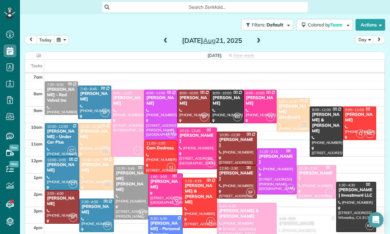
click at [64, 35] on button "button" at bounding box center [61, 39] width 15 height 9
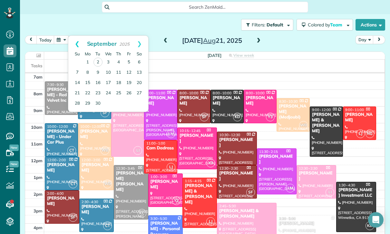
click at [75, 36] on link "Prev" at bounding box center [77, 44] width 18 height 16
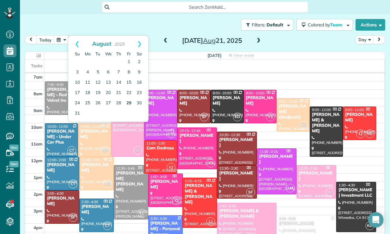
click at [127, 98] on link "29" at bounding box center [129, 103] width 10 height 10
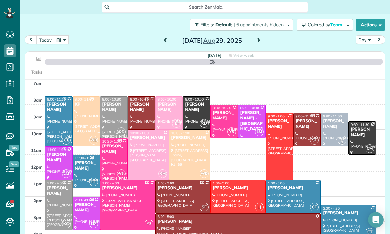
scroll to position [51, 0]
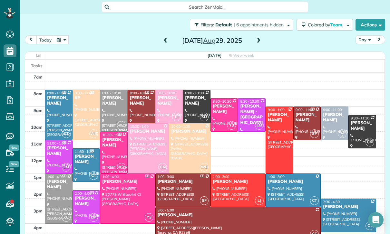
click at [219, 104] on div "[PERSON_NAME]" at bounding box center [224, 109] width 24 height 11
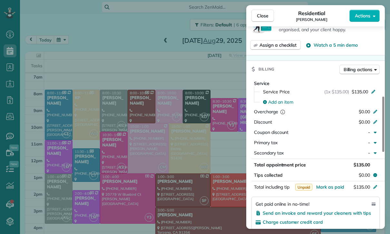
scroll to position [292, 0]
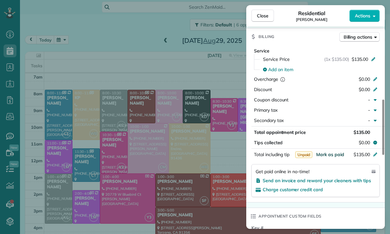
click at [327, 153] on span "Mark as paid" at bounding box center [330, 155] width 28 height 6
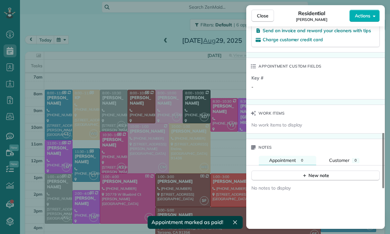
scroll to position [451, 0]
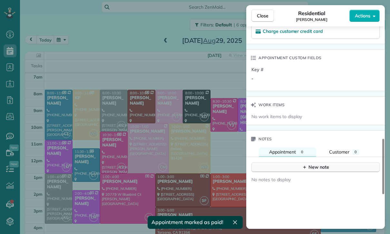
click at [318, 167] on div "New note" at bounding box center [315, 167] width 27 height 7
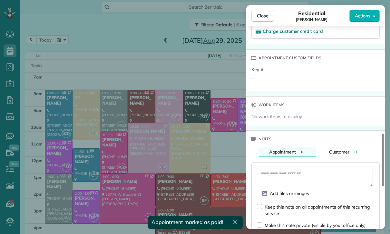
click at [276, 175] on textarea at bounding box center [315, 177] width 116 height 19
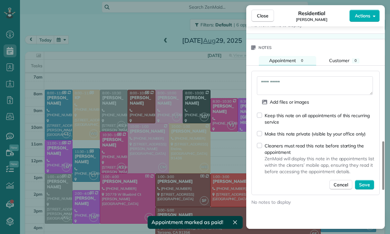
scroll to position [555, 0]
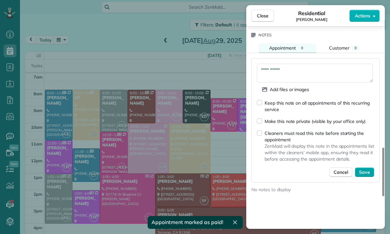
type textarea "**********"
click at [370, 170] on button "Save" at bounding box center [363, 172] width 19 height 10
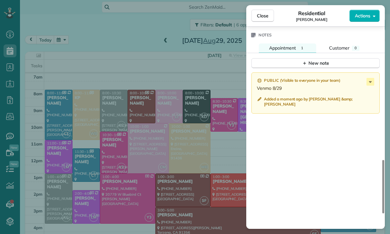
click at [147, 162] on div "Close Residential [PERSON_NAME] Actions Status Yet to Confirm [PERSON_NAME] · O…" at bounding box center [195, 117] width 390 height 234
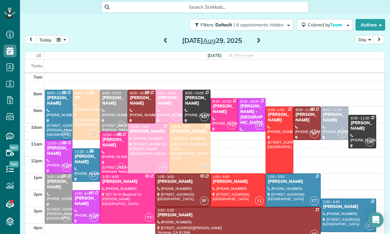
click at [83, 196] on div "[PERSON_NAME]" at bounding box center [86, 201] width 24 height 11
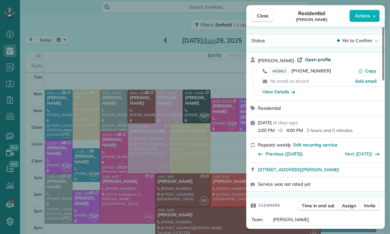
click at [316, 60] on span "Open profile" at bounding box center [318, 59] width 26 height 6
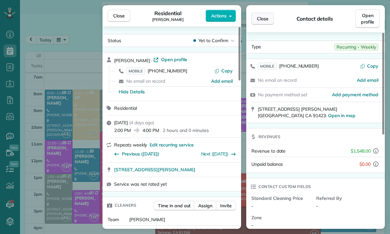
click at [265, 19] on span "Close" at bounding box center [263, 18] width 12 height 6
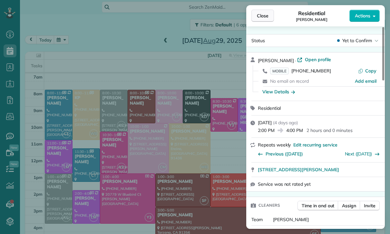
click at [263, 15] on span "Close" at bounding box center [263, 16] width 12 height 6
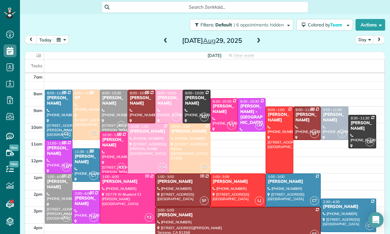
click at [64, 35] on button "button" at bounding box center [61, 39] width 15 height 9
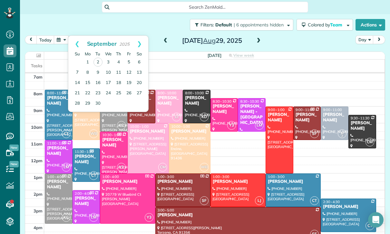
scroll to position [46, 0]
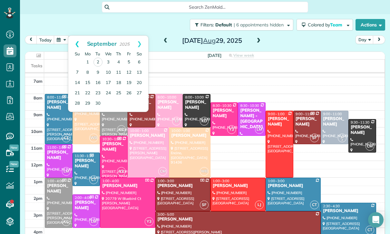
click at [74, 36] on link "Prev" at bounding box center [77, 44] width 18 height 16
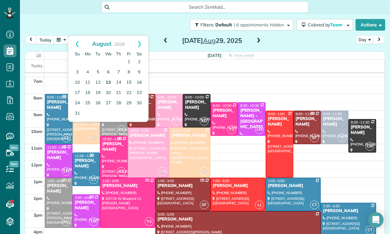
click at [109, 78] on link "13" at bounding box center [108, 83] width 10 height 10
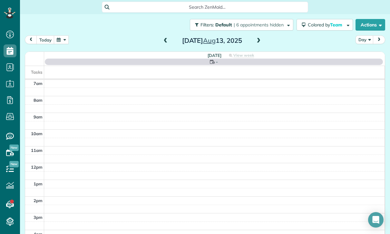
scroll to position [51, 0]
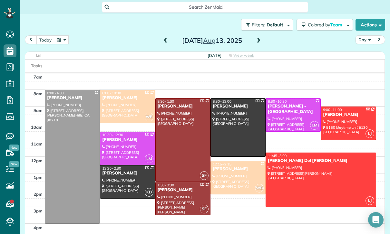
click at [64, 150] on div at bounding box center [72, 156] width 54 height 133
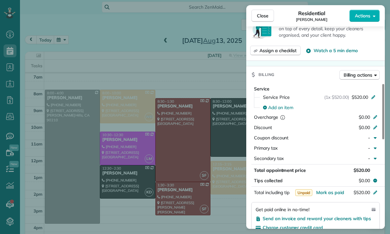
scroll to position [277, 0]
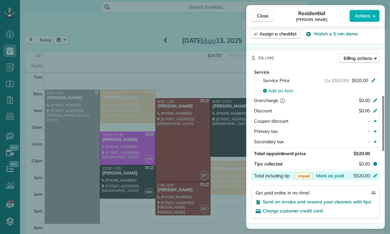
click at [328, 171] on div "Total including tip $520.00" at bounding box center [315, 175] width 128 height 9
click at [349, 220] on div "Status Yet to Confirm [PERSON_NAME] · Open profile MOBILE [PHONE_NUMBER] Copy […" at bounding box center [315, 160] width 138 height 804
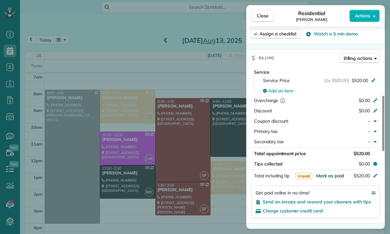
click at [329, 173] on span "Mark as paid" at bounding box center [330, 176] width 28 height 6
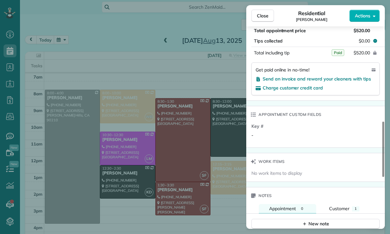
scroll to position [414, 0]
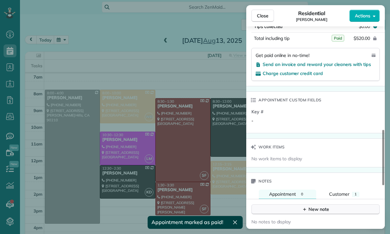
click at [320, 206] on div "New note" at bounding box center [315, 209] width 27 height 7
click at [284, 210] on textarea at bounding box center [315, 219] width 116 height 19
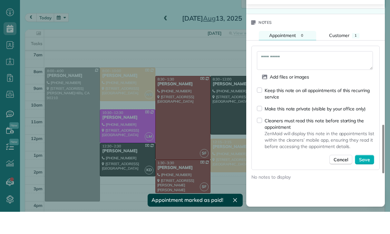
scroll to position [560, 0]
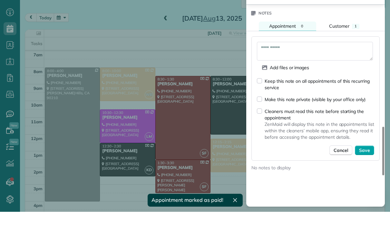
type textarea "**********"
click at [367, 169] on span "Save" at bounding box center [364, 172] width 11 height 6
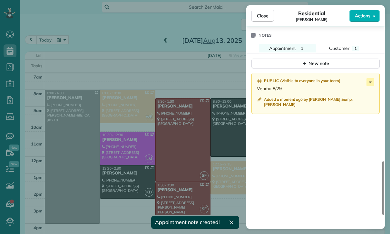
click at [165, 133] on div "Close Residential [PERSON_NAME] Actions Status Yet to Confirm [PERSON_NAME] · O…" at bounding box center [195, 117] width 390 height 234
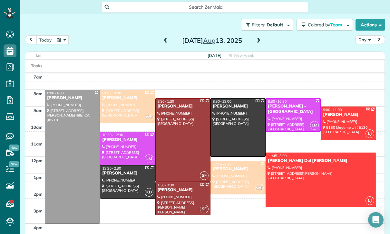
click at [61, 35] on button "button" at bounding box center [61, 39] width 15 height 9
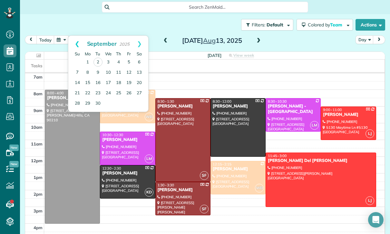
click at [75, 36] on link "Prev" at bounding box center [77, 44] width 18 height 16
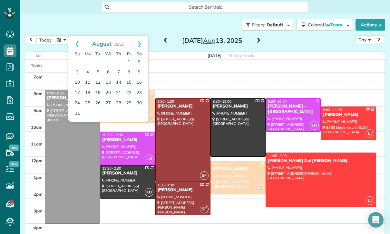
click at [107, 98] on link "27" at bounding box center [108, 103] width 10 height 10
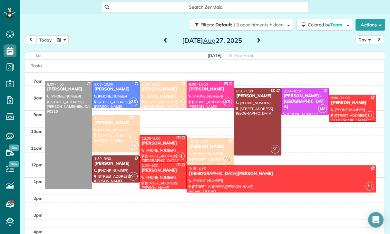
scroll to position [51, 0]
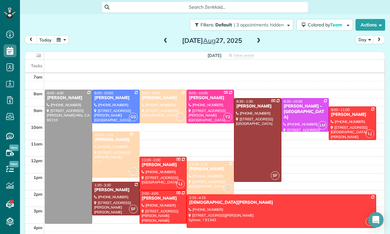
click at [70, 130] on div at bounding box center [68, 156] width 47 height 133
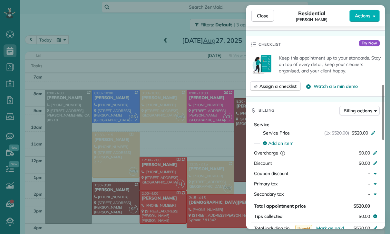
scroll to position [232, 0]
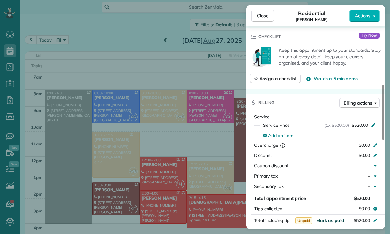
click at [327, 218] on span "Mark as paid" at bounding box center [330, 221] width 28 height 6
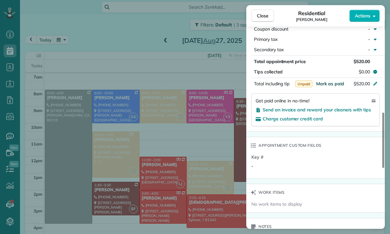
scroll to position [401, 0]
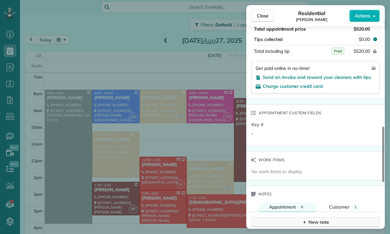
click at [318, 219] on div "New note" at bounding box center [315, 222] width 27 height 7
click at [277, 223] on textarea at bounding box center [315, 232] width 116 height 19
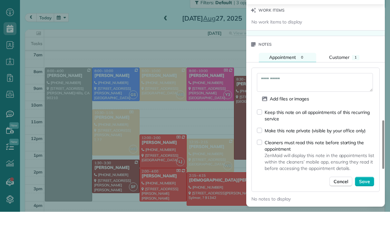
scroll to position [537, 0]
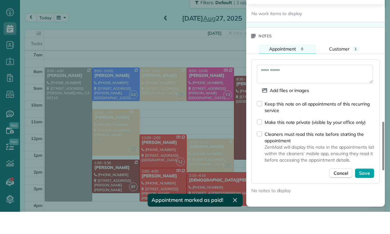
type textarea "**********"
click at [366, 192] on span "Save" at bounding box center [364, 195] width 11 height 6
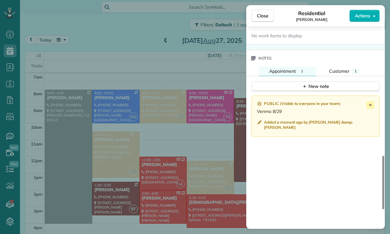
click at [151, 75] on div "Close Residential [PERSON_NAME] Actions Status Yet to Confirm [PERSON_NAME] · O…" at bounding box center [195, 117] width 390 height 234
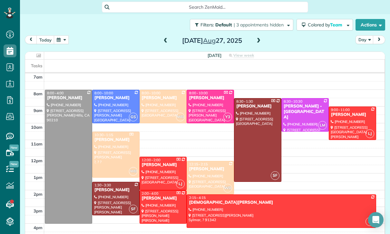
click at [259, 38] on span at bounding box center [258, 41] width 7 height 6
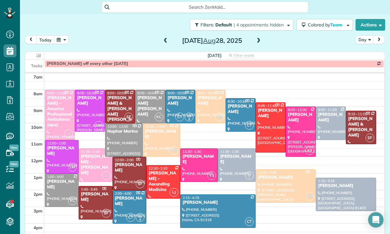
click at [261, 38] on span at bounding box center [258, 41] width 7 height 6
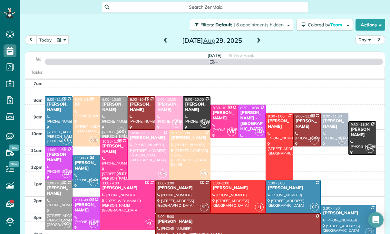
scroll to position [51, 0]
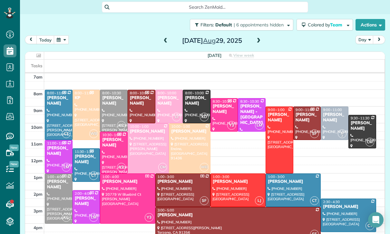
click at [163, 95] on div "[PERSON_NAME]" at bounding box center [169, 100] width 24 height 11
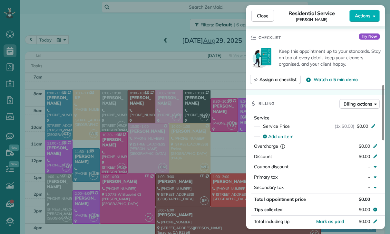
scroll to position [234, 0]
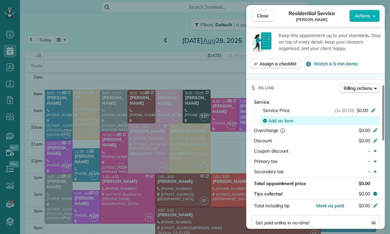
click at [279, 124] on span "Add an item" at bounding box center [280, 121] width 25 height 6
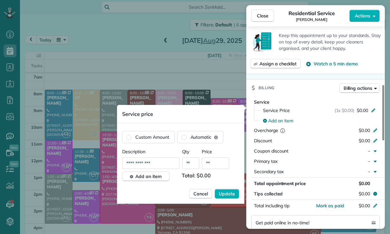
click at [219, 165] on input "**" at bounding box center [215, 163] width 27 height 12
type input "****"
click at [228, 194] on span "Update" at bounding box center [227, 194] width 16 height 6
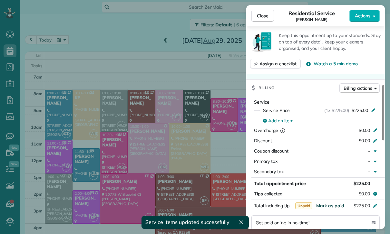
click at [327, 209] on span "Mark as paid" at bounding box center [330, 206] width 28 height 6
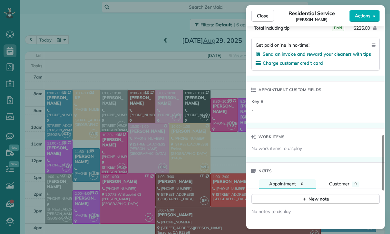
scroll to position [440, 0]
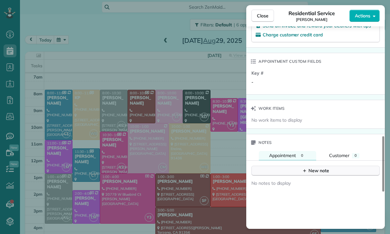
click at [312, 174] on div "New note" at bounding box center [315, 170] width 27 height 7
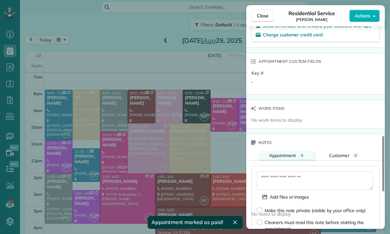
click at [282, 186] on textarea at bounding box center [315, 180] width 116 height 19
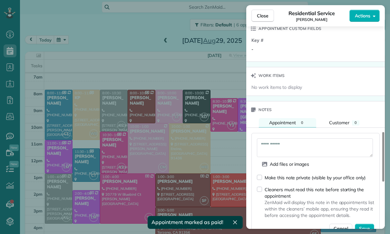
scroll to position [548, 0]
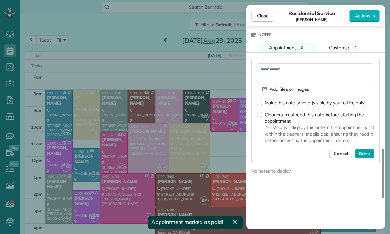
type textarea "**********"
click at [365, 157] on span "Save" at bounding box center [364, 153] width 11 height 6
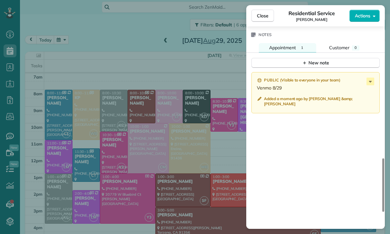
click at [175, 146] on div "Close Residential Service [PERSON_NAME] Actions Status Confirmed [PERSON_NAME] …" at bounding box center [195, 117] width 390 height 234
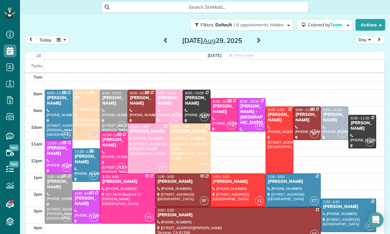
click at [61, 35] on button "button" at bounding box center [61, 39] width 15 height 9
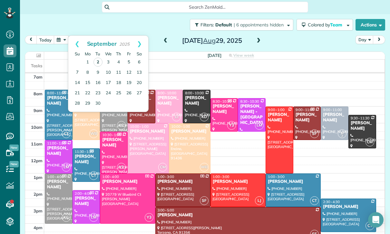
click at [97, 58] on link "2" at bounding box center [97, 62] width 9 height 9
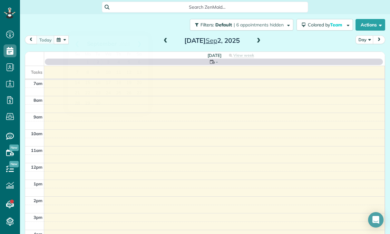
scroll to position [51, 0]
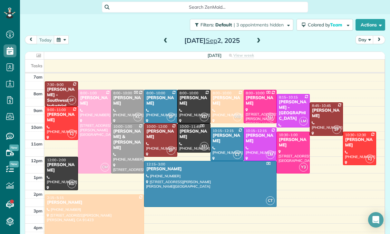
click at [59, 162] on div "[PERSON_NAME]" at bounding box center [61, 167] width 29 height 11
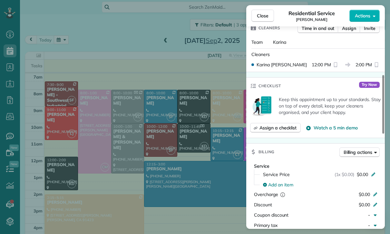
scroll to position [183, 0]
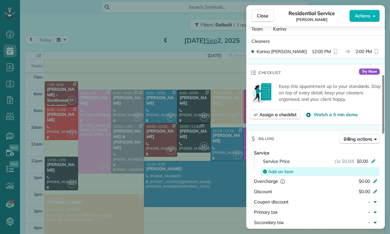
click at [278, 174] on span "Add an item" at bounding box center [280, 171] width 25 height 6
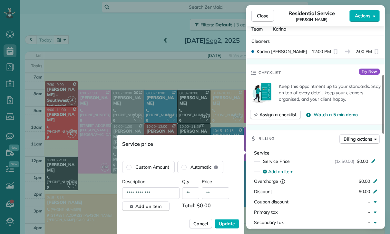
click at [214, 198] on input "**" at bounding box center [215, 193] width 27 height 12
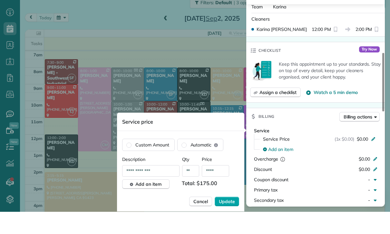
type input "****"
click at [226, 221] on span "Update" at bounding box center [227, 224] width 16 height 6
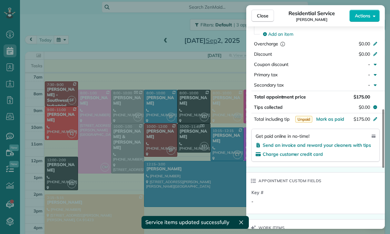
scroll to position [327, 0]
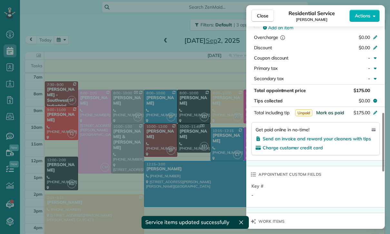
click at [328, 115] on button "Mark as paid" at bounding box center [330, 112] width 28 height 6
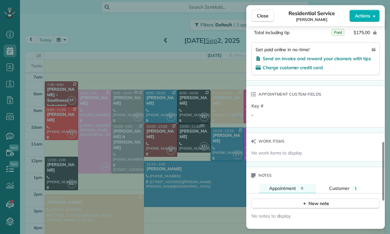
scroll to position [488, 0]
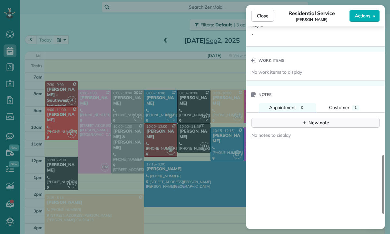
click at [315, 123] on div "New note" at bounding box center [315, 122] width 27 height 7
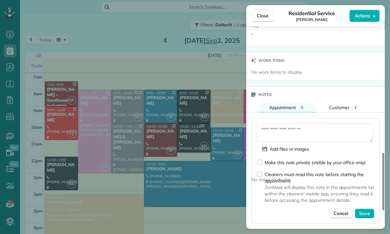
click at [276, 131] on textarea at bounding box center [315, 132] width 116 height 19
type textarea "*********"
click at [366, 212] on span "Save" at bounding box center [364, 213] width 11 height 6
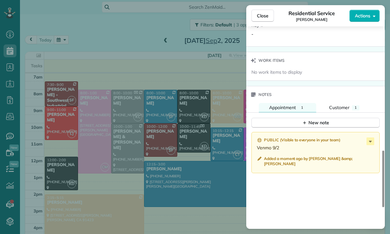
scroll to position [51, 0]
click at [137, 91] on div "Close Residential Service [PERSON_NAME] Actions Status Confirmed [PERSON_NAME] …" at bounding box center [195, 117] width 390 height 234
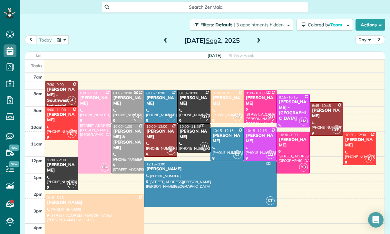
click at [62, 35] on button "button" at bounding box center [61, 39] width 15 height 9
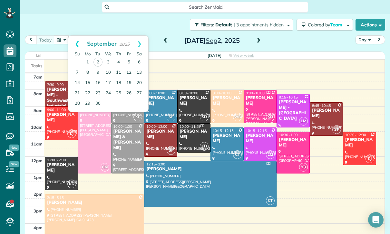
click at [71, 36] on link "Prev" at bounding box center [77, 44] width 18 height 16
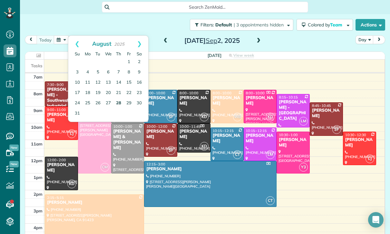
click at [118, 98] on link "28" at bounding box center [118, 103] width 10 height 10
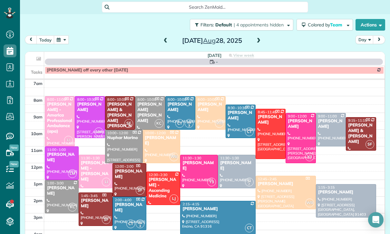
scroll to position [51, 0]
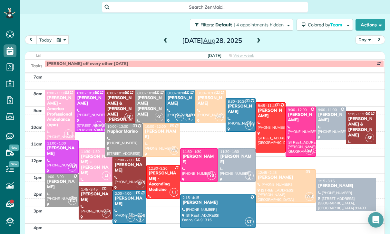
click at [300, 112] on div at bounding box center [300, 132] width 29 height 50
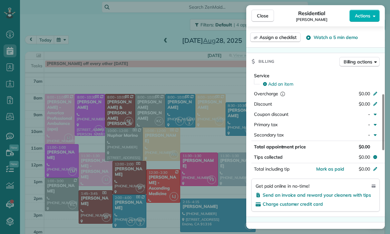
scroll to position [46, 0]
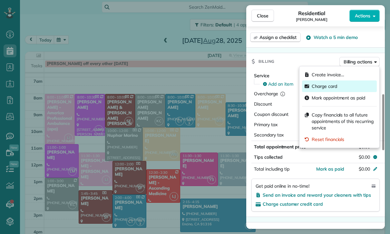
click at [331, 86] on span "Charge card" at bounding box center [323, 86] width 25 height 6
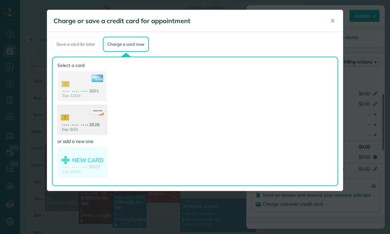
click at [91, 125] on use at bounding box center [82, 120] width 50 height 31
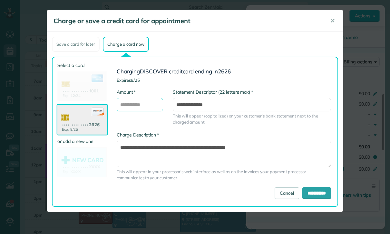
click at [138, 108] on input "* Amount" at bounding box center [140, 105] width 46 height 14
type input "***"
click at [317, 197] on input "**********" at bounding box center [316, 193] width 29 height 12
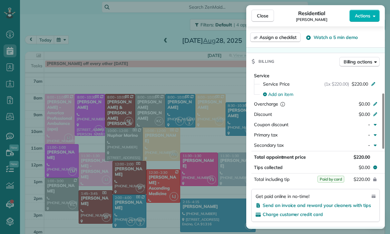
click at [193, 165] on div "Close Residential [PERSON_NAME] Actions Status Yet to Confirm [PERSON_NAME] · O…" at bounding box center [195, 117] width 390 height 234
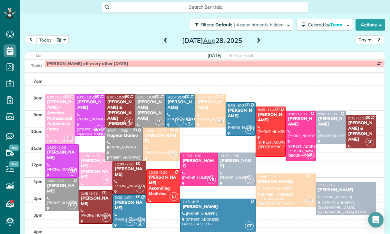
click at [63, 35] on button "button" at bounding box center [61, 39] width 15 height 9
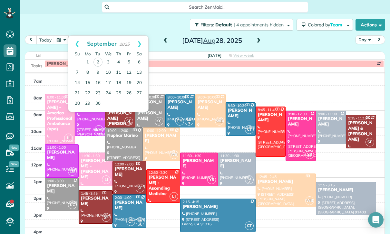
click at [121, 57] on link "4" at bounding box center [118, 62] width 10 height 10
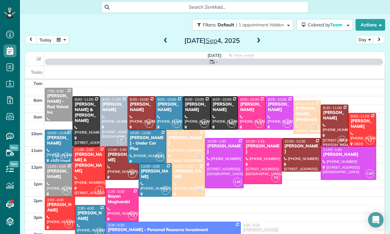
scroll to position [51, 0]
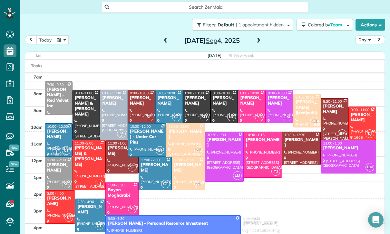
click at [258, 38] on span at bounding box center [258, 41] width 7 height 6
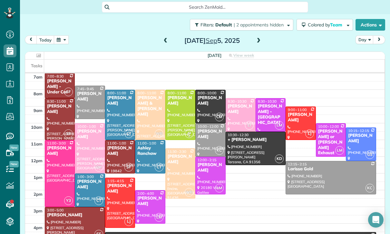
click at [57, 35] on button "button" at bounding box center [61, 39] width 15 height 9
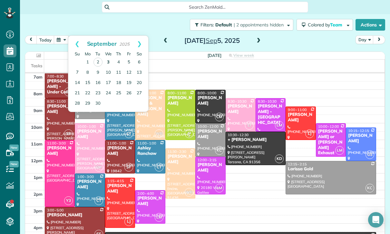
click at [108, 57] on link "3" at bounding box center [108, 62] width 10 height 10
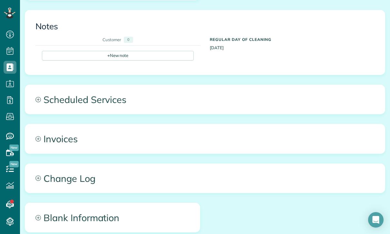
scroll to position [212, 0]
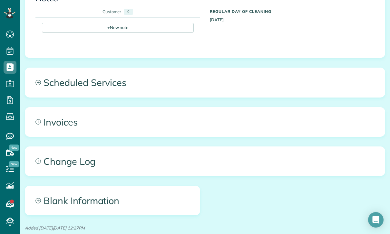
click at [97, 70] on span "Scheduled Services" at bounding box center [204, 82] width 359 height 29
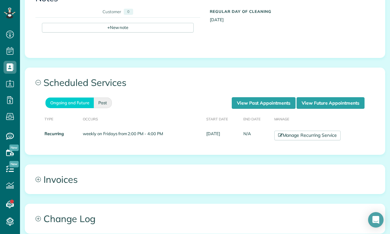
click at [105, 102] on link "Past" at bounding box center [103, 103] width 18 height 11
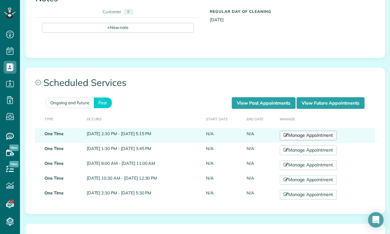
click at [310, 131] on link "Manage Appointment" at bounding box center [307, 136] width 57 height 10
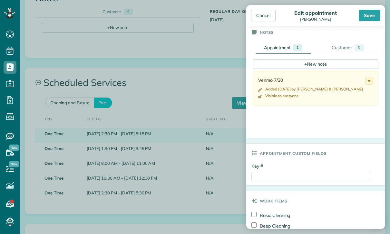
scroll to position [215, 0]
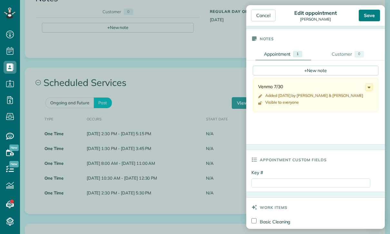
click at [368, 14] on div "Save" at bounding box center [368, 16] width 21 height 12
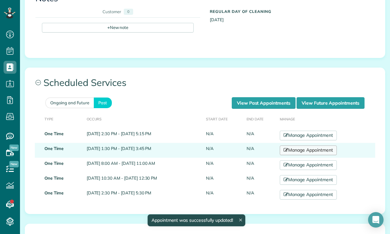
click at [315, 146] on link "Manage Appointment" at bounding box center [307, 151] width 57 height 10
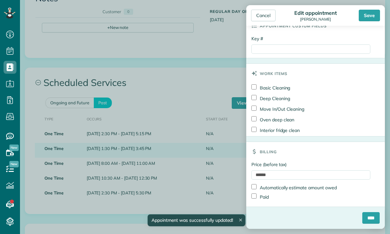
scroll to position [350, 0]
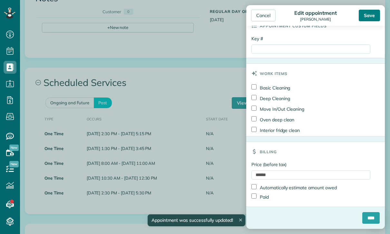
click at [367, 18] on div "Save" at bounding box center [368, 16] width 21 height 12
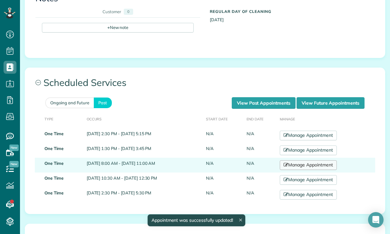
click at [306, 165] on link "Manage Appointment" at bounding box center [307, 165] width 57 height 10
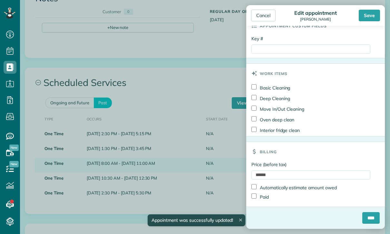
scroll to position [350, 0]
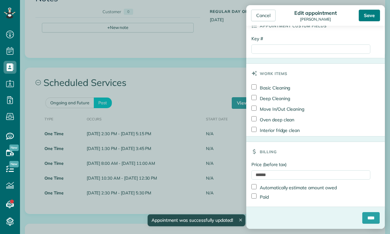
click at [368, 18] on div "Save" at bounding box center [368, 16] width 21 height 12
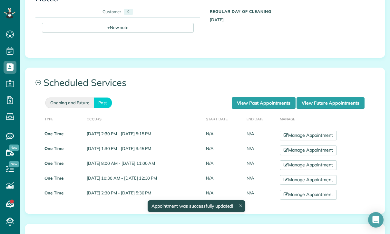
click at [68, 105] on link "Ongoing and Future" at bounding box center [69, 103] width 48 height 11
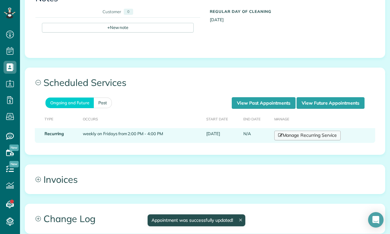
click at [297, 132] on link "Manage Recurring Service" at bounding box center [307, 136] width 66 height 10
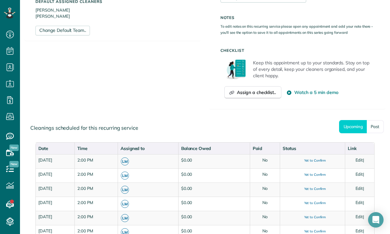
scroll to position [240, 0]
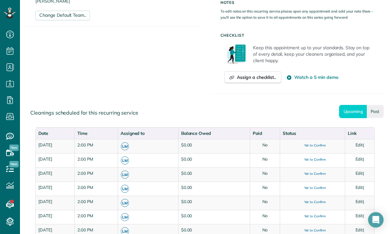
click at [375, 108] on link "Past" at bounding box center [374, 111] width 17 height 13
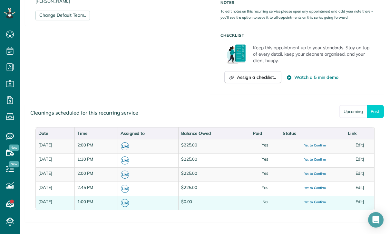
click at [361, 202] on link "Edit" at bounding box center [359, 201] width 8 height 5
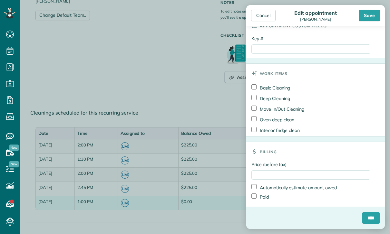
scroll to position [307, 0]
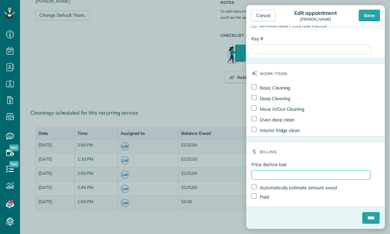
click at [278, 175] on input "Price (before tax)" at bounding box center [310, 174] width 119 height 9
type input "***"
click at [260, 200] on label "Paid" at bounding box center [259, 196] width 17 height 7
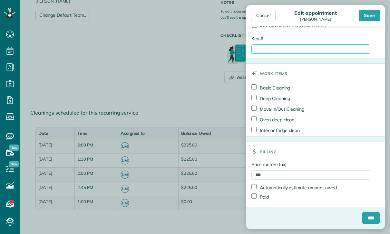
click at [274, 50] on input "Key #" at bounding box center [310, 48] width 119 height 9
paste input "**********"
type input "**********"
click at [369, 220] on input "****" at bounding box center [370, 218] width 17 height 12
